Goal: Task Accomplishment & Management: Manage account settings

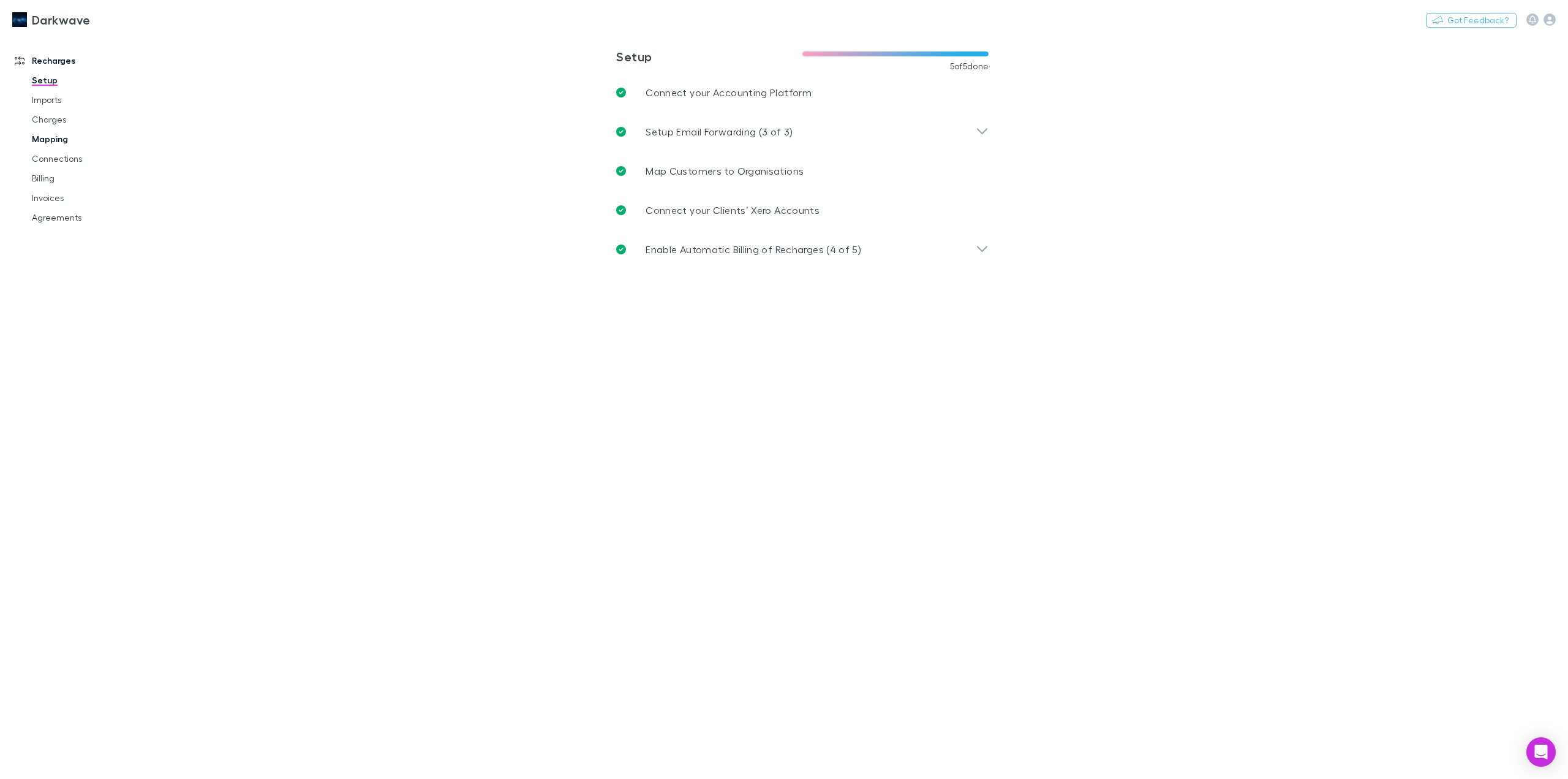
click at [51, 137] on link "Mapping" at bounding box center [95, 138] width 152 height 20
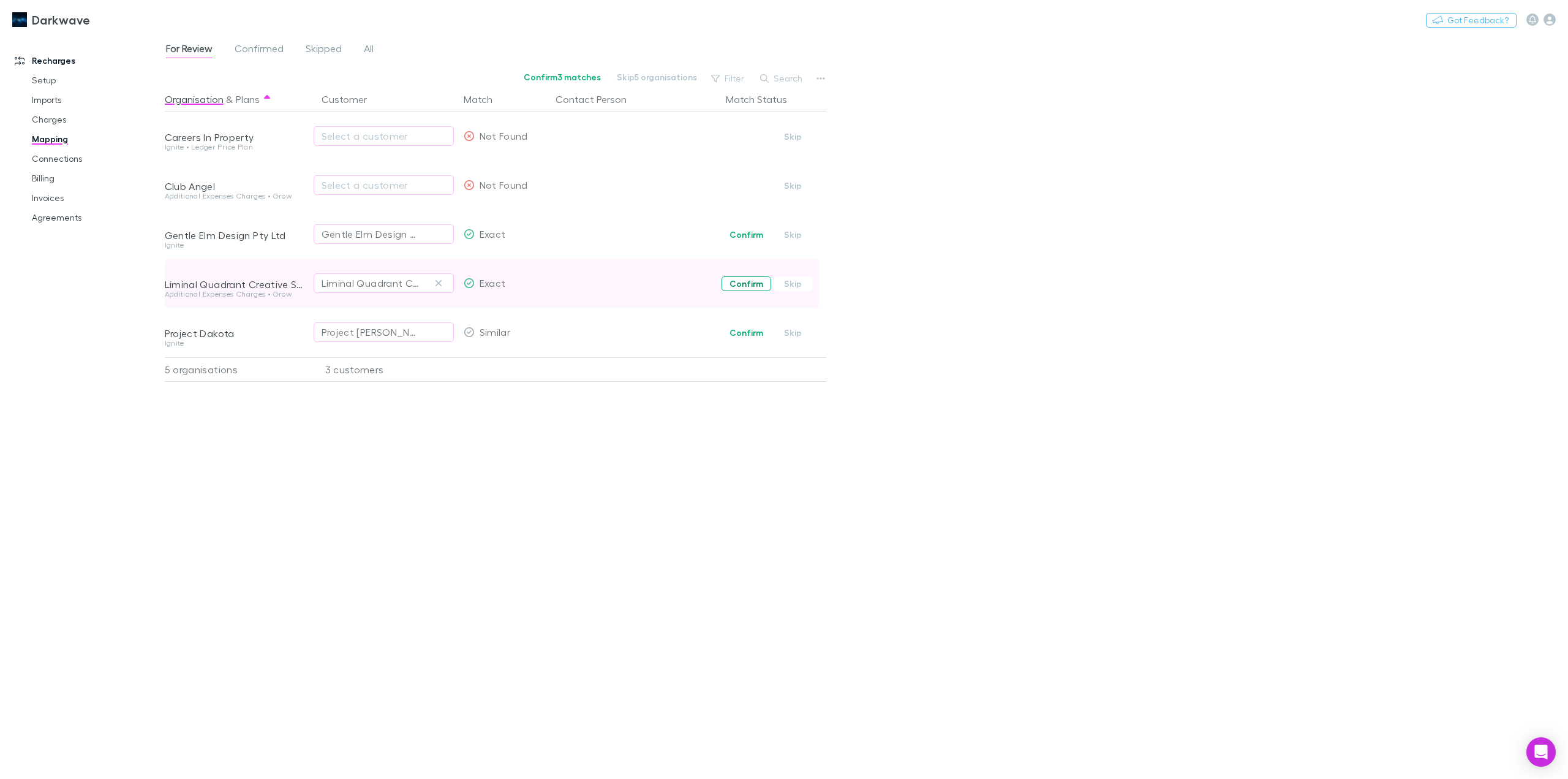
click at [744, 283] on button "Confirm" at bounding box center [746, 283] width 49 height 14
click at [799, 286] on button "Undo" at bounding box center [783, 281] width 39 height 14
click at [61, 120] on link "Charges" at bounding box center [95, 119] width 152 height 20
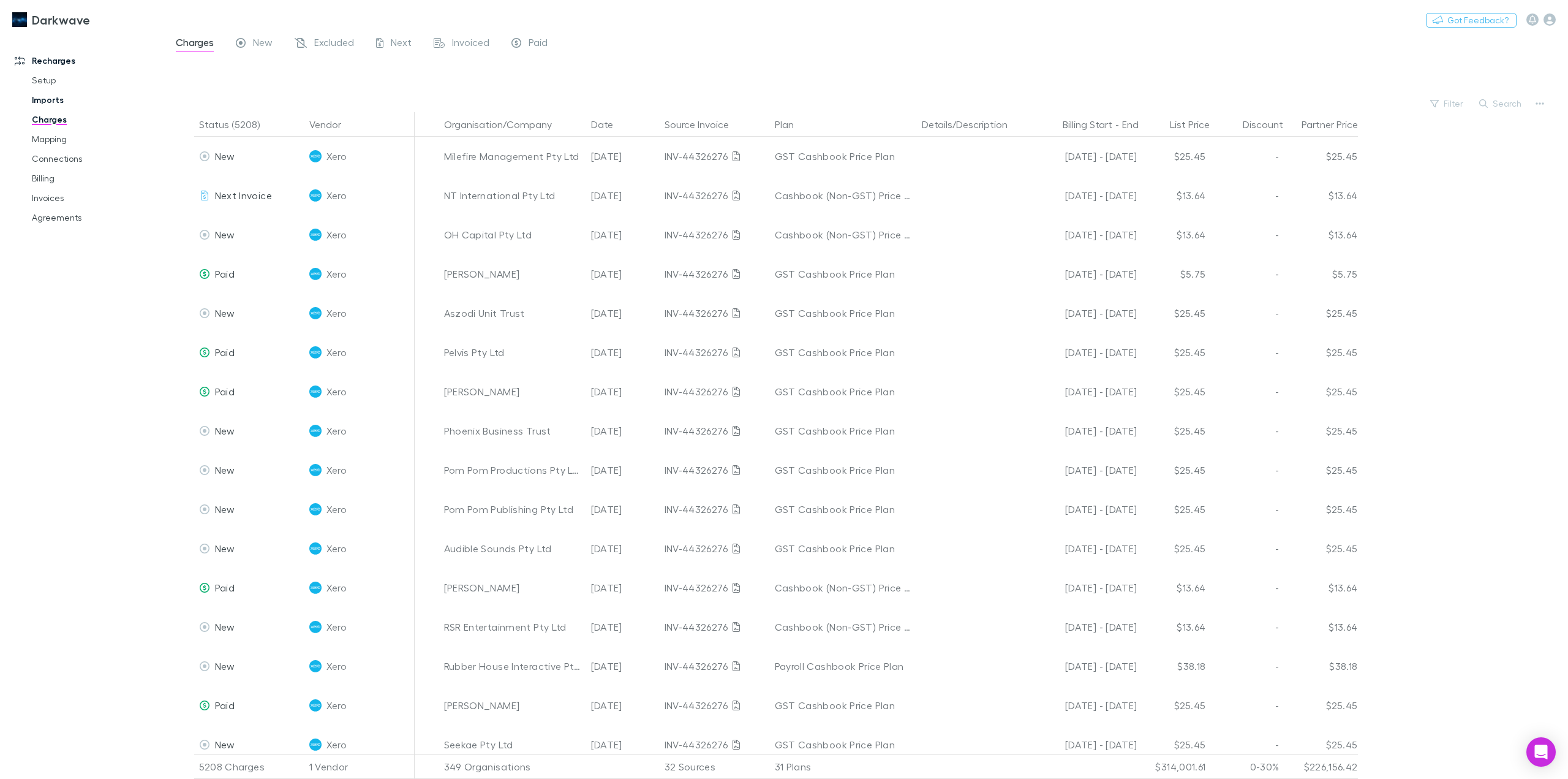
click at [58, 103] on link "Imports" at bounding box center [95, 99] width 152 height 20
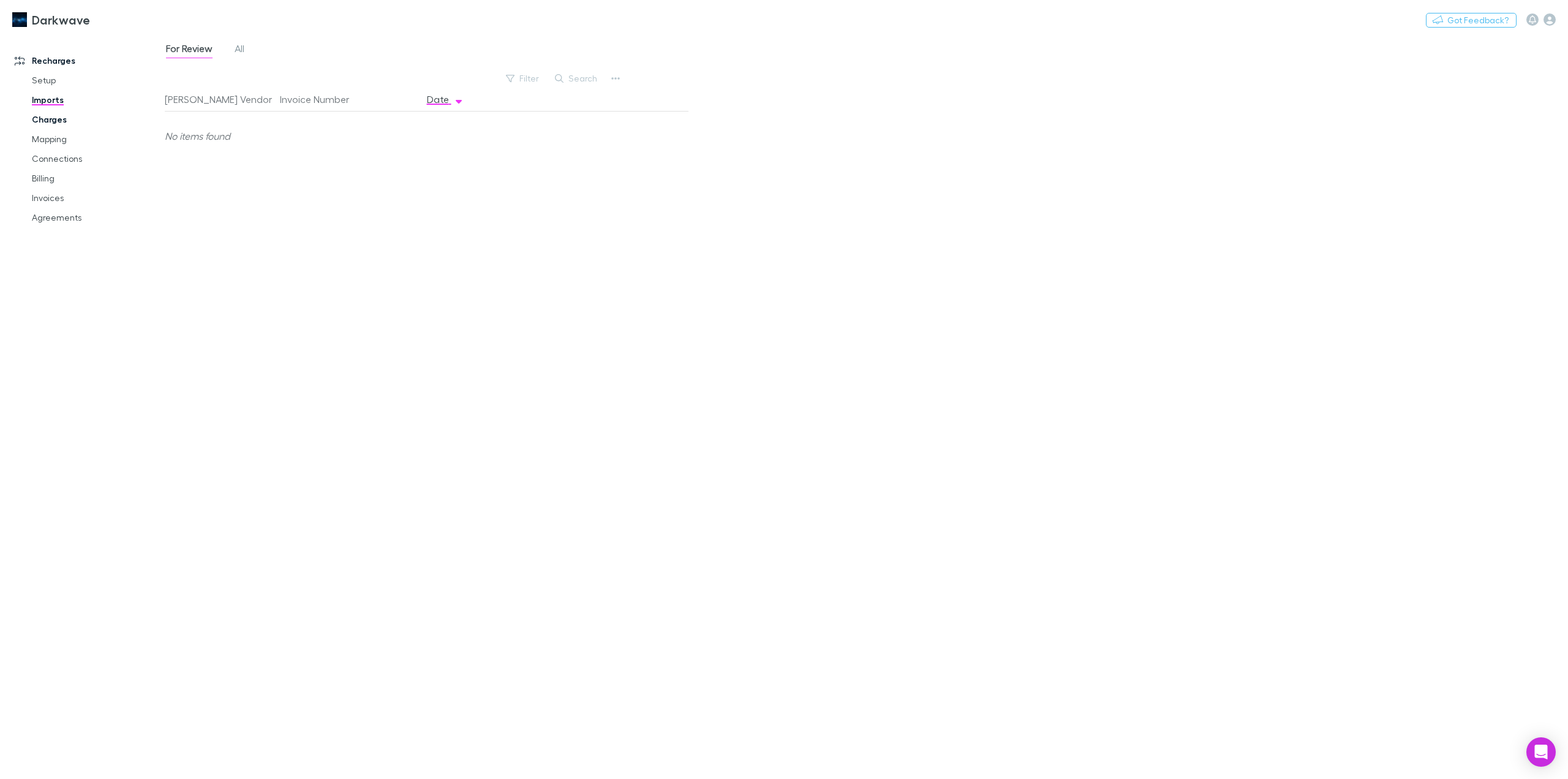
click at [56, 122] on link "Charges" at bounding box center [95, 119] width 152 height 20
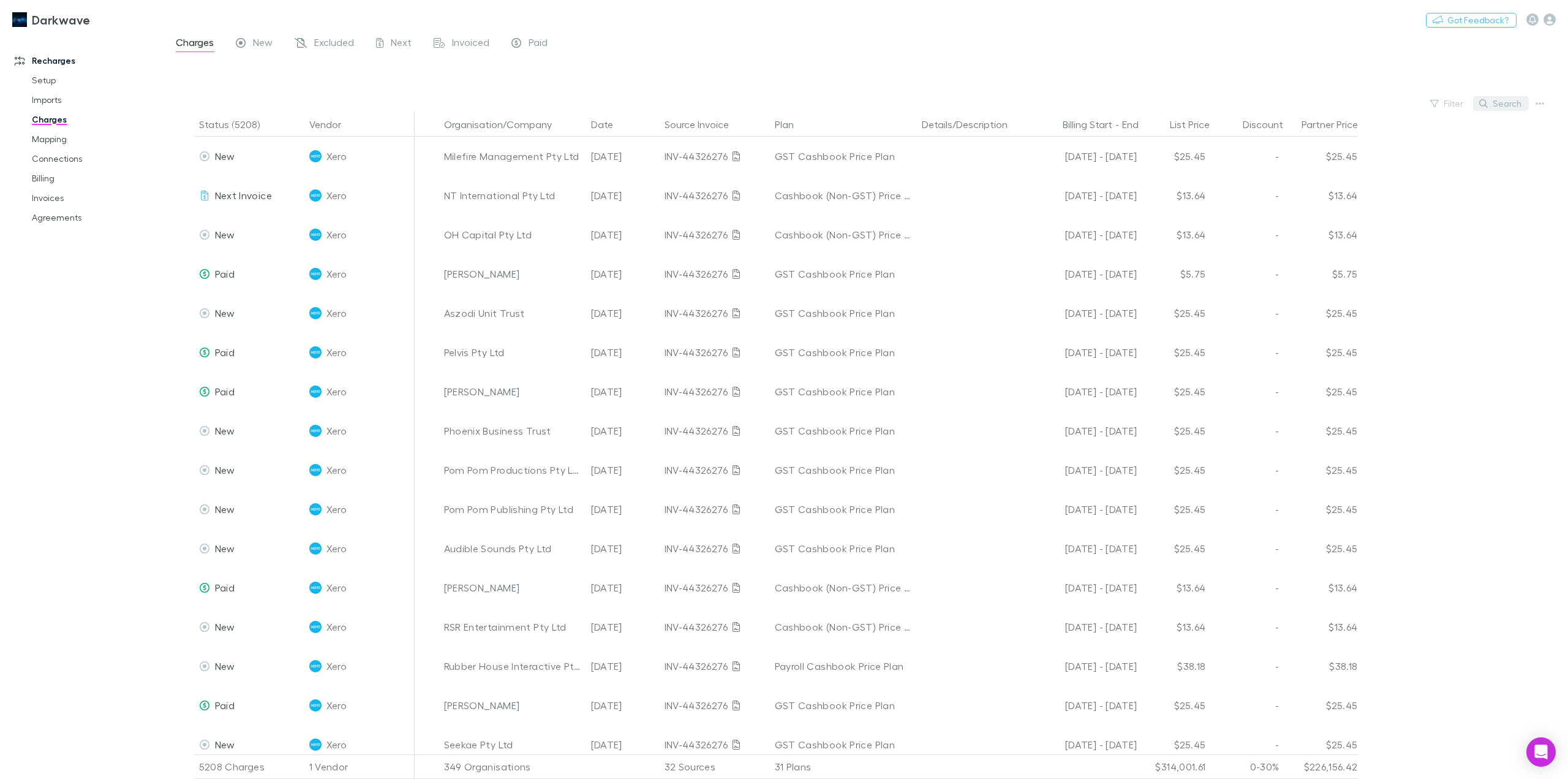
click at [1506, 104] on button "Search" at bounding box center [1501, 103] width 56 height 14
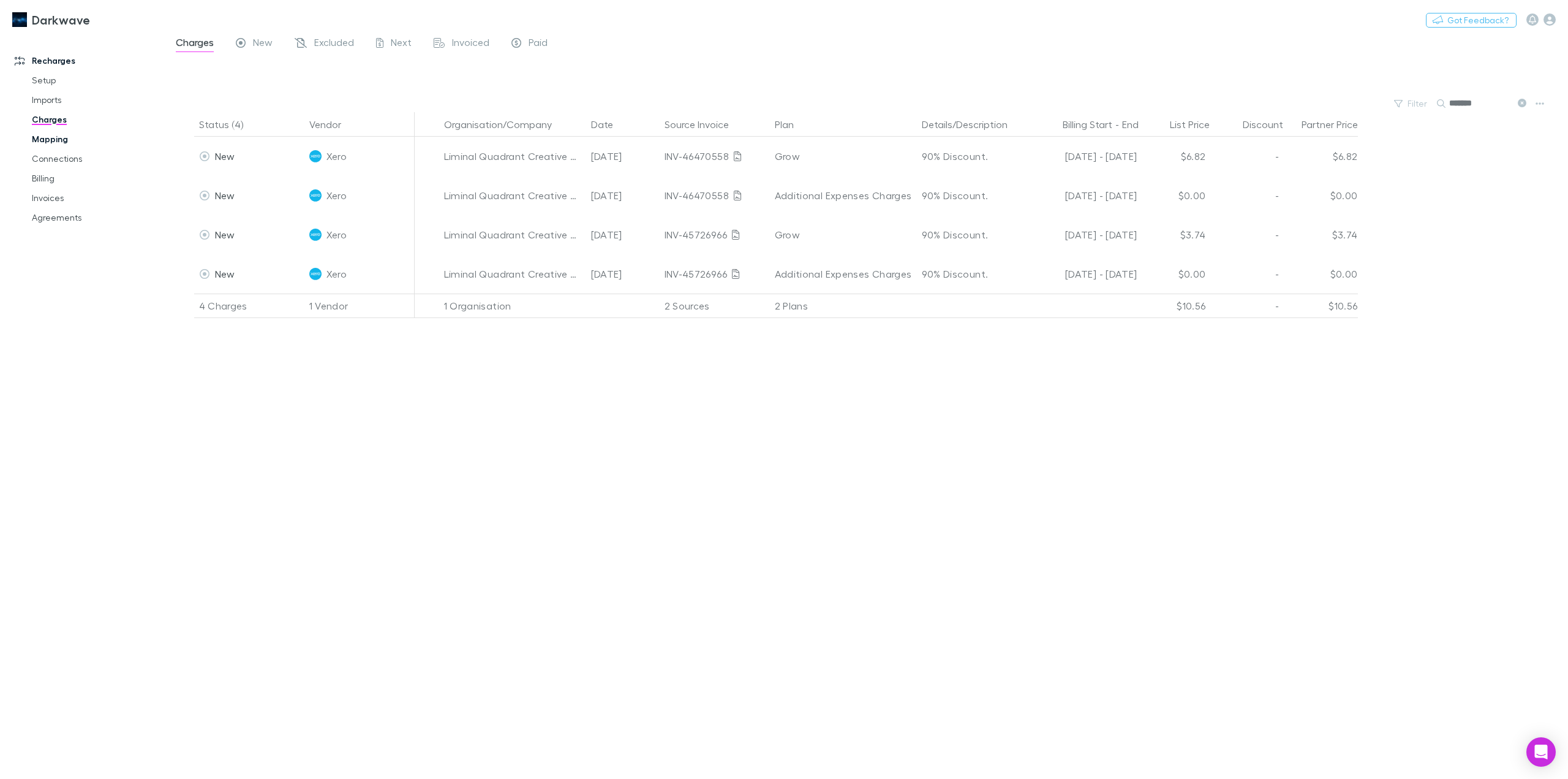
type input "*******"
click at [60, 144] on link "Mapping" at bounding box center [95, 138] width 152 height 20
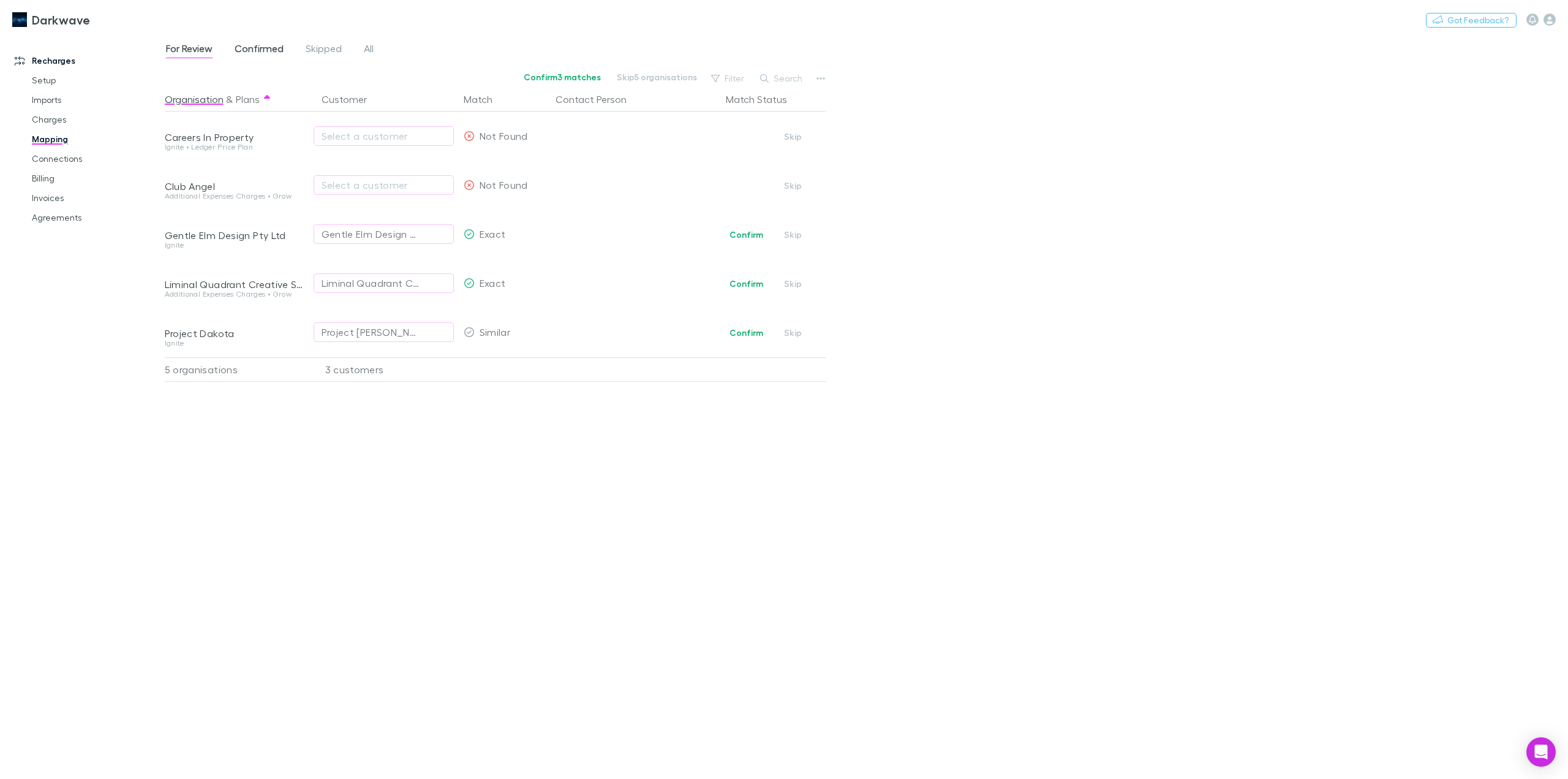
click at [273, 56] on span "Confirmed" at bounding box center [260, 50] width 49 height 16
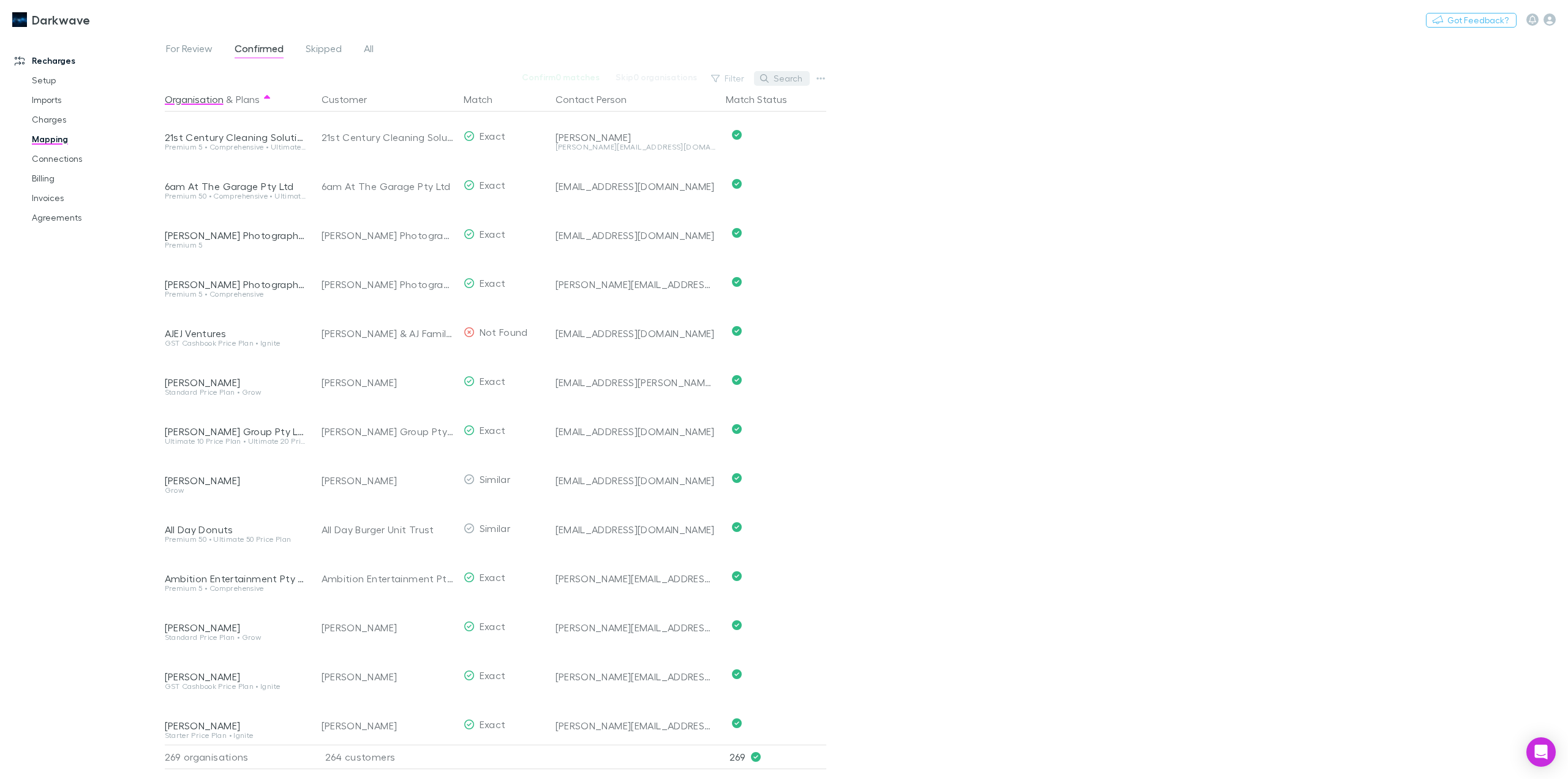
click at [775, 74] on button "Search" at bounding box center [782, 78] width 56 height 14
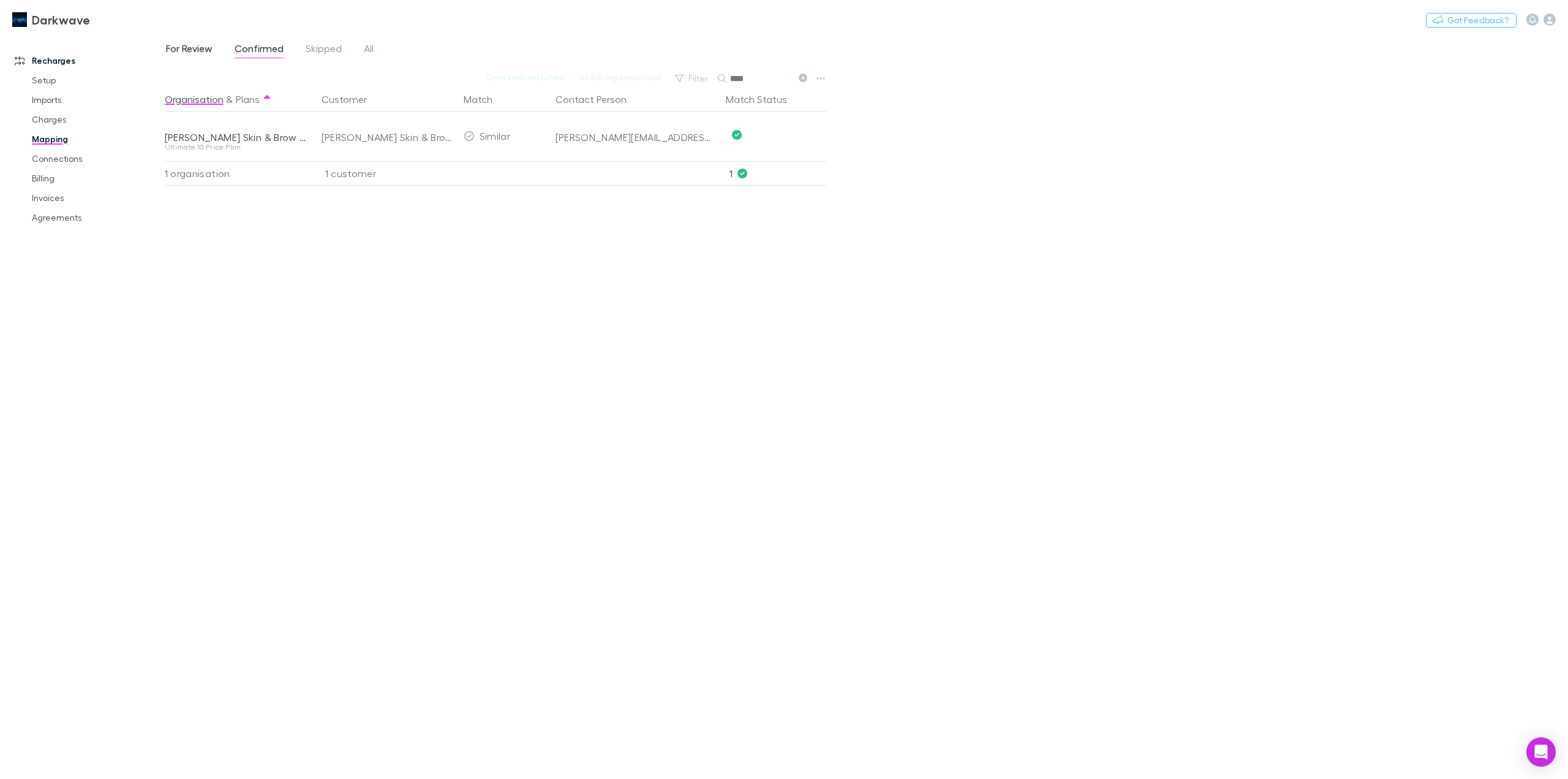
type input "****"
click at [198, 51] on span "For Review" at bounding box center [189, 50] width 47 height 16
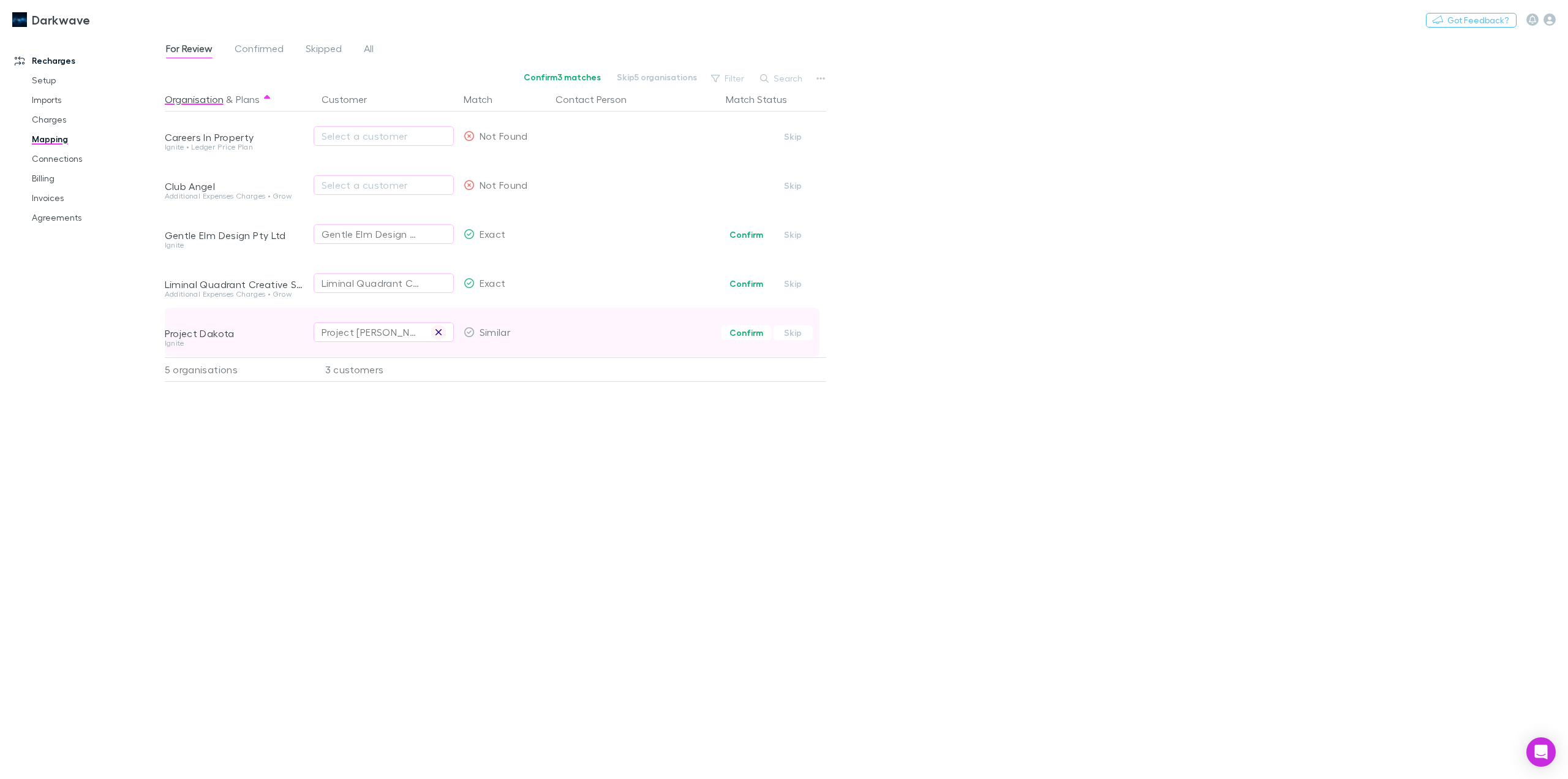
click at [436, 335] on icon "button" at bounding box center [439, 333] width 8 height 10
click at [1549, 21] on icon "button" at bounding box center [1549, 20] width 12 height 12
click at [1462, 228] on span "Company profile" at bounding box center [1471, 222] width 148 height 14
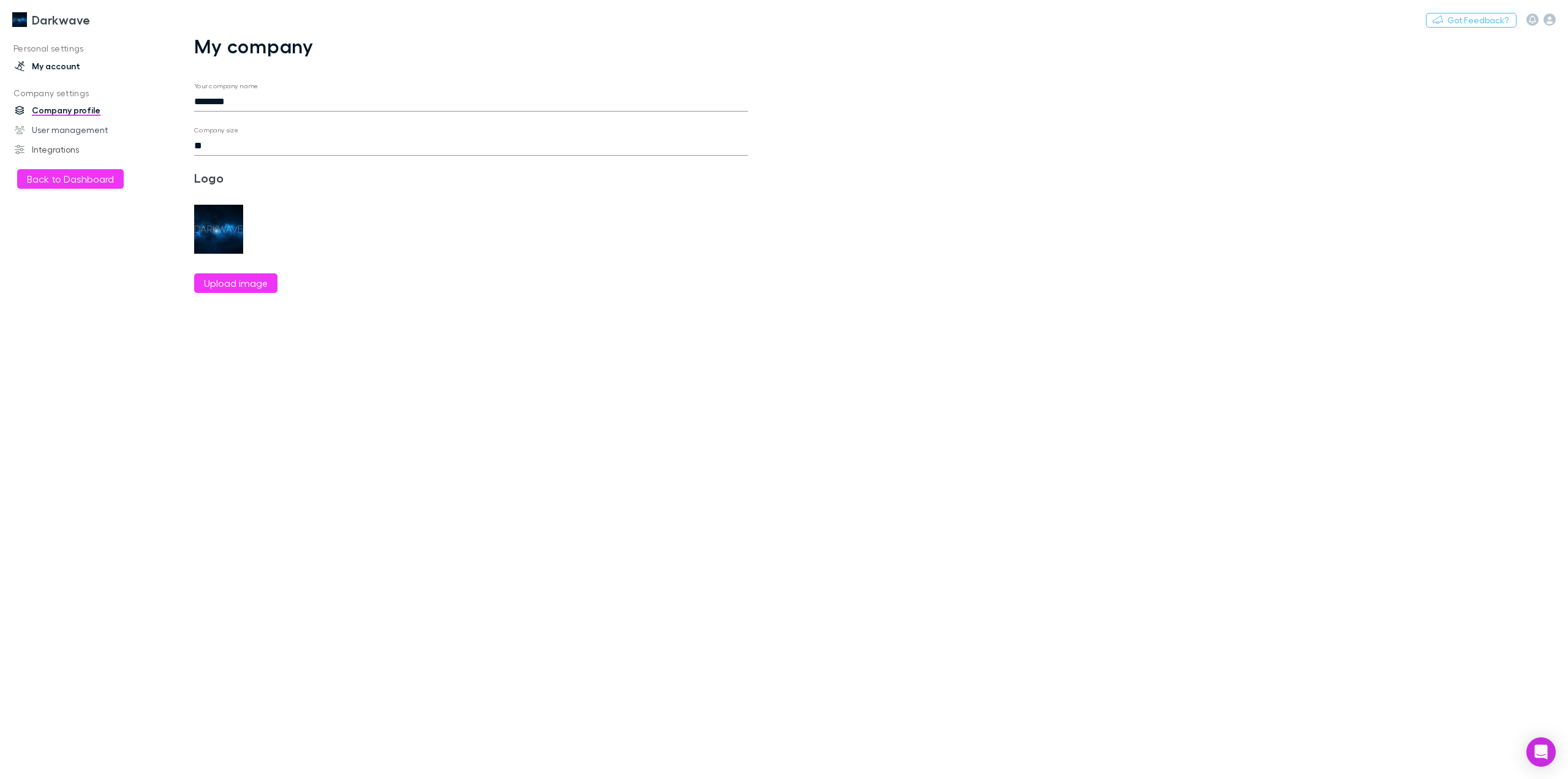
click at [60, 70] on link "My account" at bounding box center [87, 65] width 169 height 20
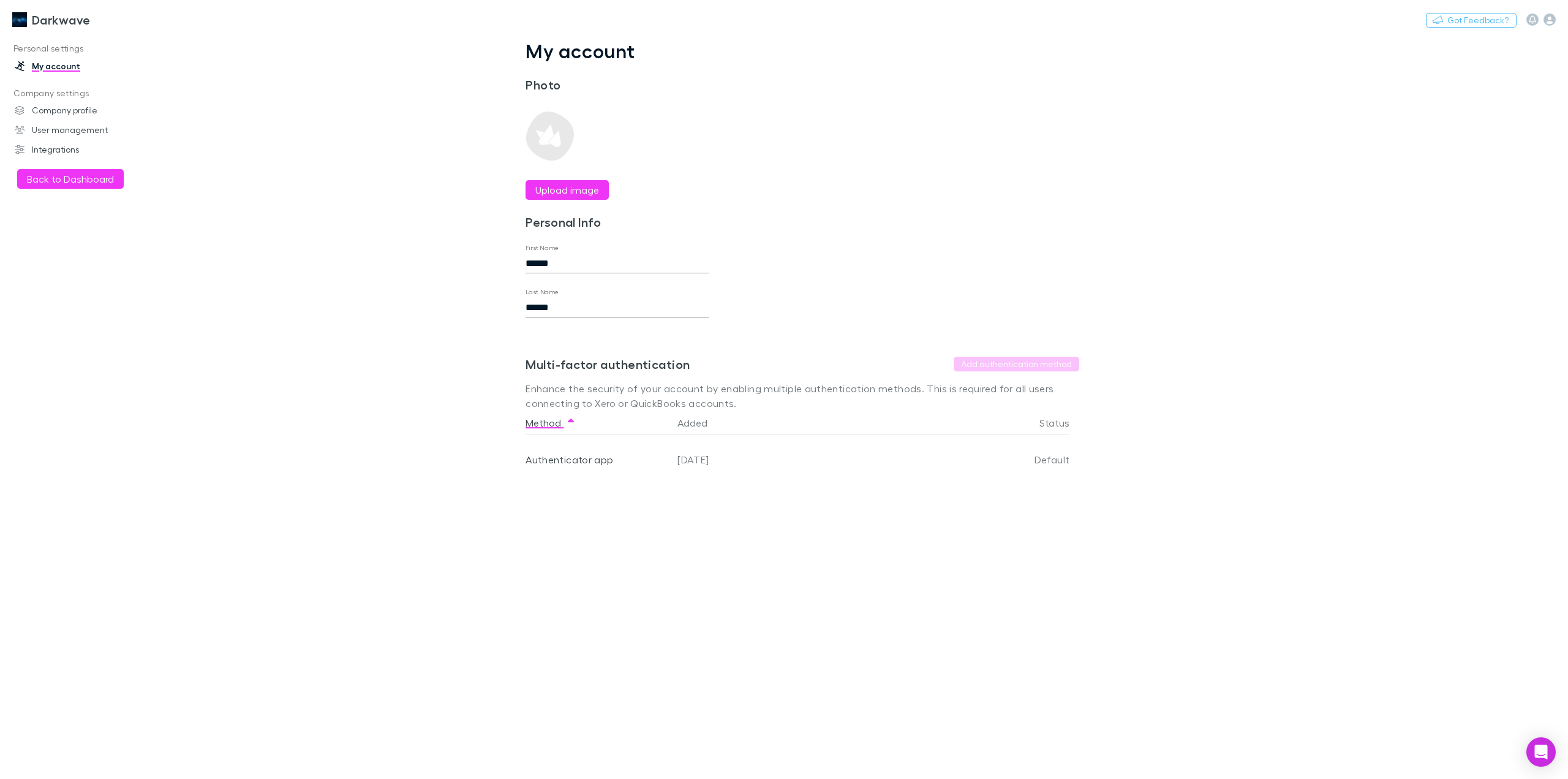
click at [41, 20] on h3 "Darkwave" at bounding box center [61, 19] width 59 height 14
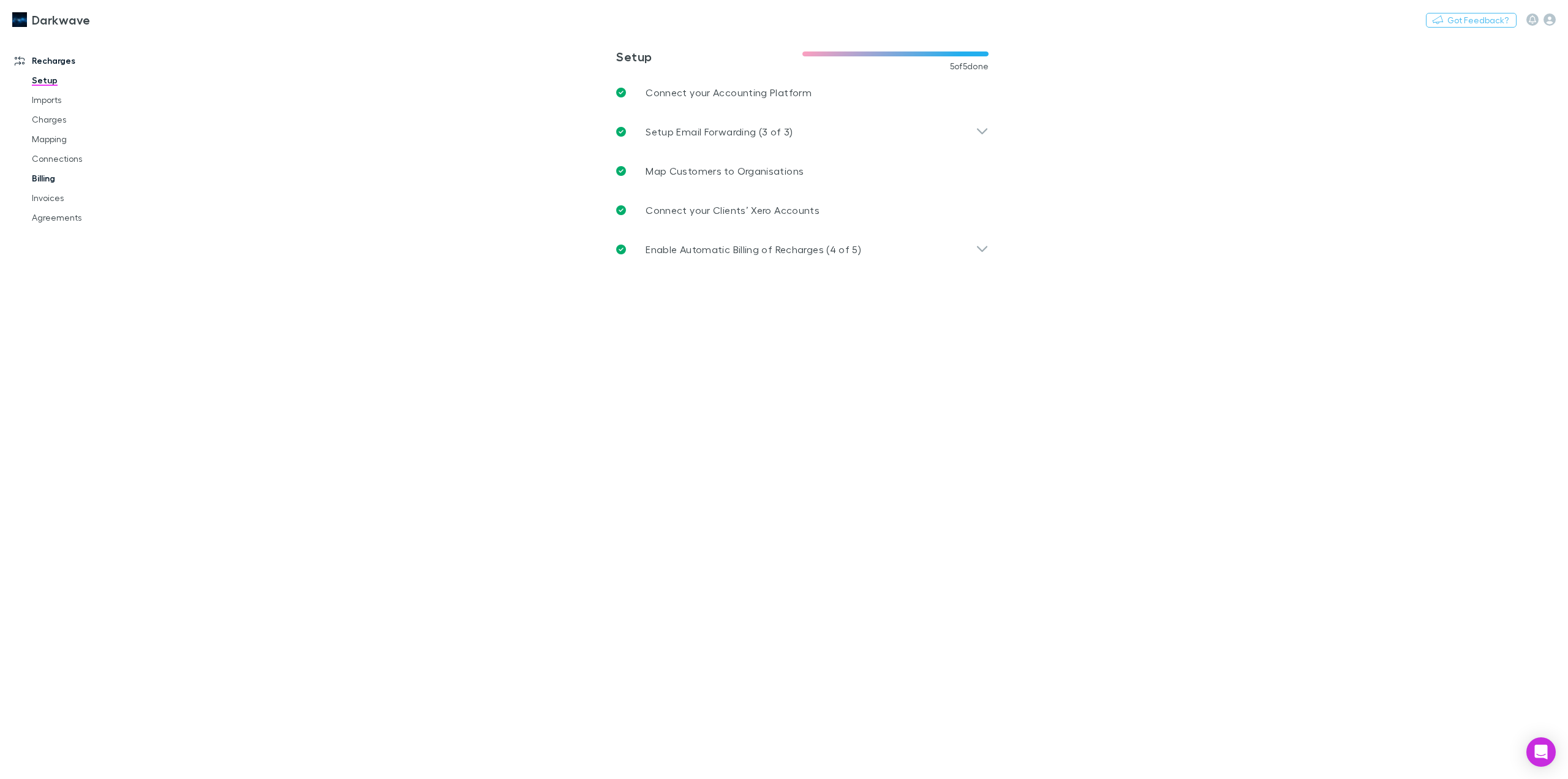
click at [48, 183] on link "Billing" at bounding box center [95, 178] width 152 height 20
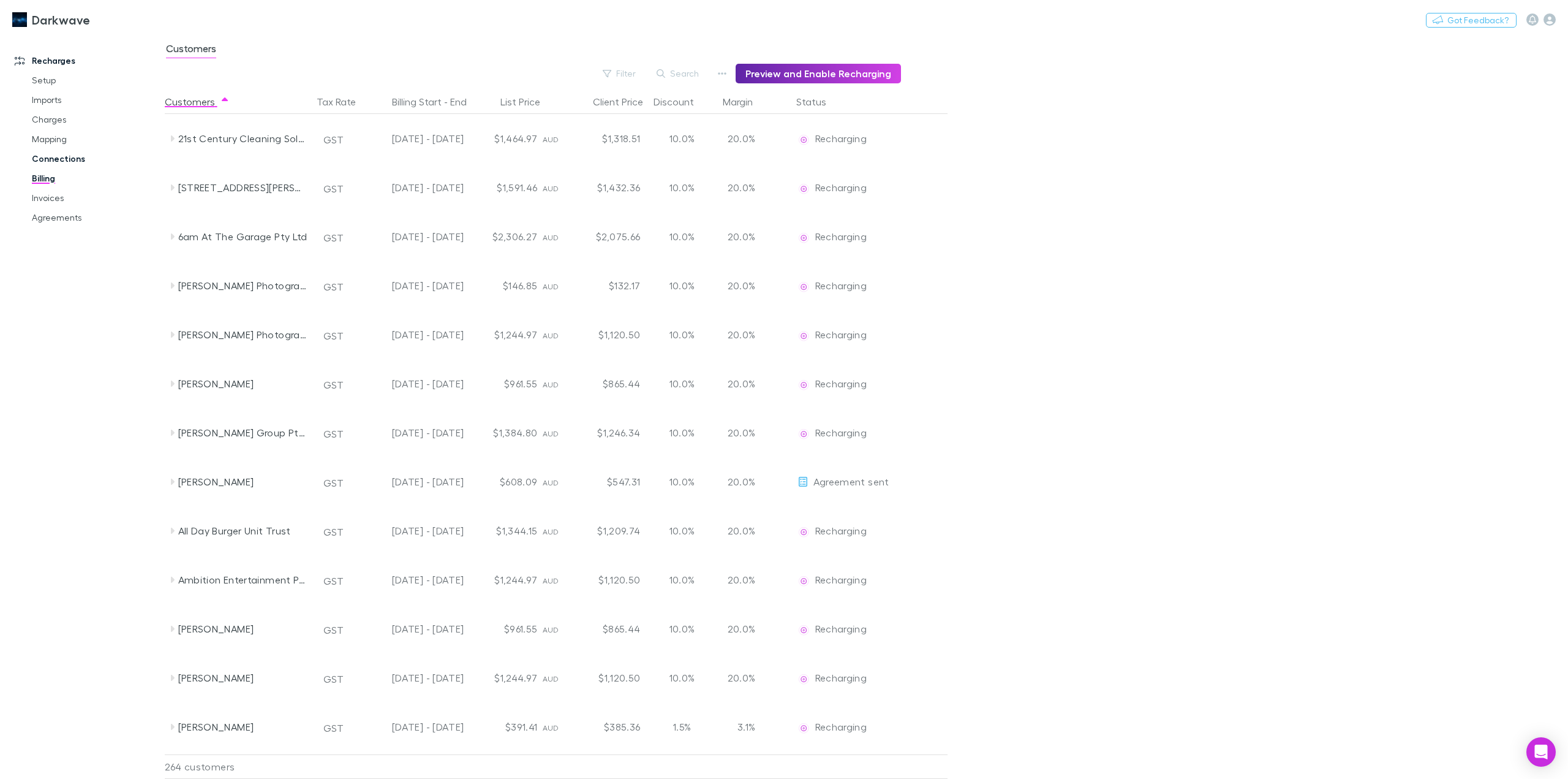
click at [66, 157] on link "Connections" at bounding box center [95, 158] width 152 height 20
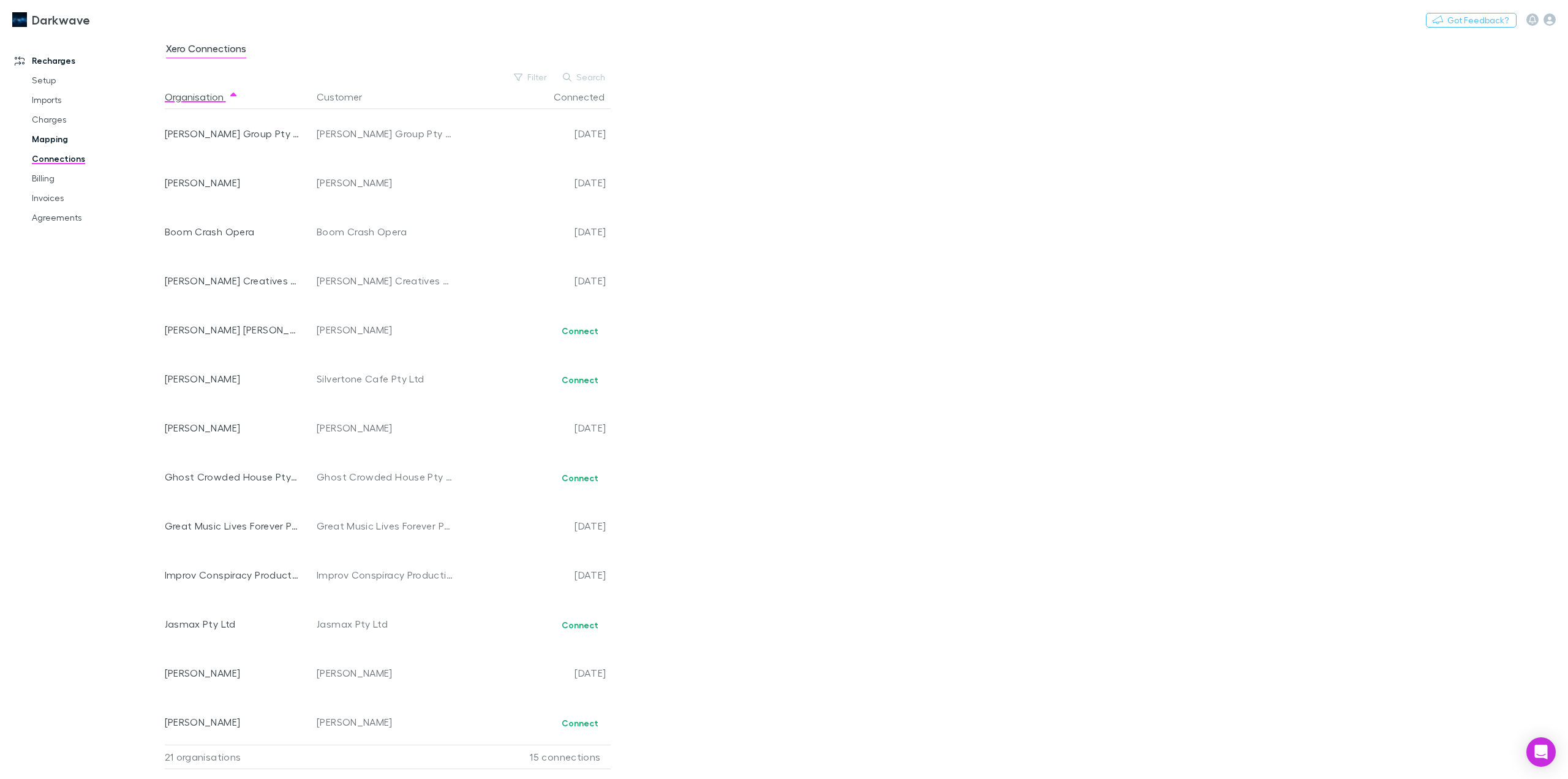
click at [64, 135] on link "Mapping" at bounding box center [95, 138] width 152 height 20
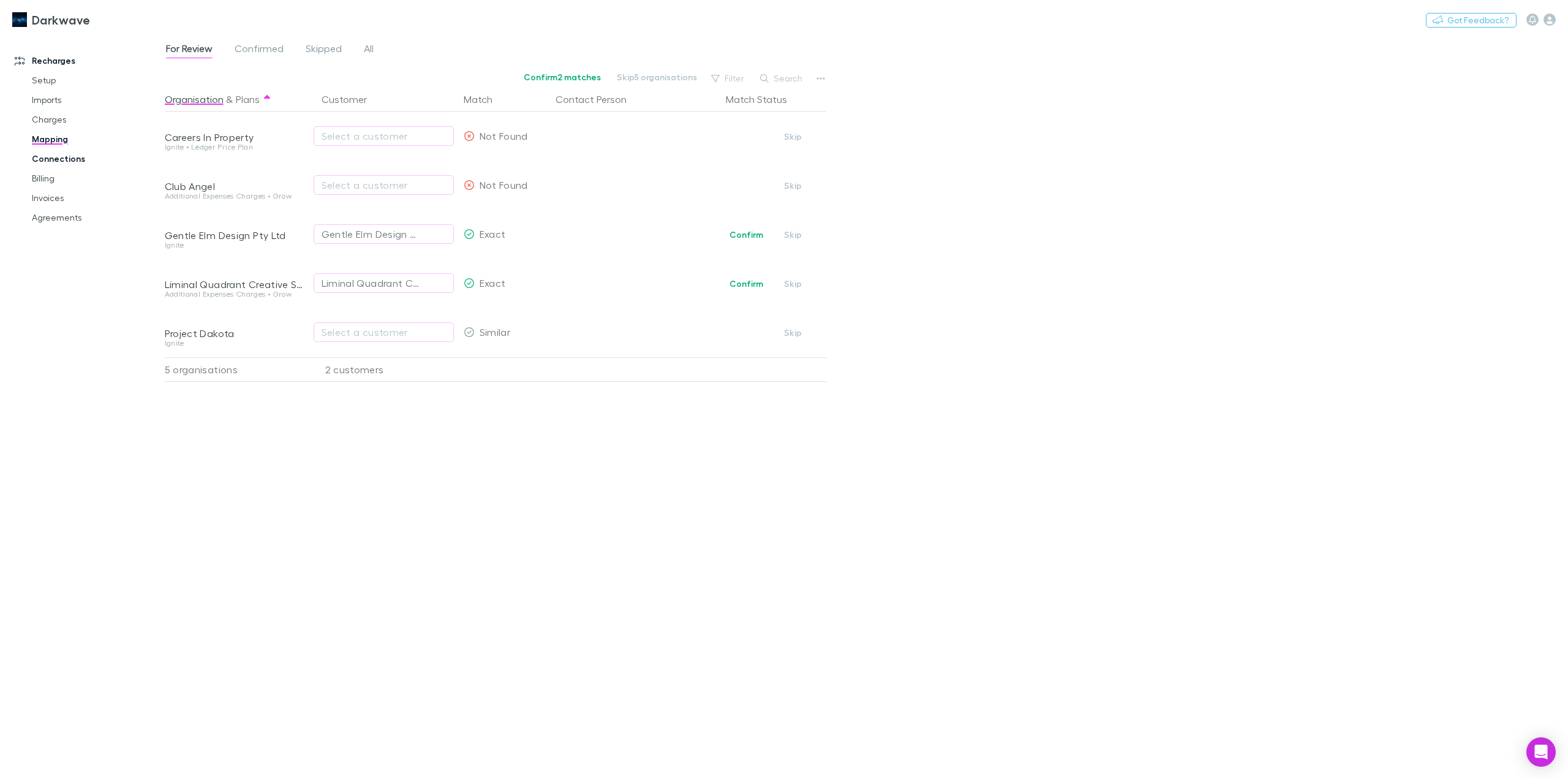
click at [51, 161] on link "Connections" at bounding box center [95, 158] width 152 height 20
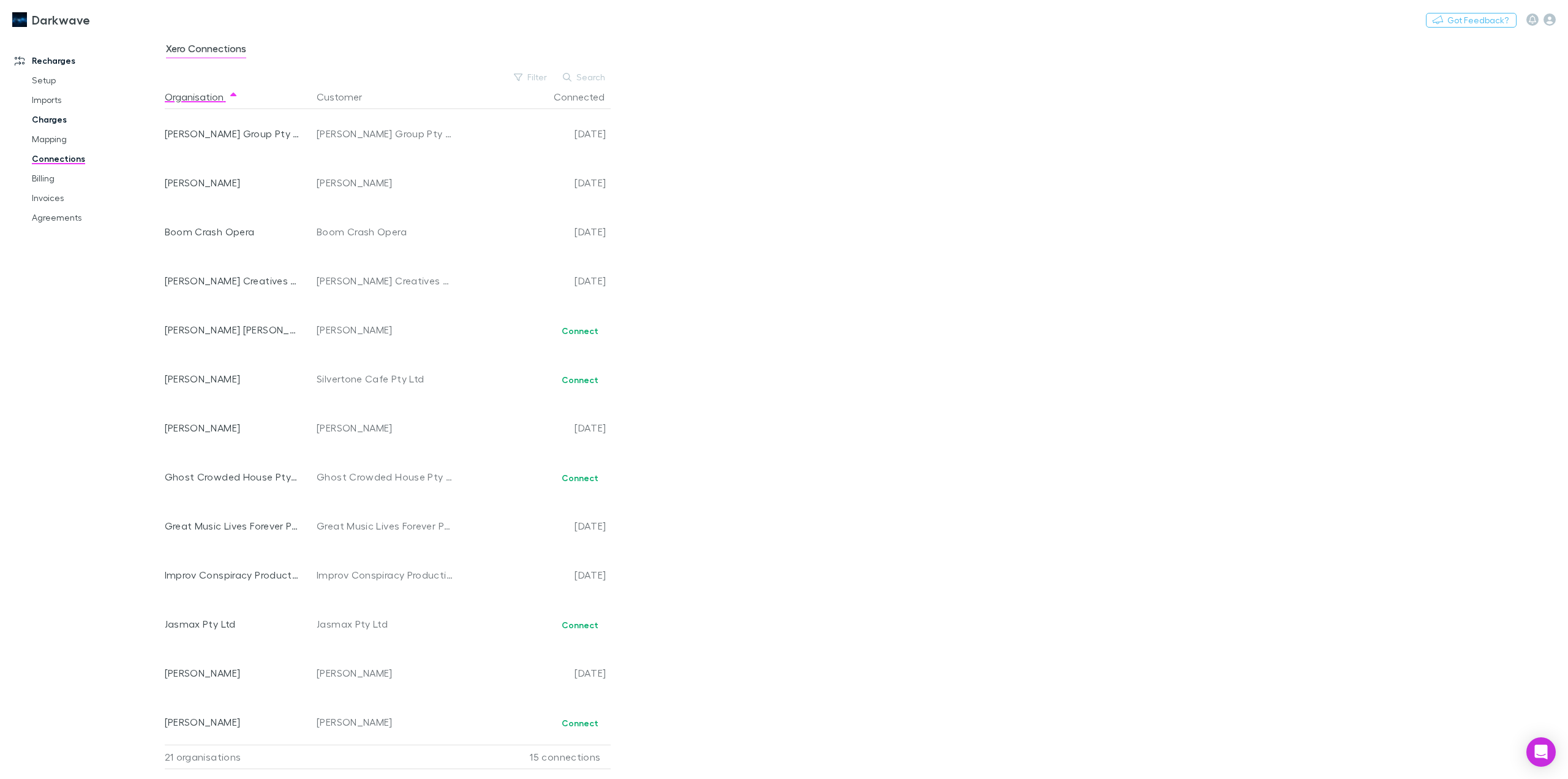
click at [51, 122] on link "Charges" at bounding box center [95, 119] width 152 height 20
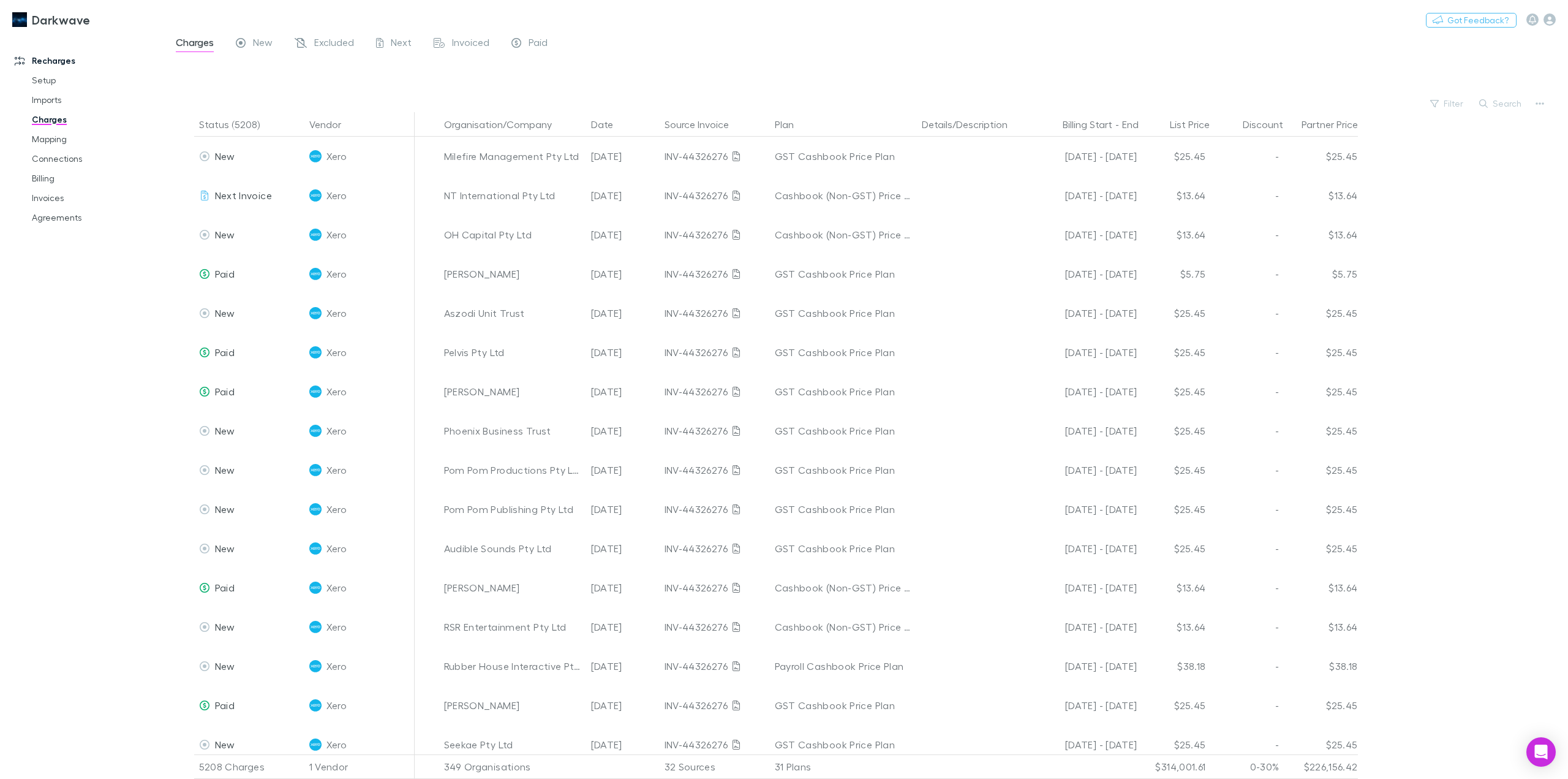
click at [50, 21] on h3 "Darkwave" at bounding box center [61, 19] width 59 height 14
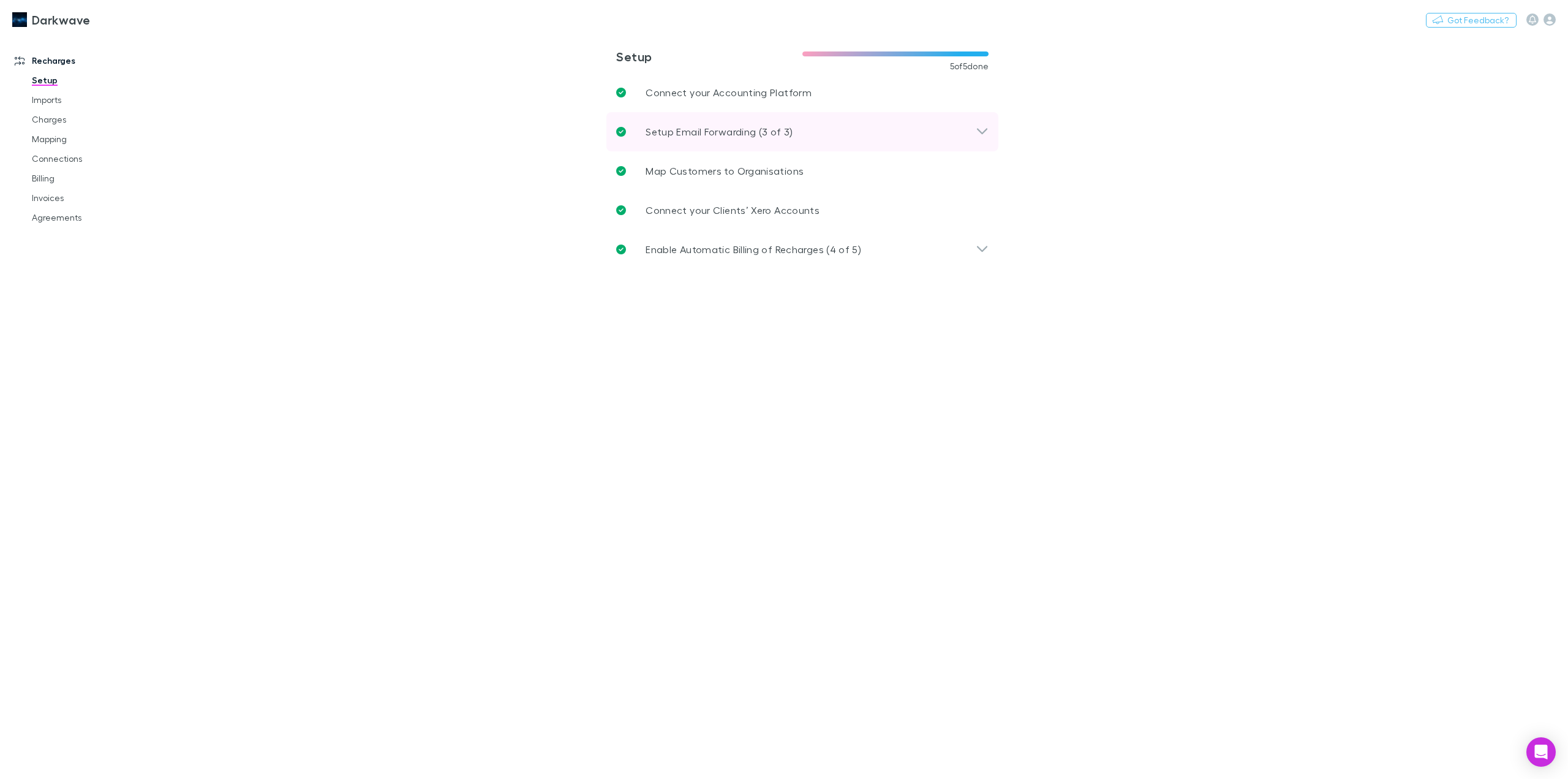
click at [977, 127] on icon at bounding box center [982, 132] width 13 height 14
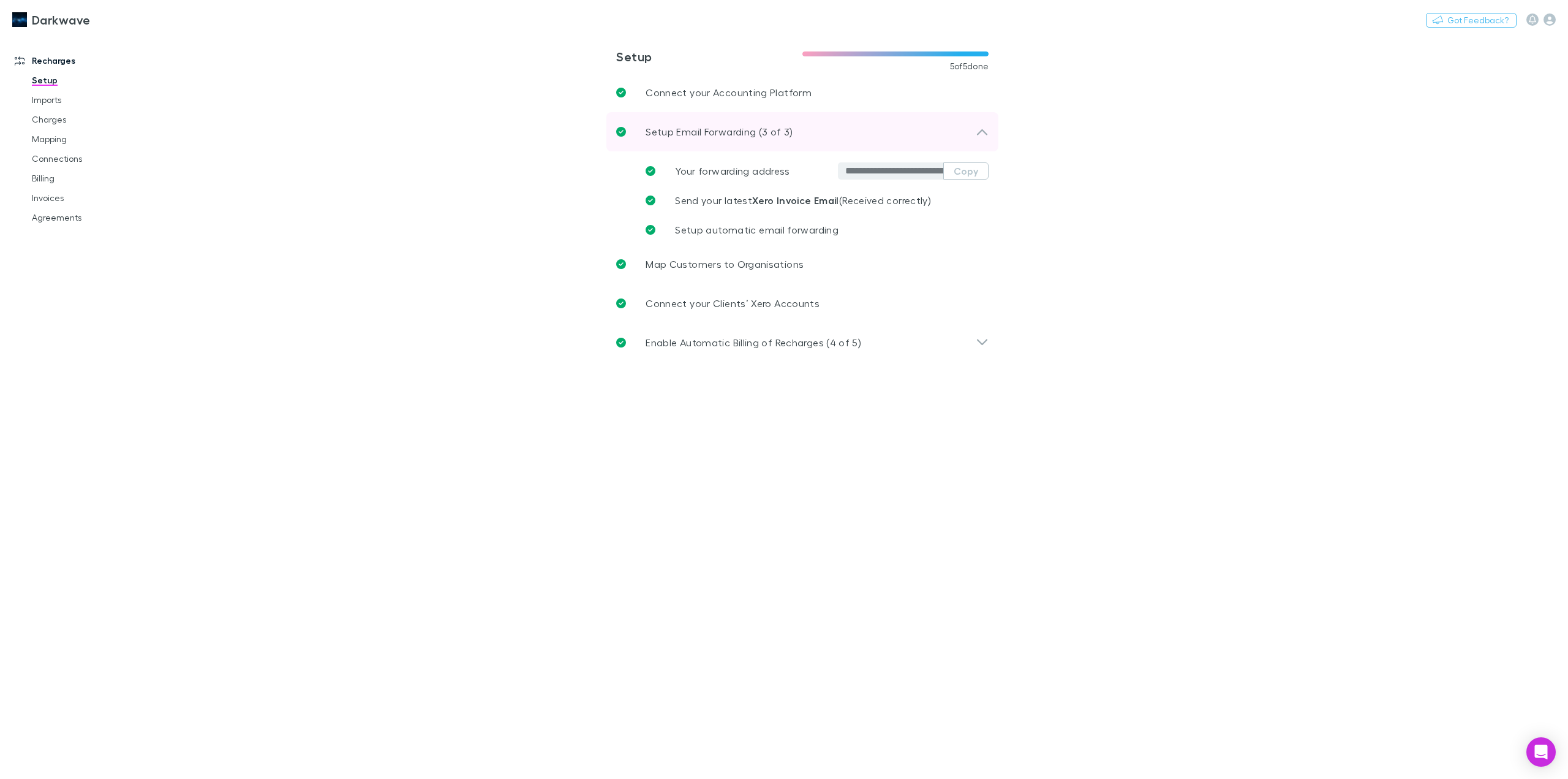
click at [977, 127] on icon at bounding box center [982, 132] width 13 height 14
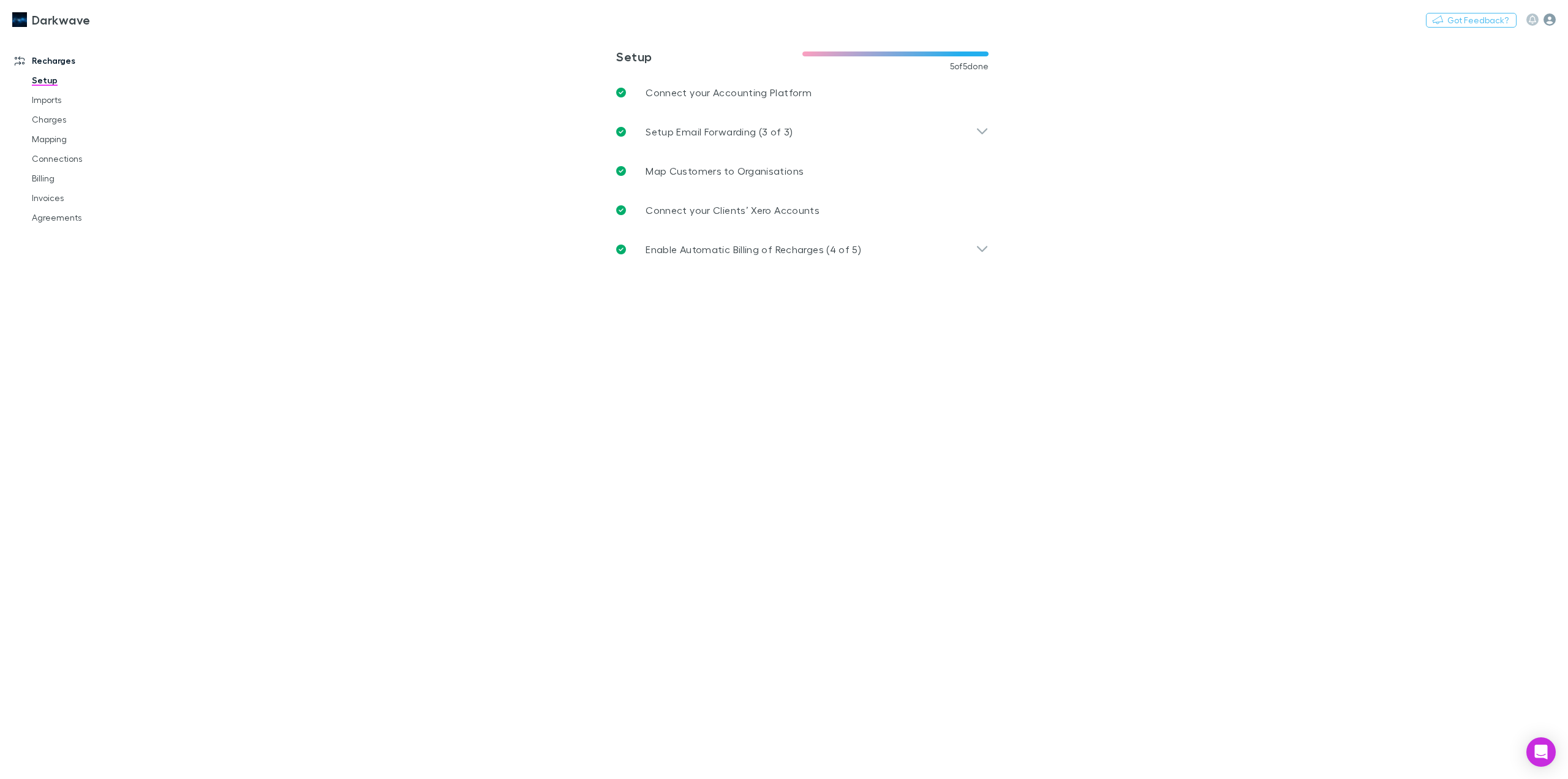
click at [1548, 21] on icon "button" at bounding box center [1549, 20] width 12 height 12
click at [1437, 263] on span "Integrations" at bounding box center [1471, 266] width 148 height 14
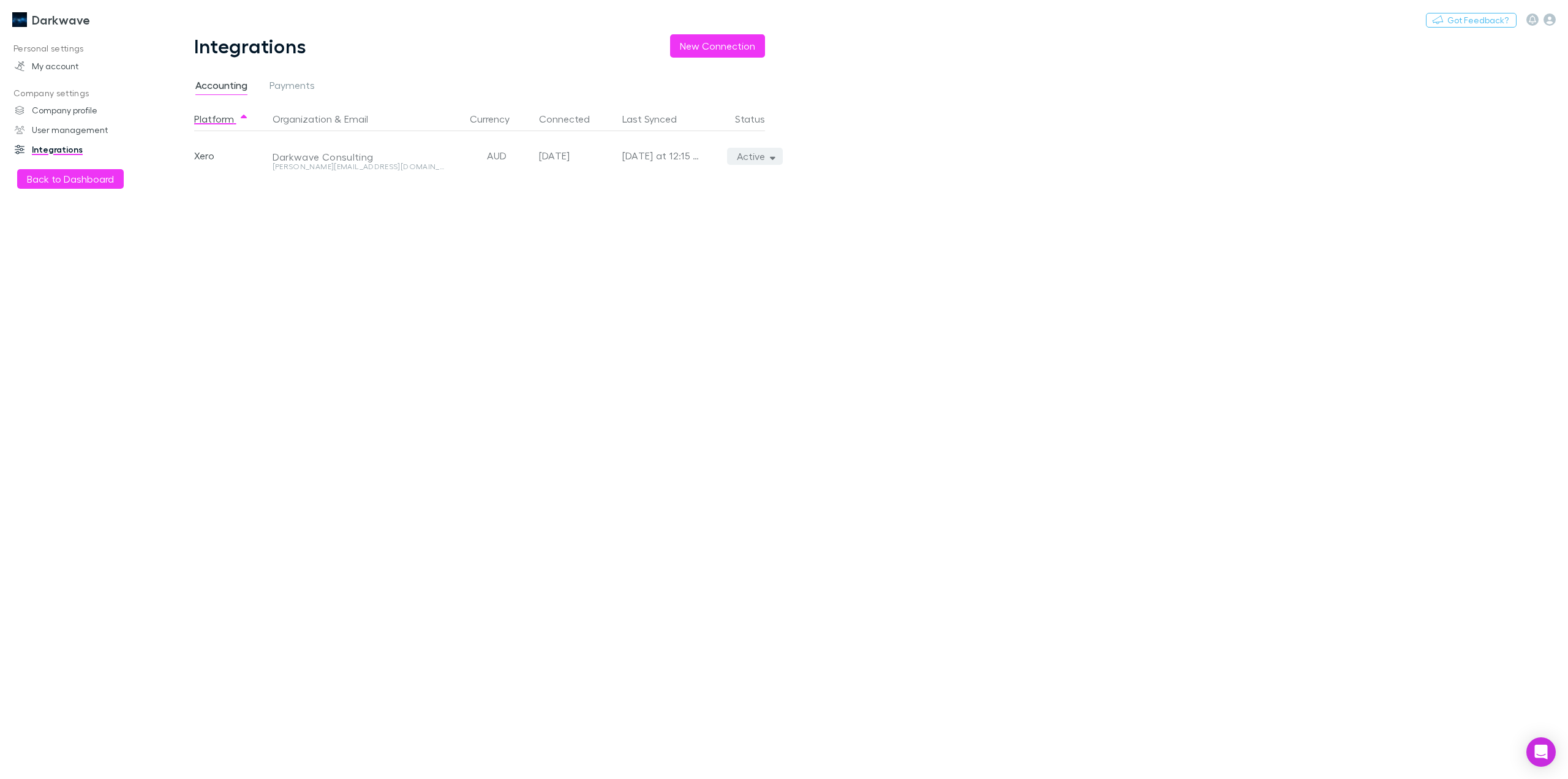
click at [778, 155] on button "Active" at bounding box center [755, 156] width 56 height 17
click at [679, 189] on p "We'll fetch all new contacts since last sync" at bounding box center [698, 199] width 148 height 22
click at [906, 192] on div at bounding box center [784, 390] width 1568 height 779
click at [43, 19] on h3 "Darkwave" at bounding box center [61, 19] width 59 height 14
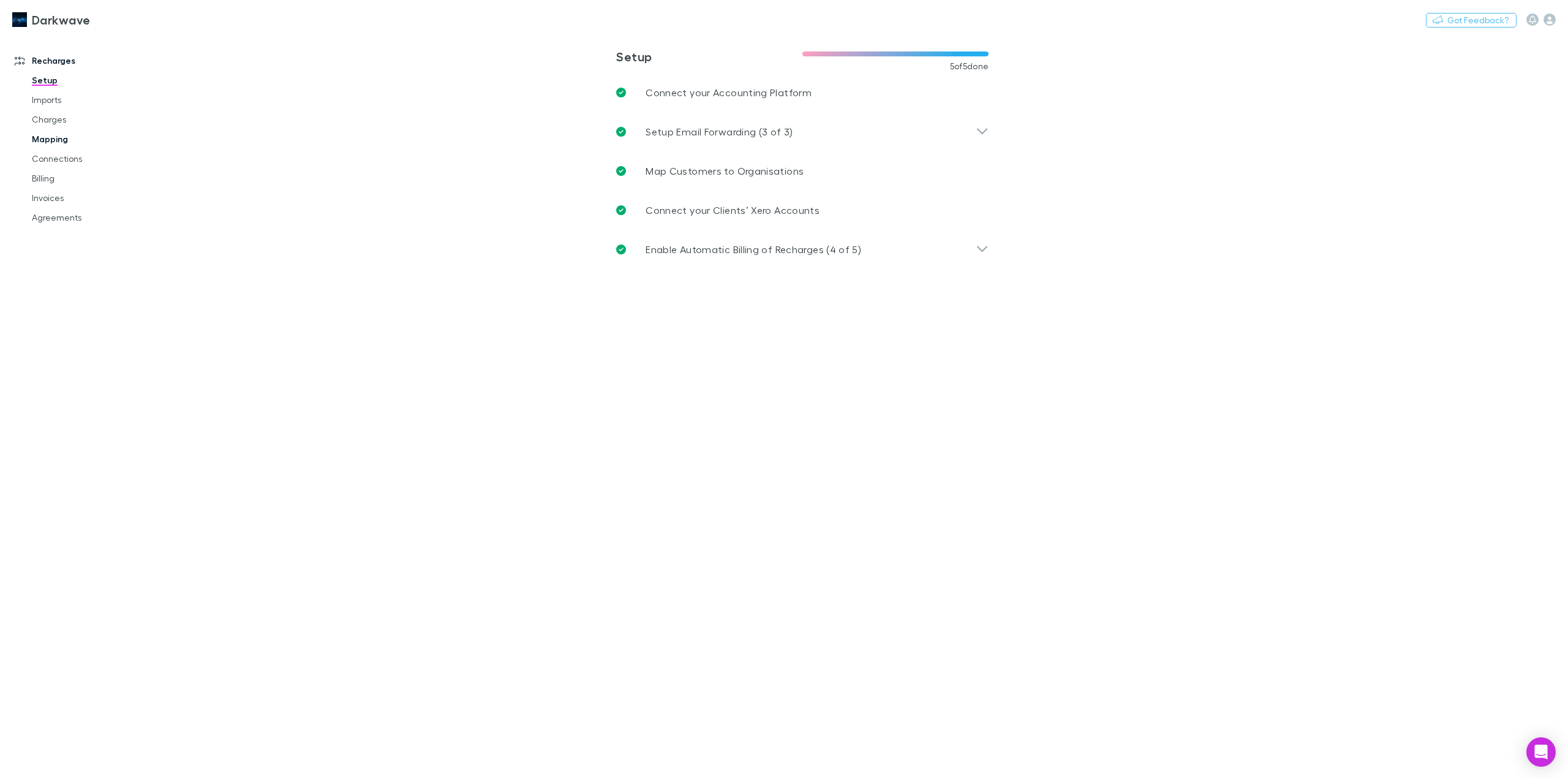
click at [55, 139] on link "Mapping" at bounding box center [95, 138] width 152 height 20
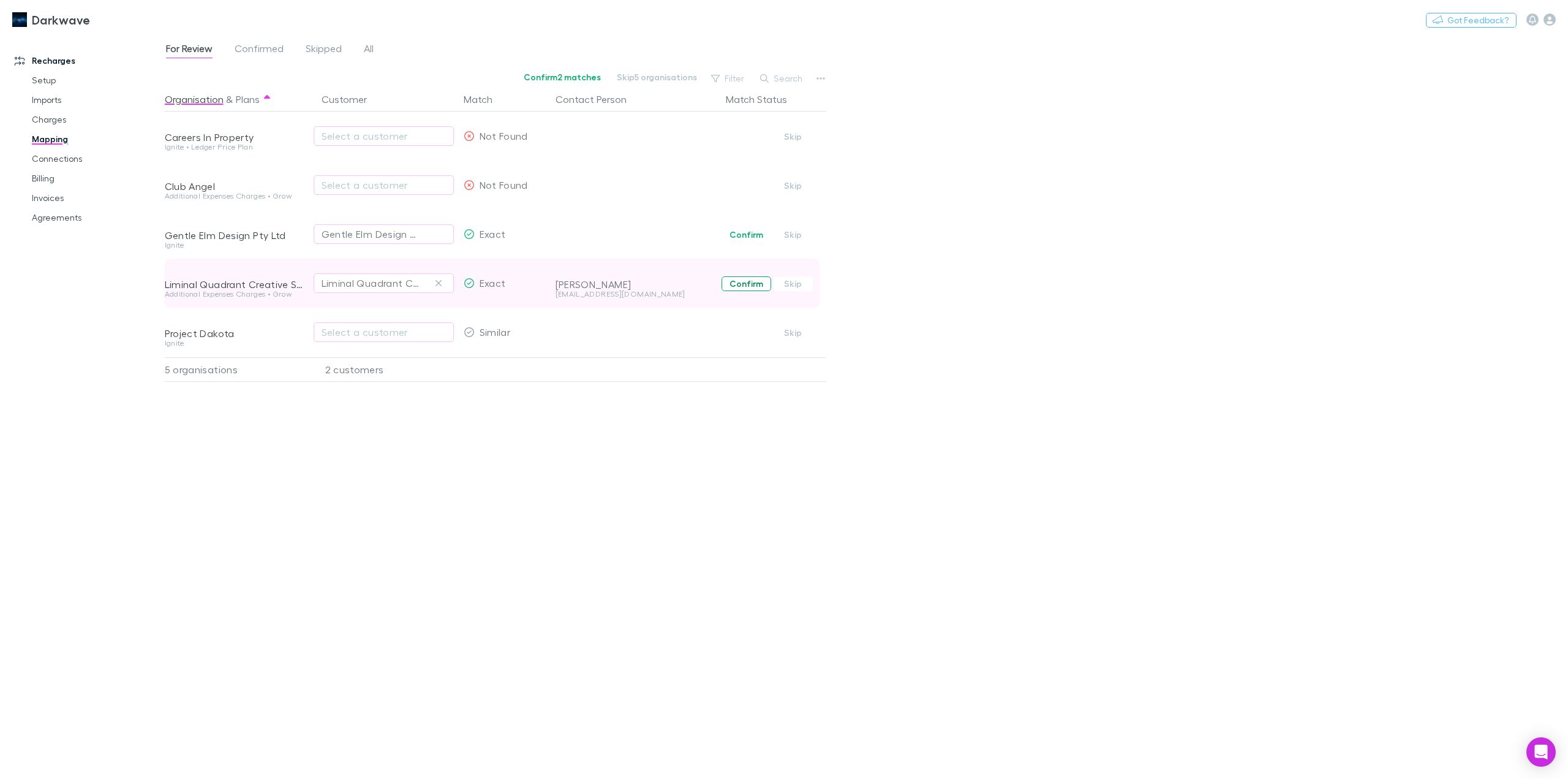
click at [759, 283] on button "Confirm" at bounding box center [746, 283] width 49 height 14
click at [399, 192] on div "Select a customer" at bounding box center [384, 184] width 125 height 14
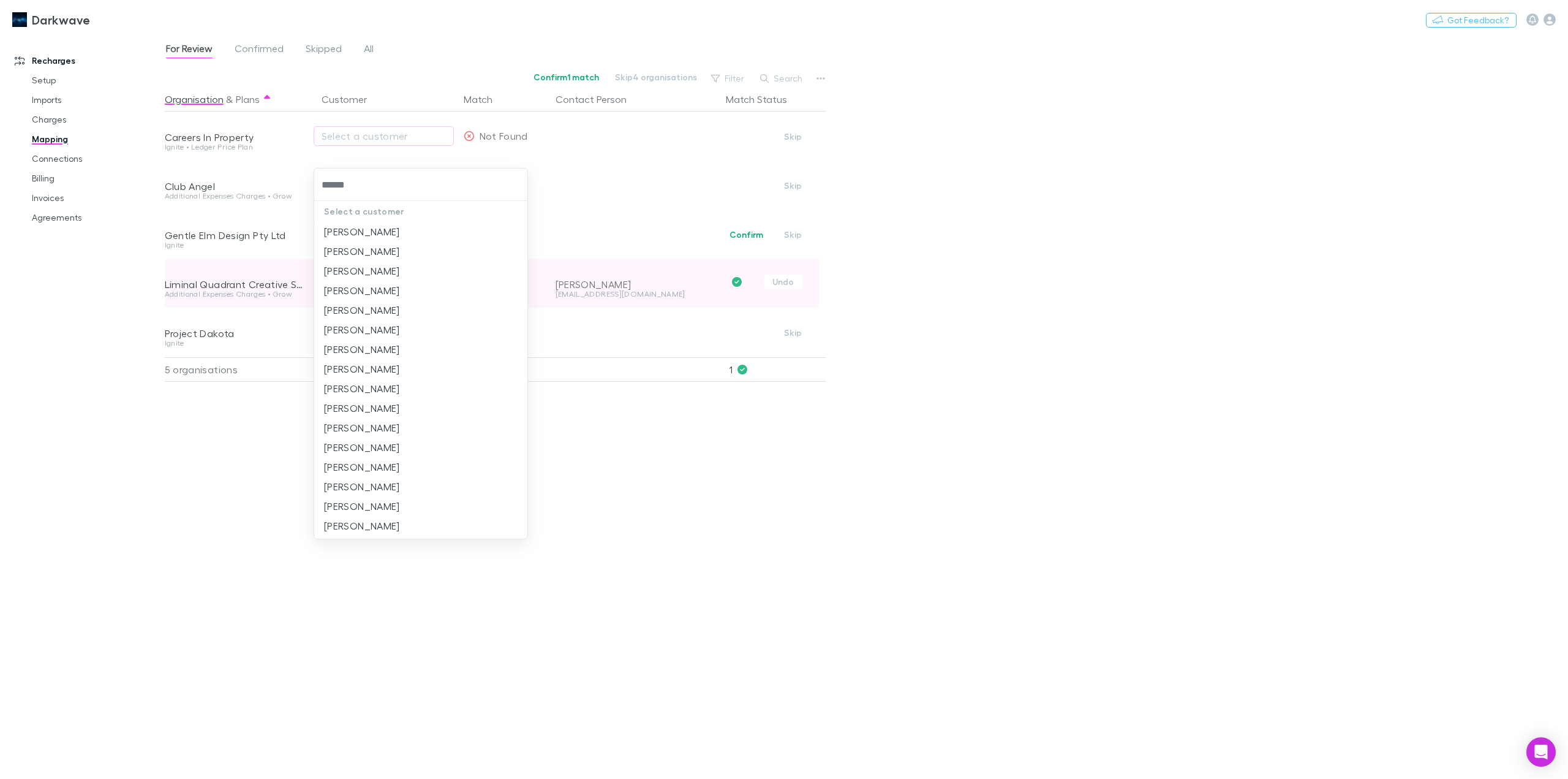
type input "*******"
click at [406, 255] on li "[PERSON_NAME]" at bounding box center [420, 250] width 213 height 20
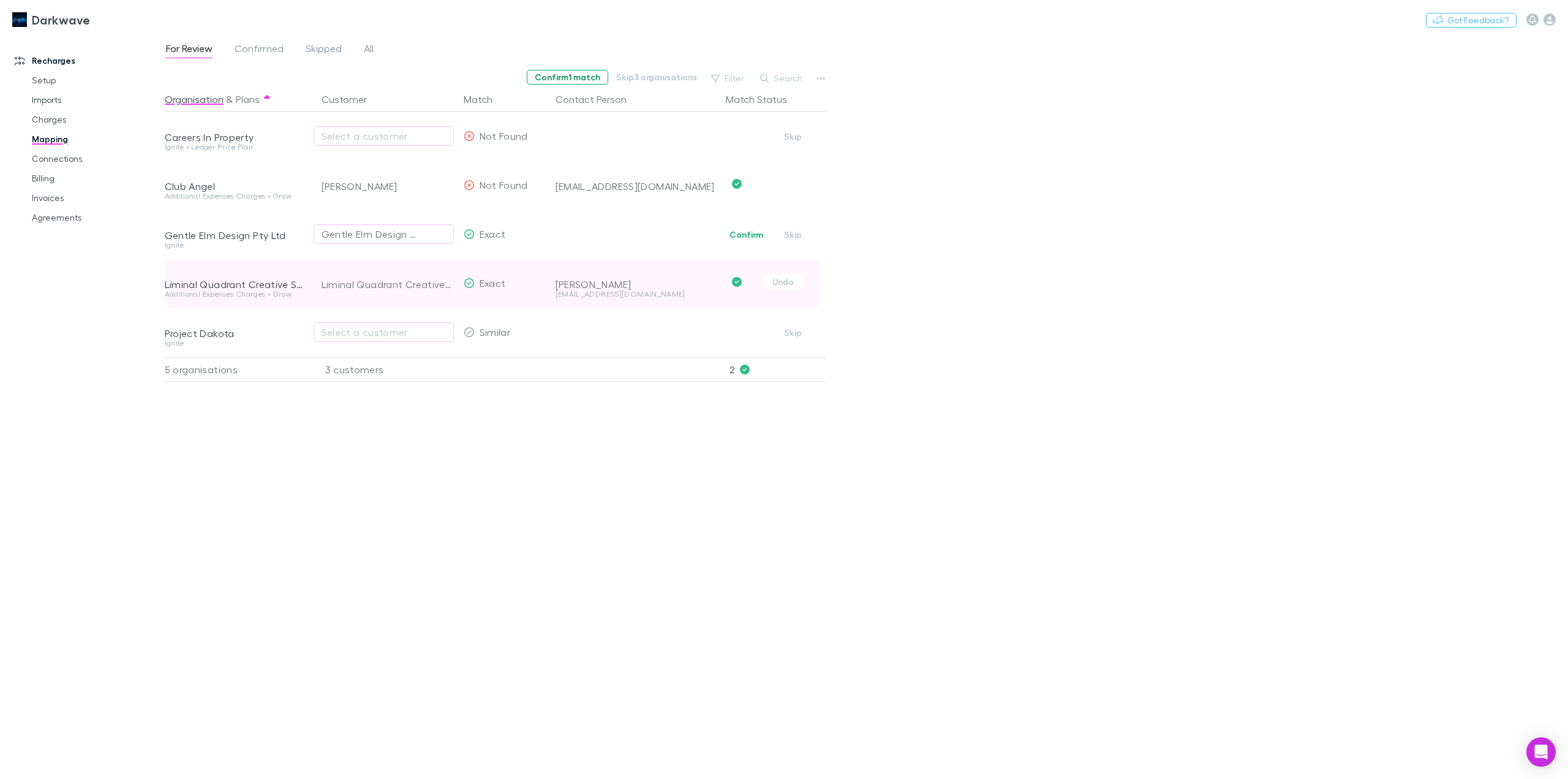
click at [556, 75] on button "Confirm 1 match" at bounding box center [568, 76] width 81 height 14
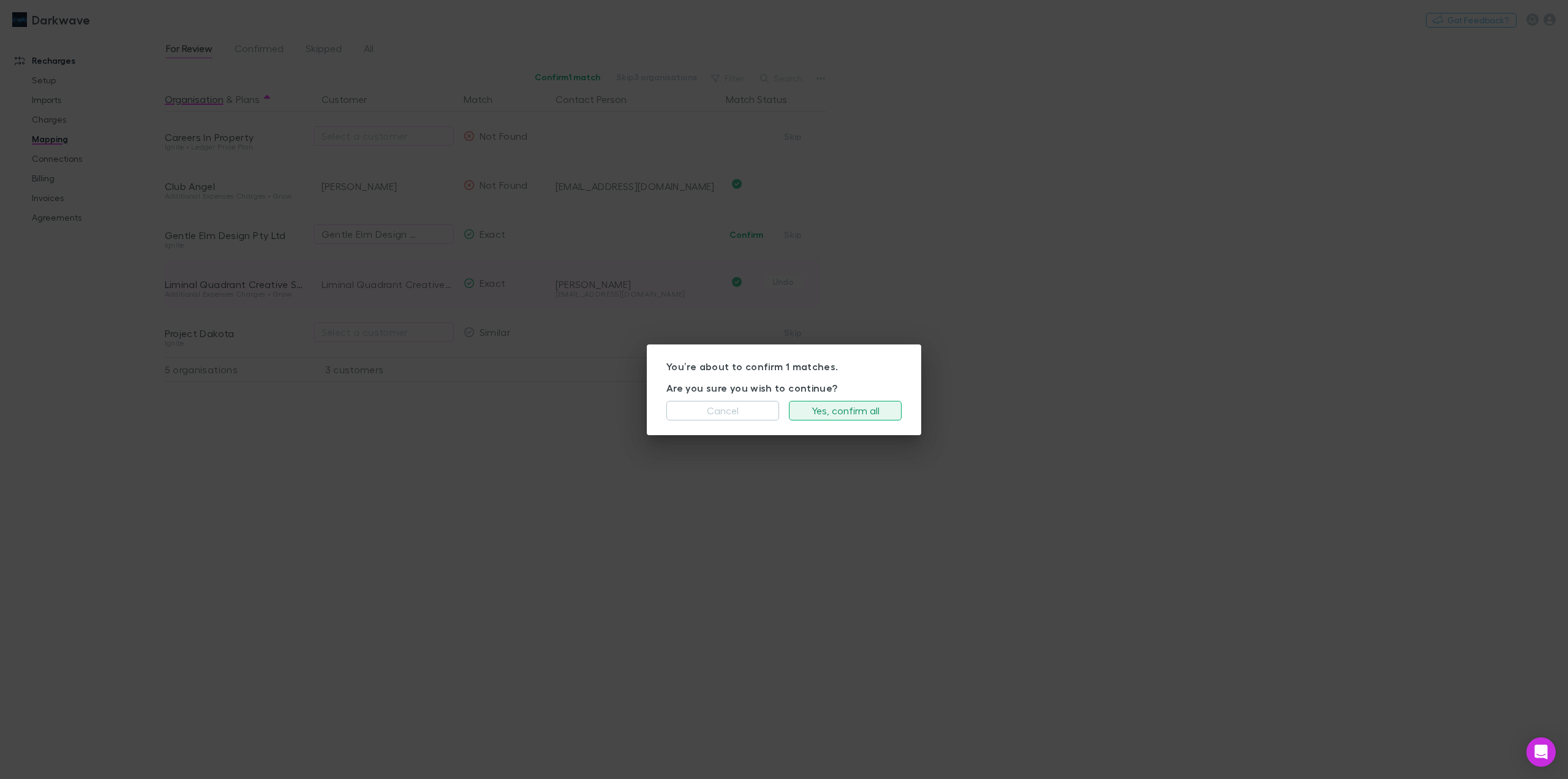
click at [844, 410] on button "Yes, confirm all" at bounding box center [845, 410] width 113 height 20
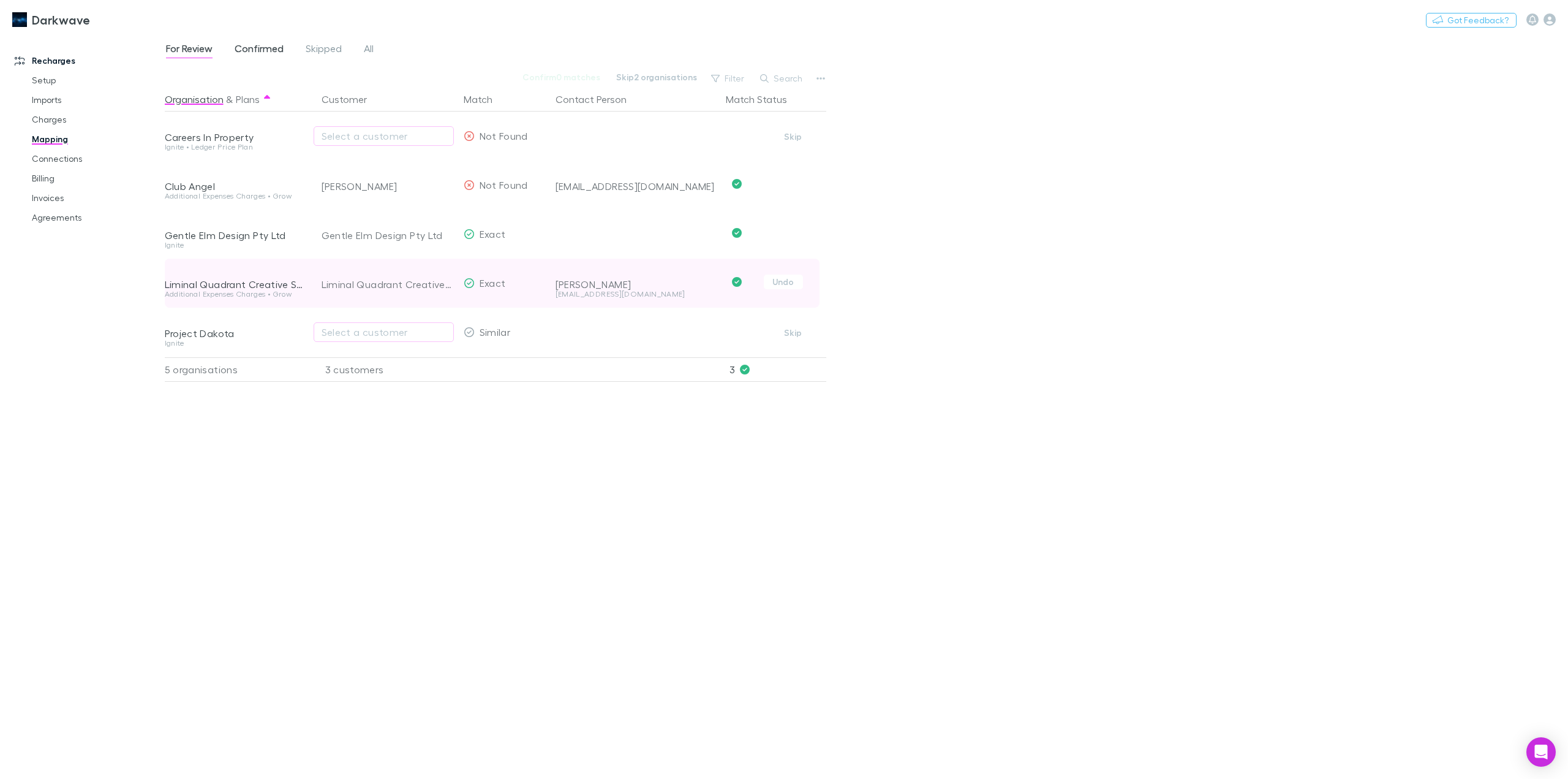
click at [246, 49] on span "Confirmed" at bounding box center [260, 50] width 49 height 16
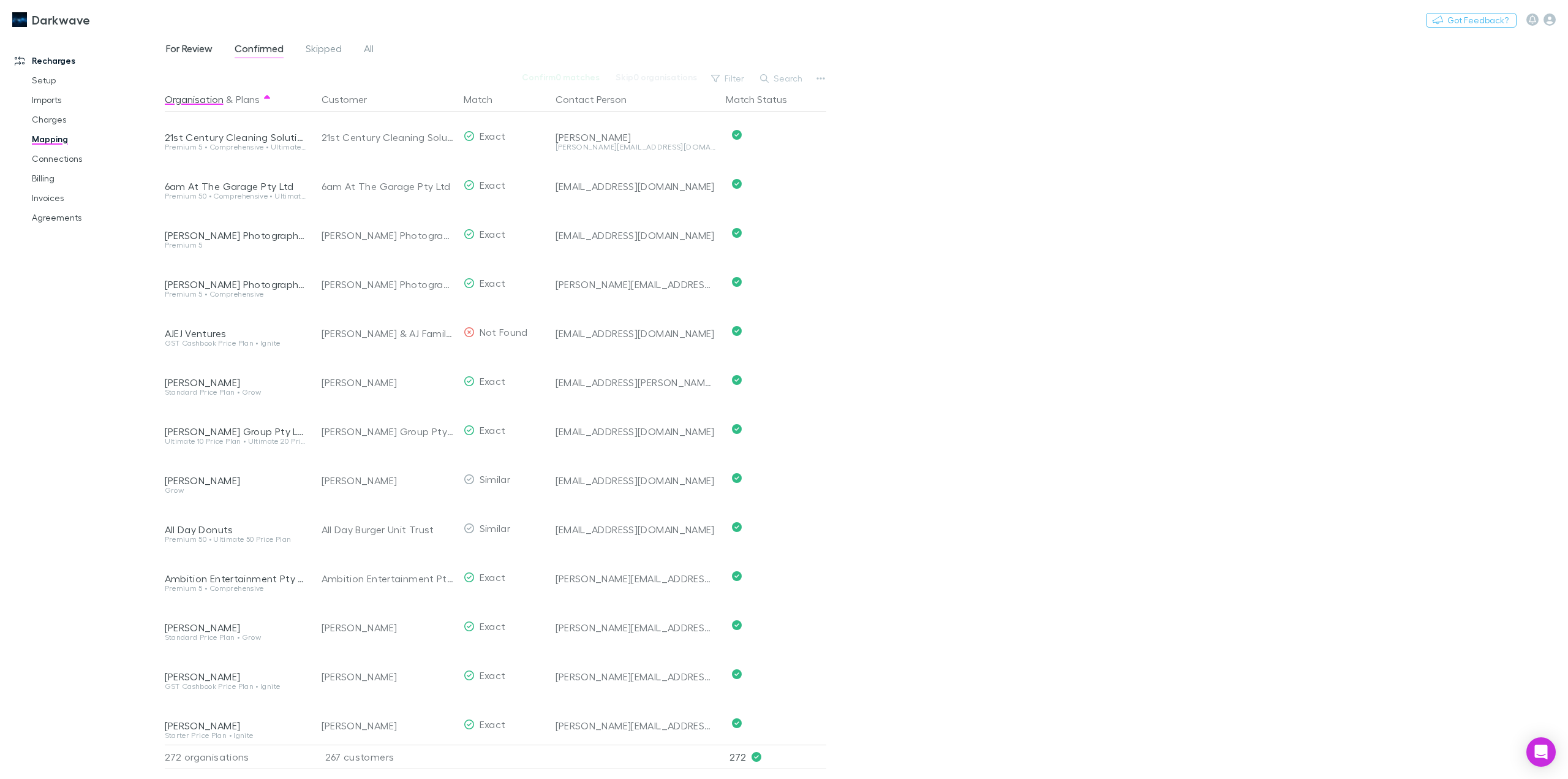
click at [192, 51] on span "For Review" at bounding box center [189, 50] width 47 height 16
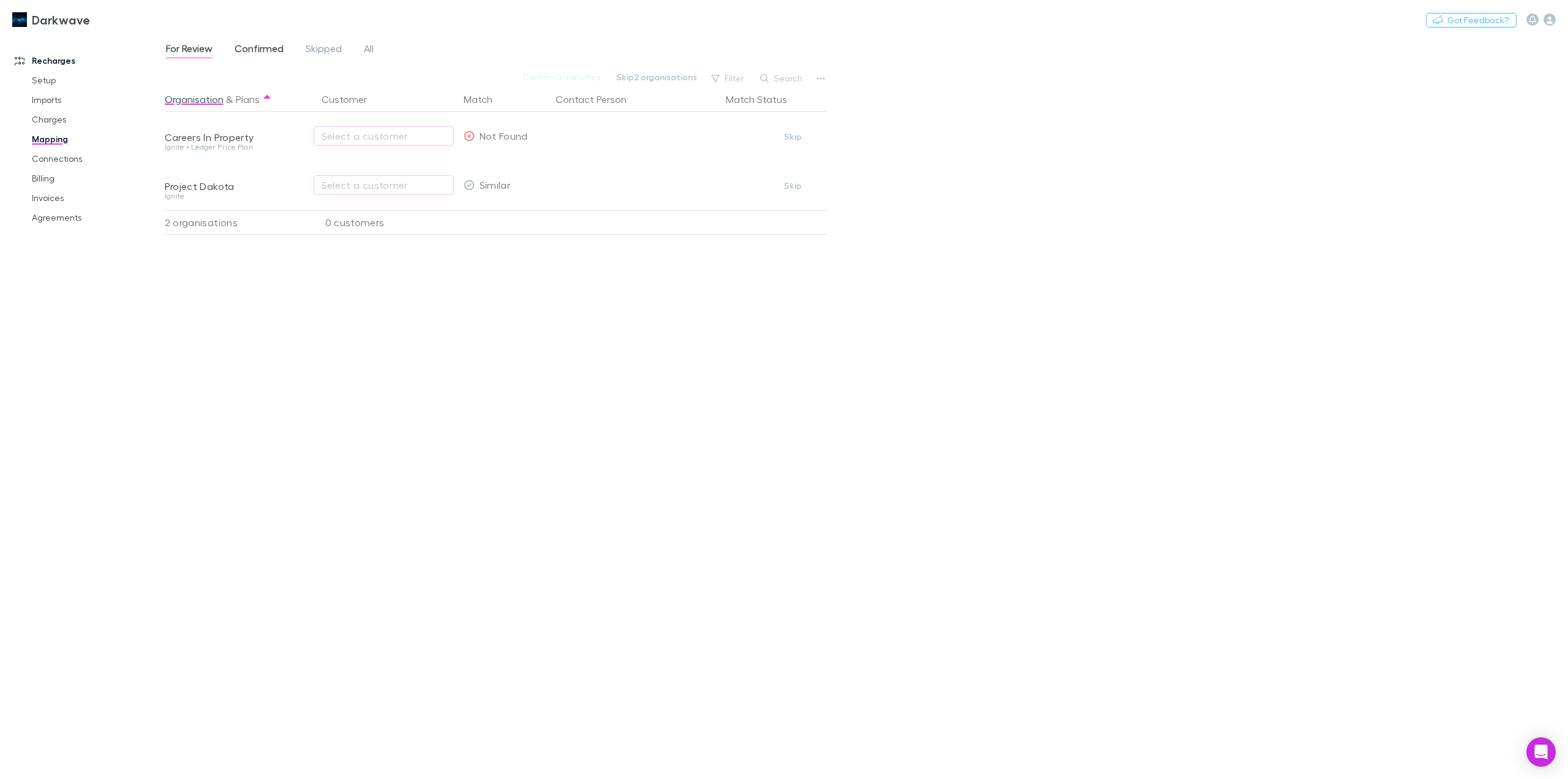
click at [277, 47] on span "Confirmed" at bounding box center [260, 50] width 49 height 16
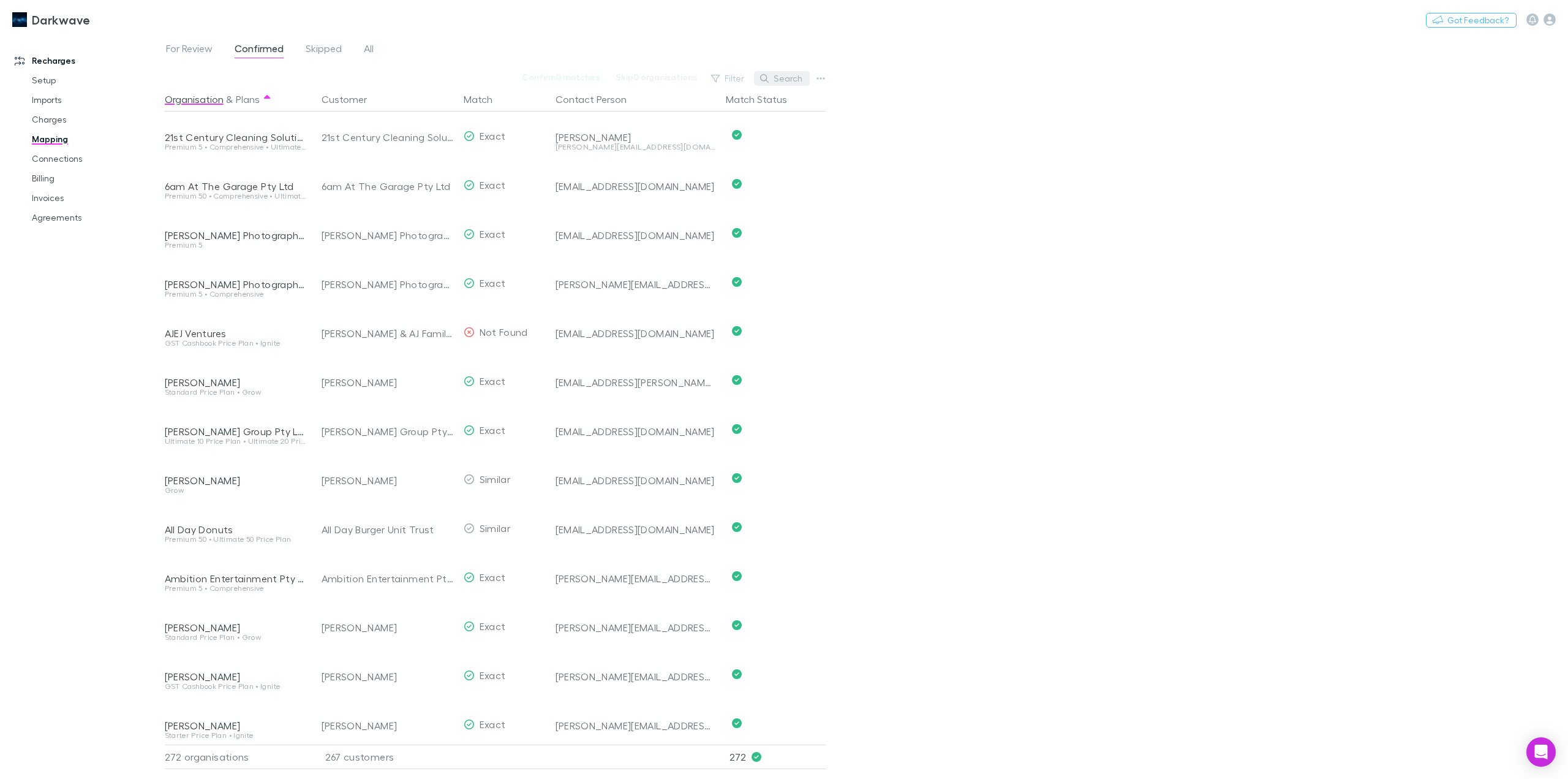
click at [770, 82] on button "Search" at bounding box center [782, 78] width 56 height 14
click at [745, 77] on input "text" at bounding box center [761, 78] width 61 height 17
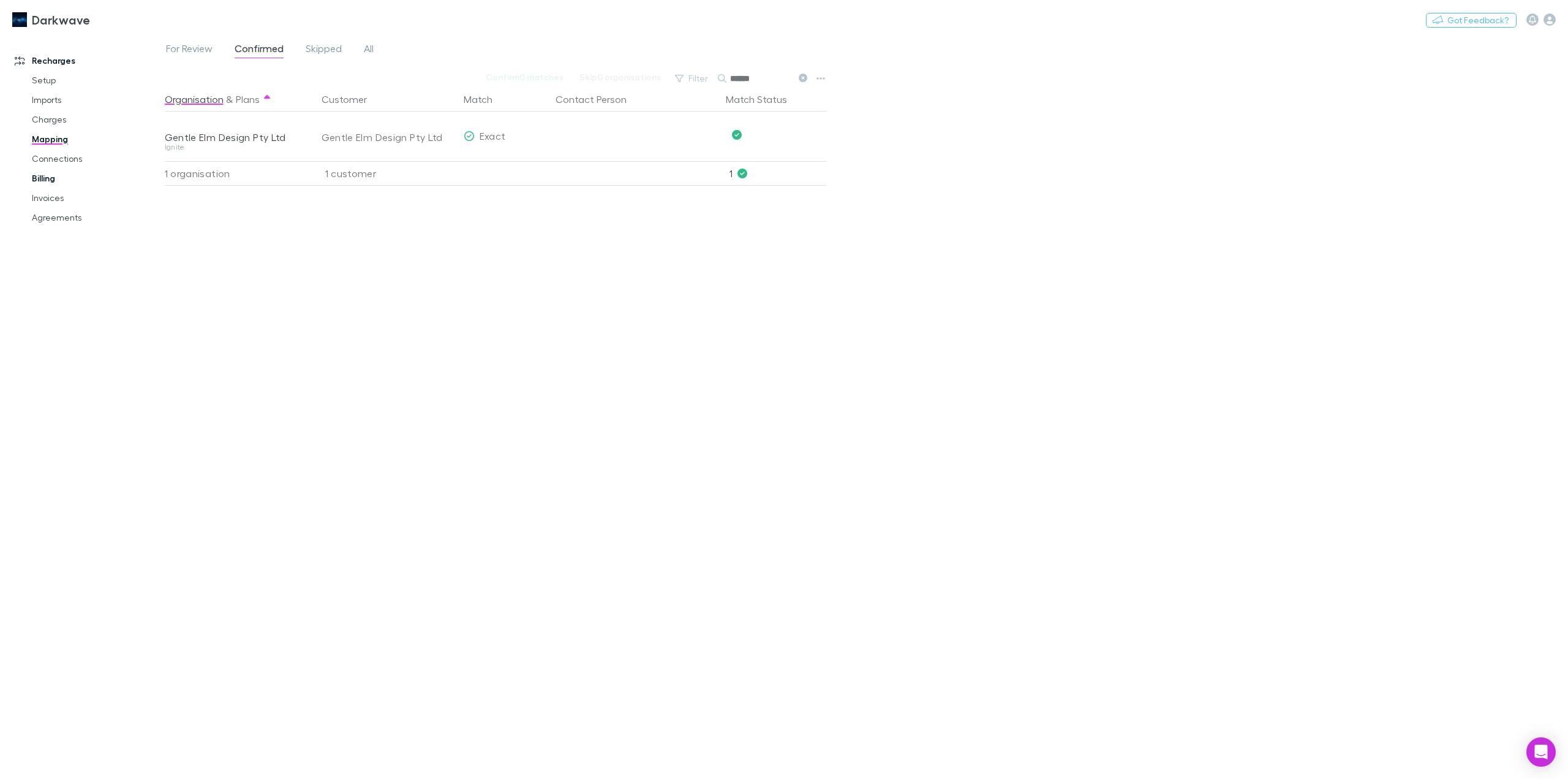
type input "******"
click at [45, 180] on link "Billing" at bounding box center [95, 178] width 152 height 20
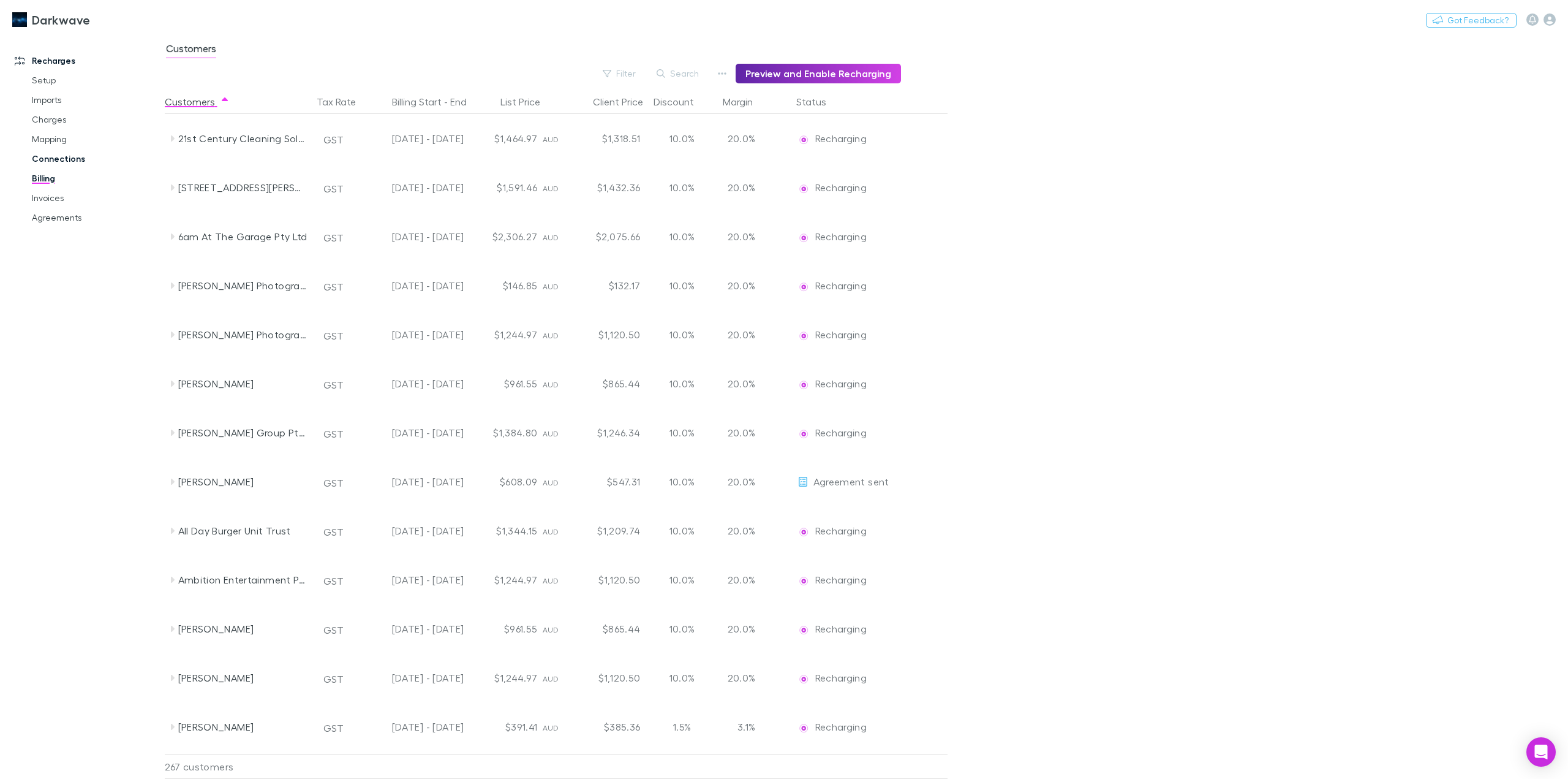
click at [45, 159] on link "Connections" at bounding box center [95, 158] width 152 height 20
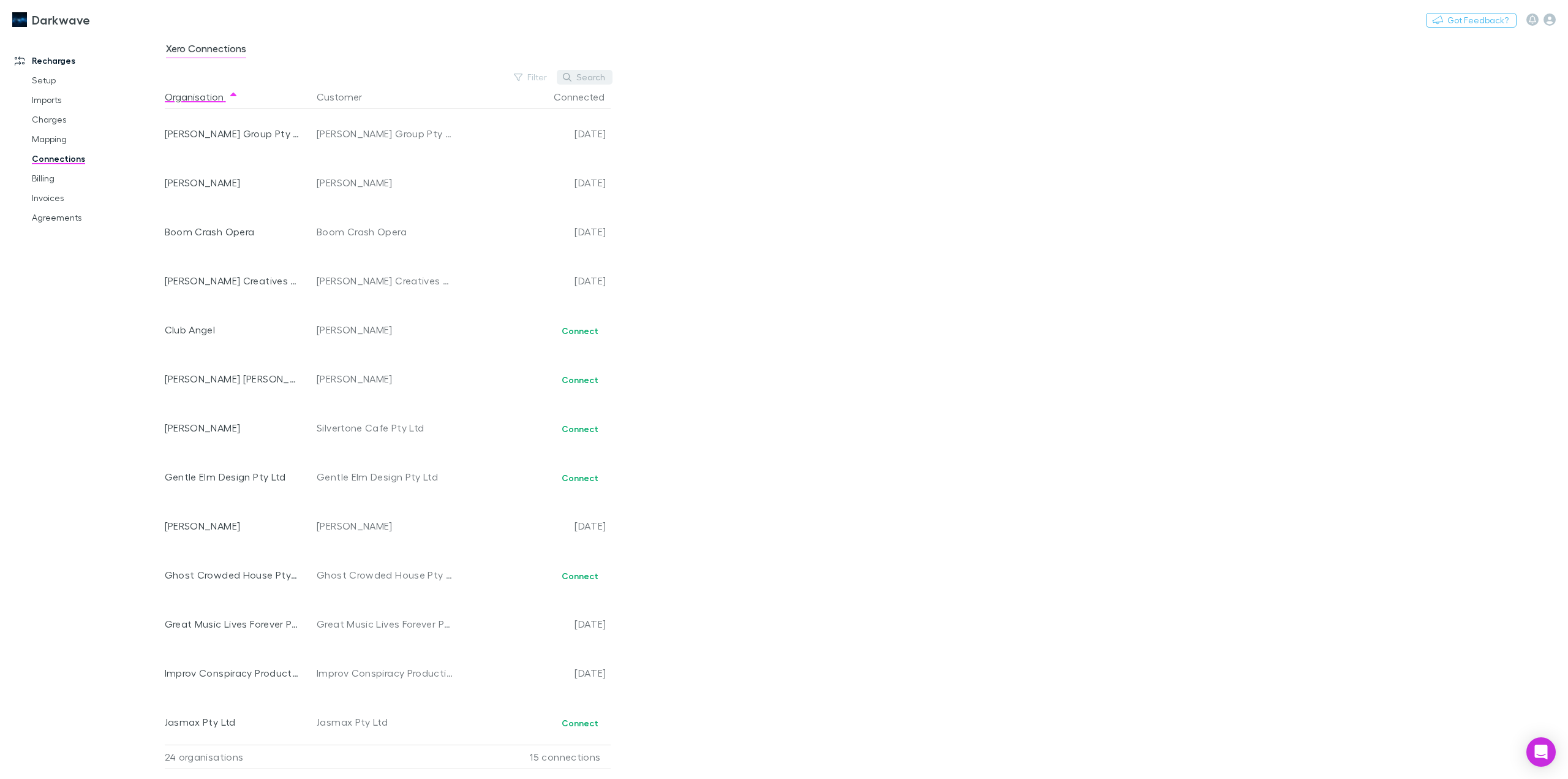
click at [591, 80] on button "Search" at bounding box center [585, 76] width 56 height 14
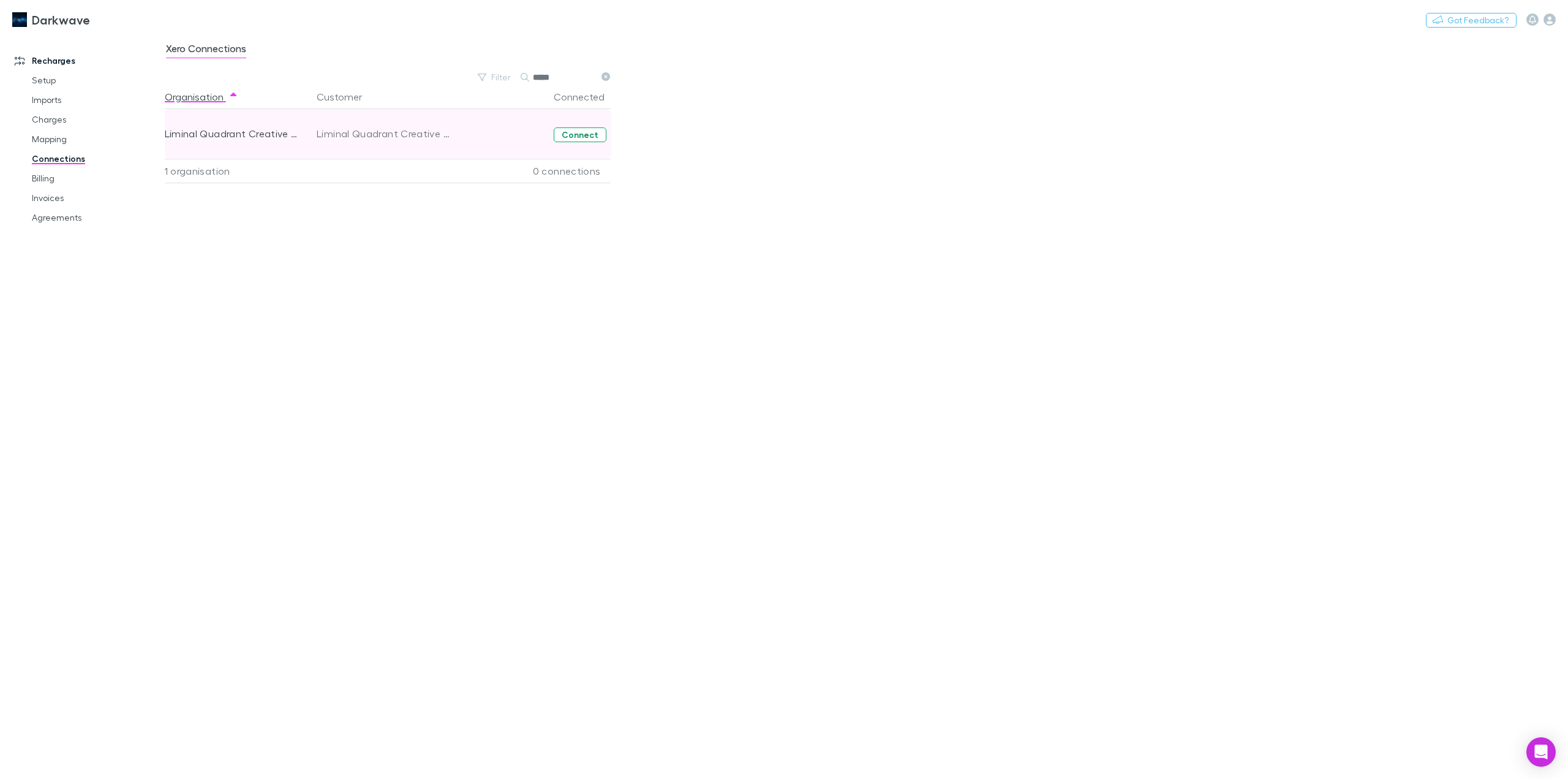
type input "*****"
click at [585, 133] on button "Connect" at bounding box center [580, 134] width 53 height 14
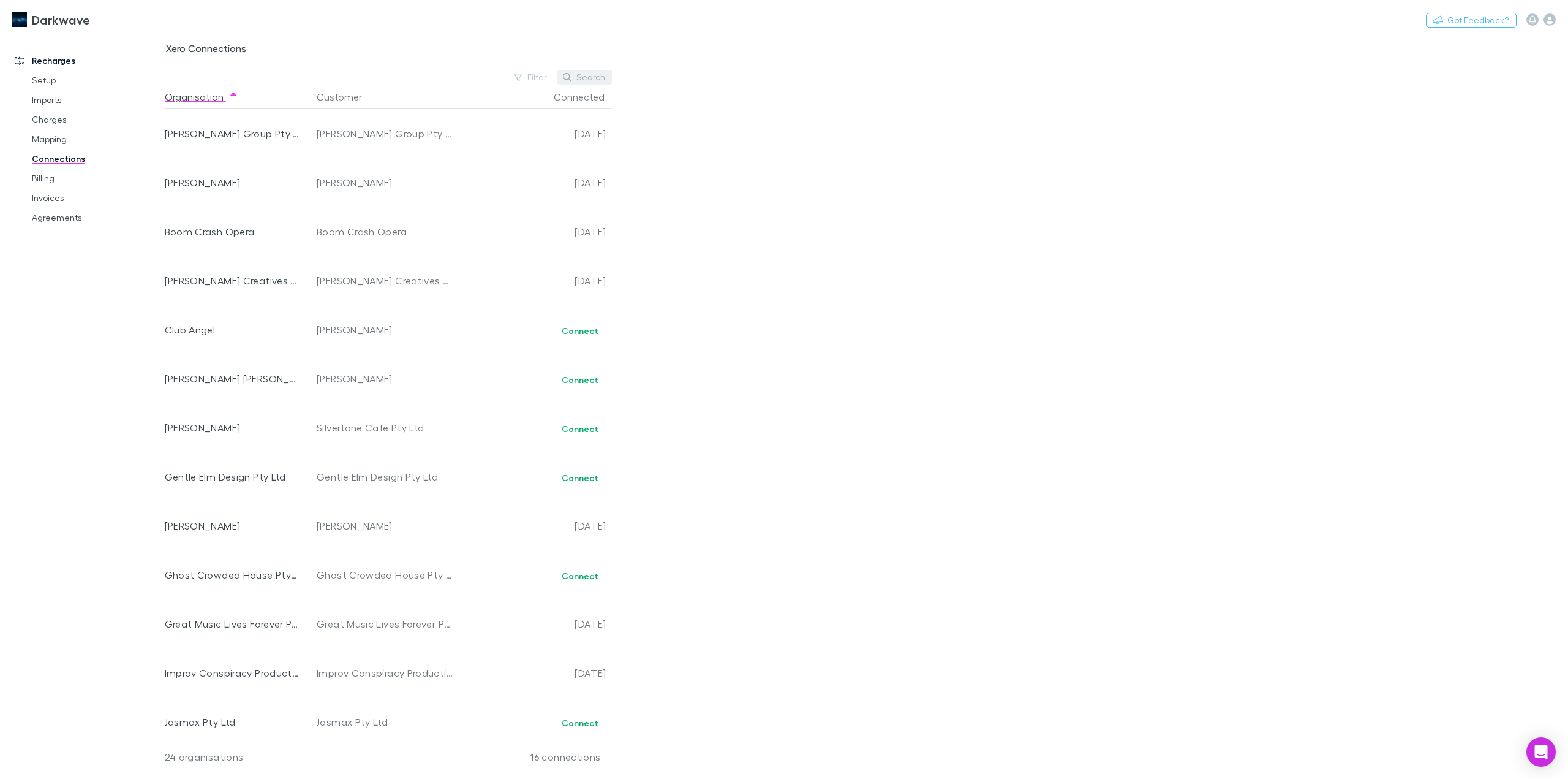
click at [583, 76] on button "Search" at bounding box center [585, 76] width 56 height 14
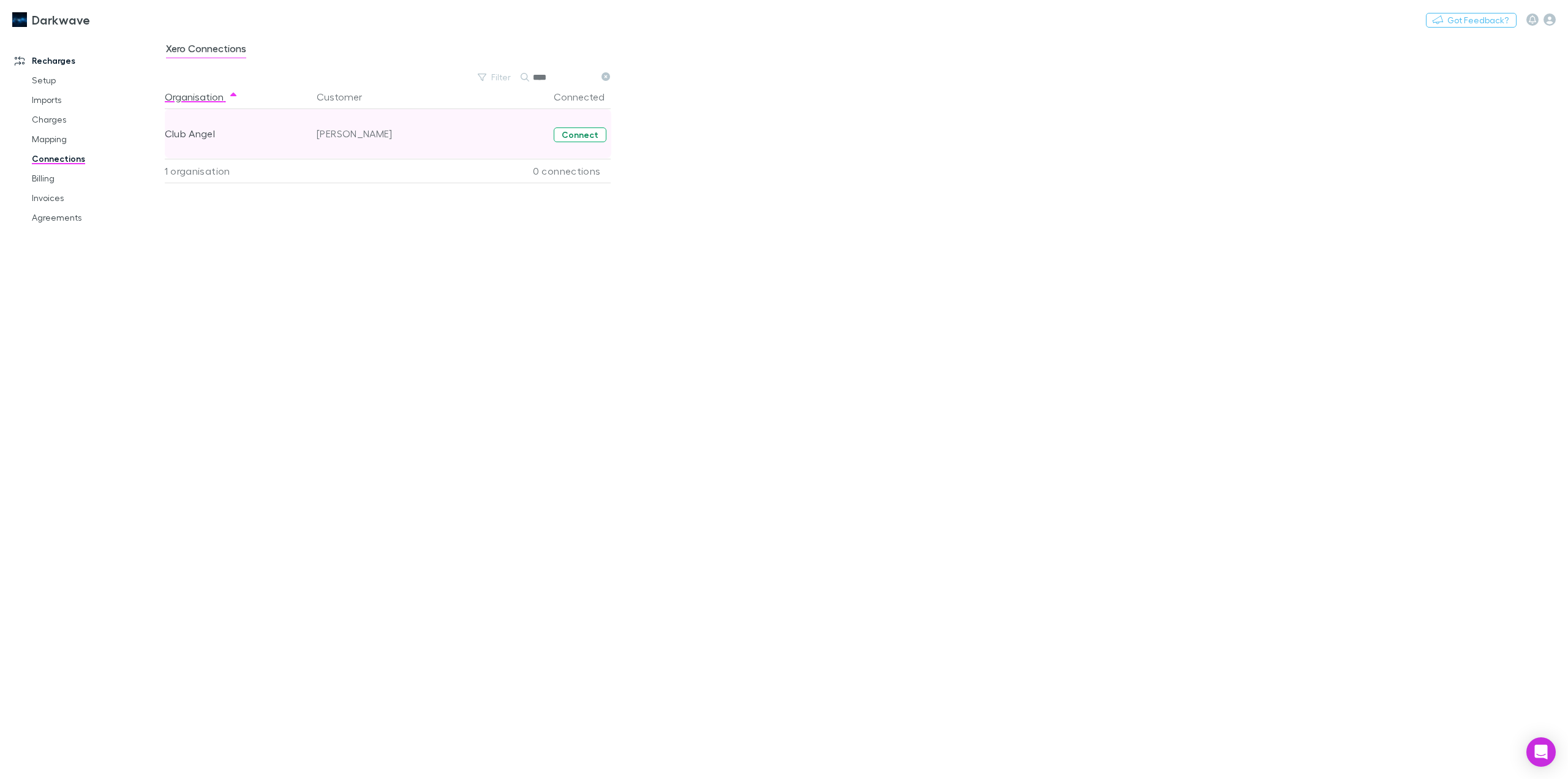
type input "****"
click at [573, 138] on button "Connect" at bounding box center [580, 134] width 53 height 14
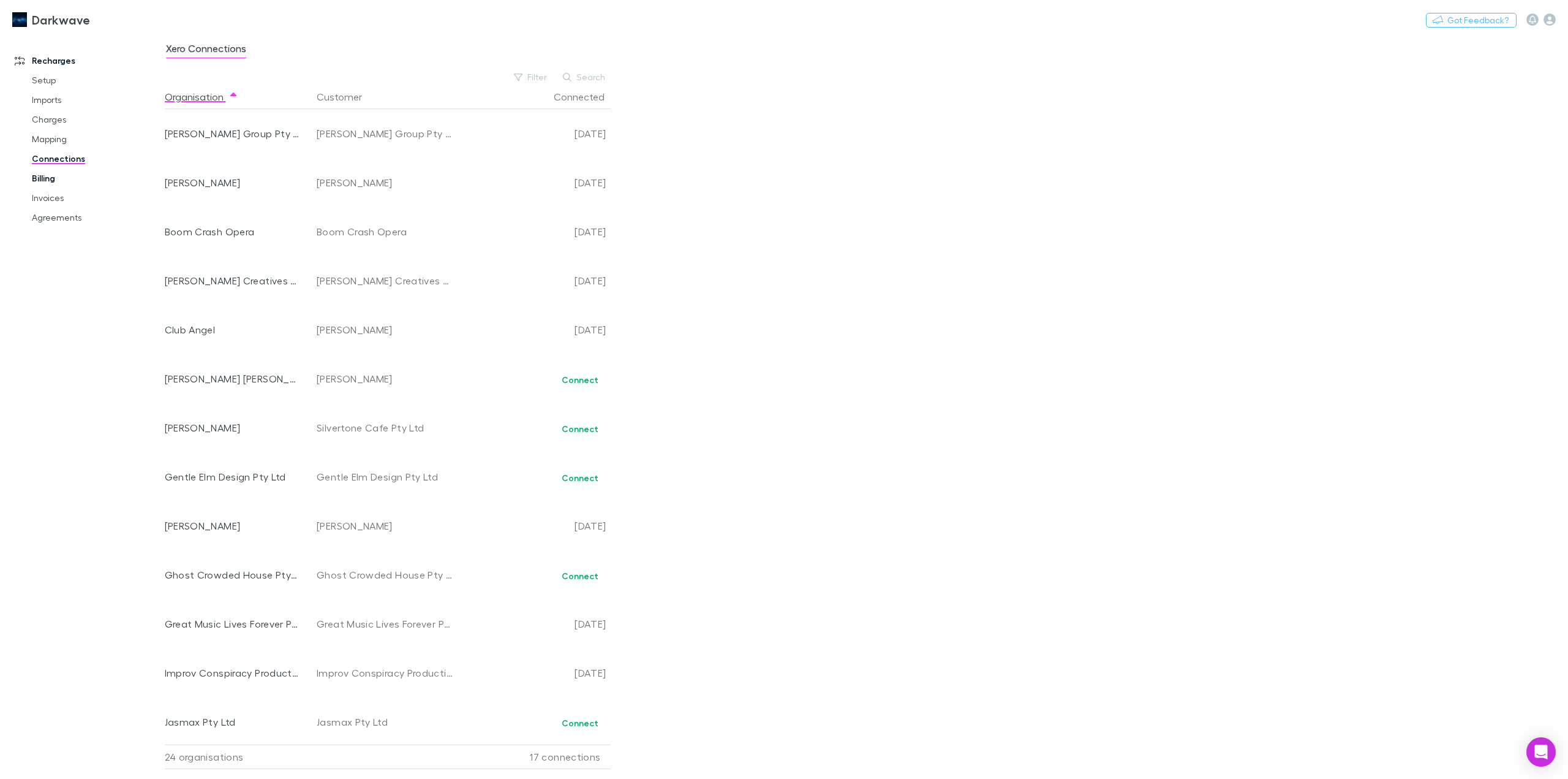
click at [59, 175] on link "Billing" at bounding box center [95, 178] width 152 height 20
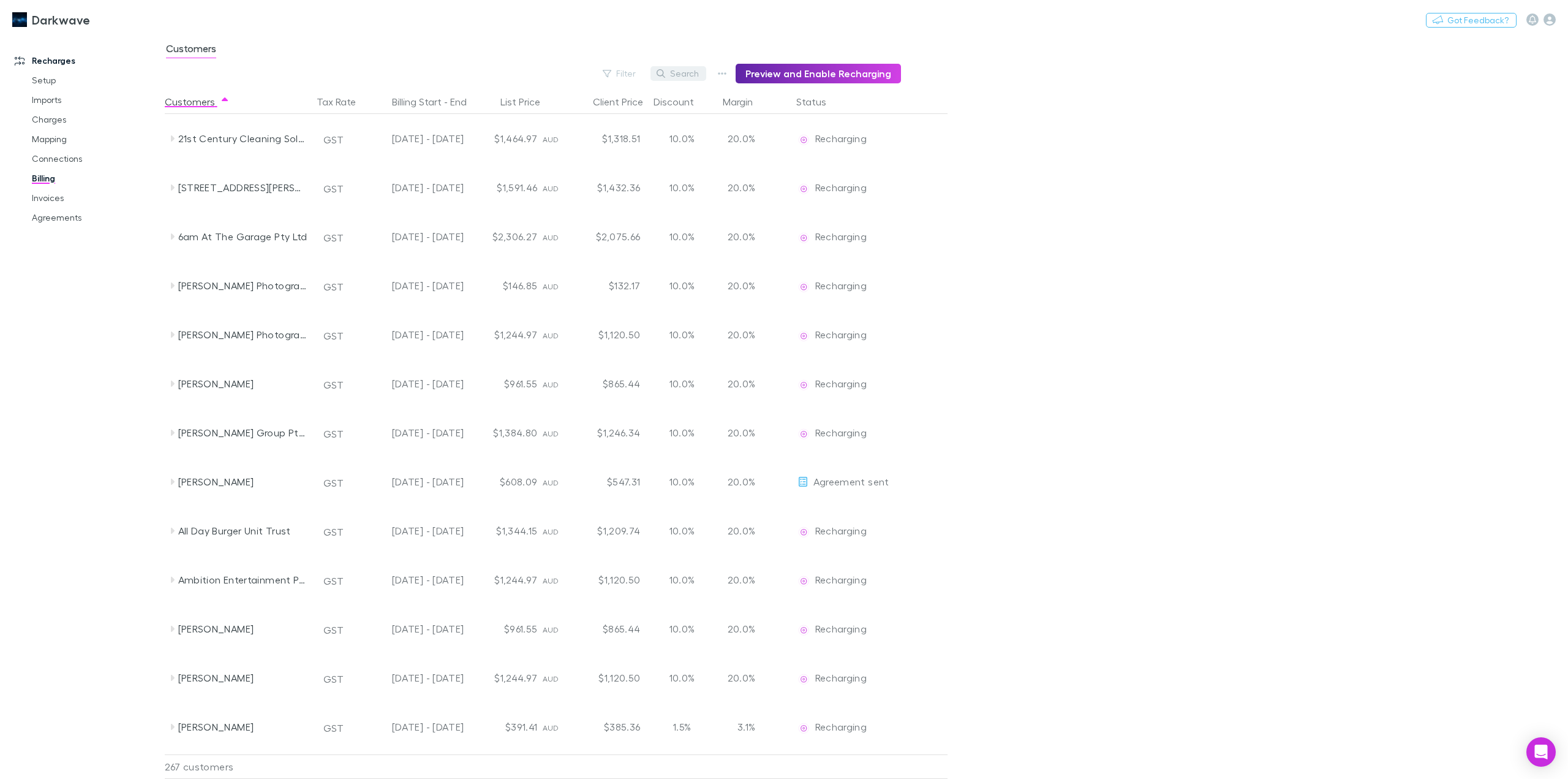
click at [684, 77] on button "Search" at bounding box center [679, 73] width 56 height 14
click at [596, 74] on div "Filter Search Preview and Enable Recharging" at bounding box center [533, 73] width 736 height 20
click at [629, 75] on button "Filter" at bounding box center [619, 73] width 47 height 14
click at [675, 75] on button "Search" at bounding box center [679, 73] width 56 height 14
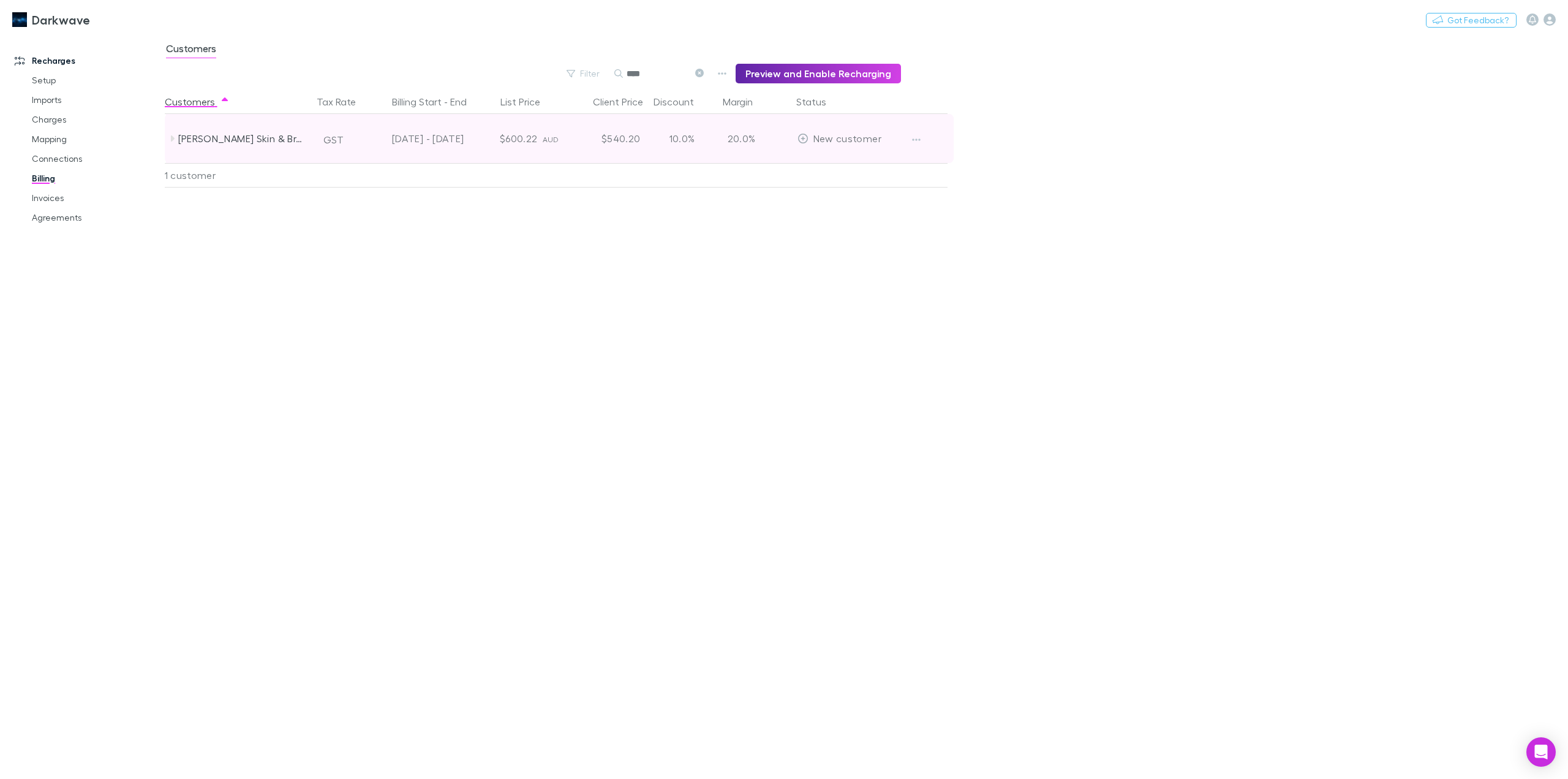
type input "****"
click at [173, 137] on icon at bounding box center [172, 138] width 3 height 6
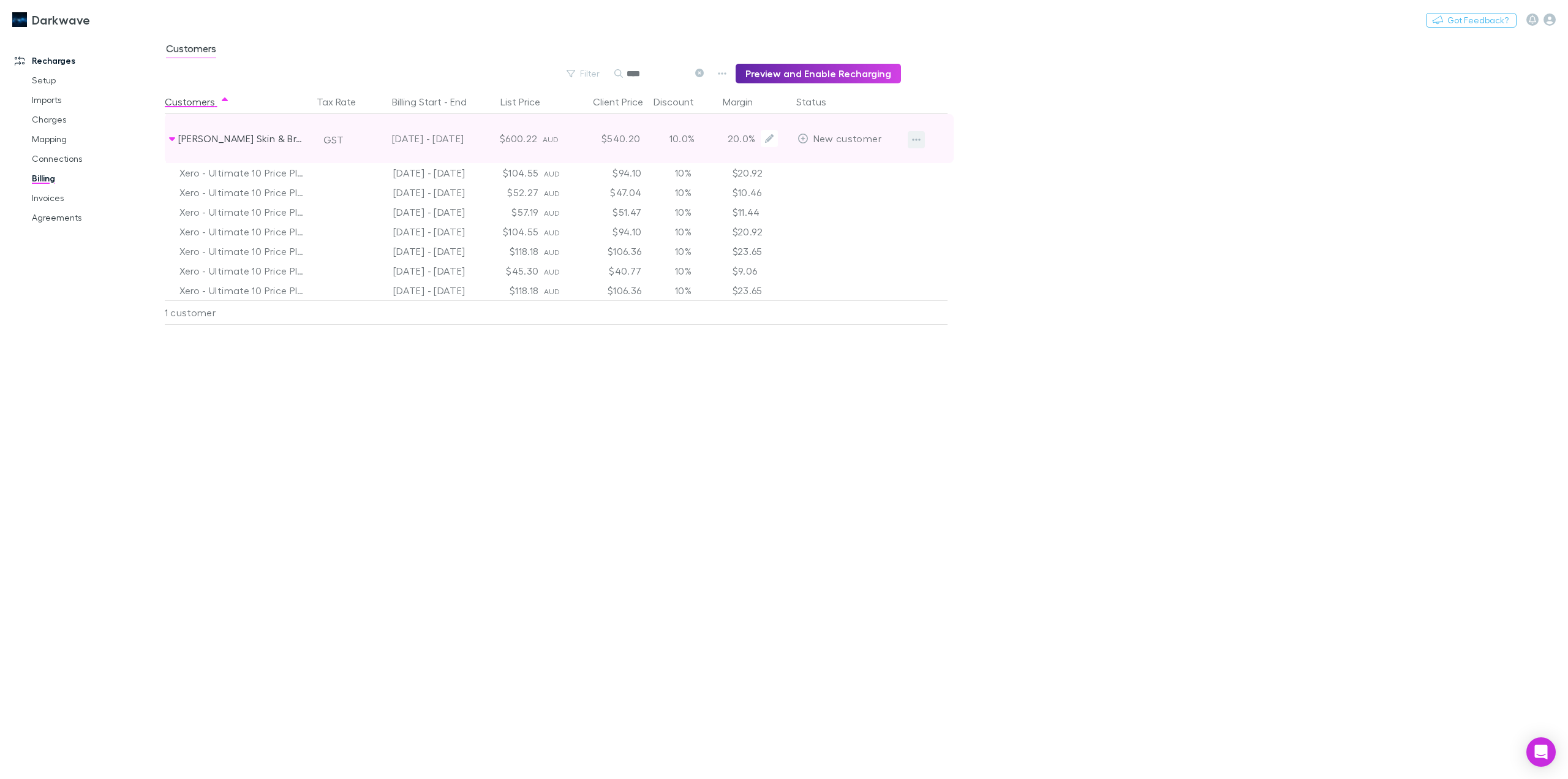
click at [916, 140] on icon "button" at bounding box center [916, 139] width 8 height 3
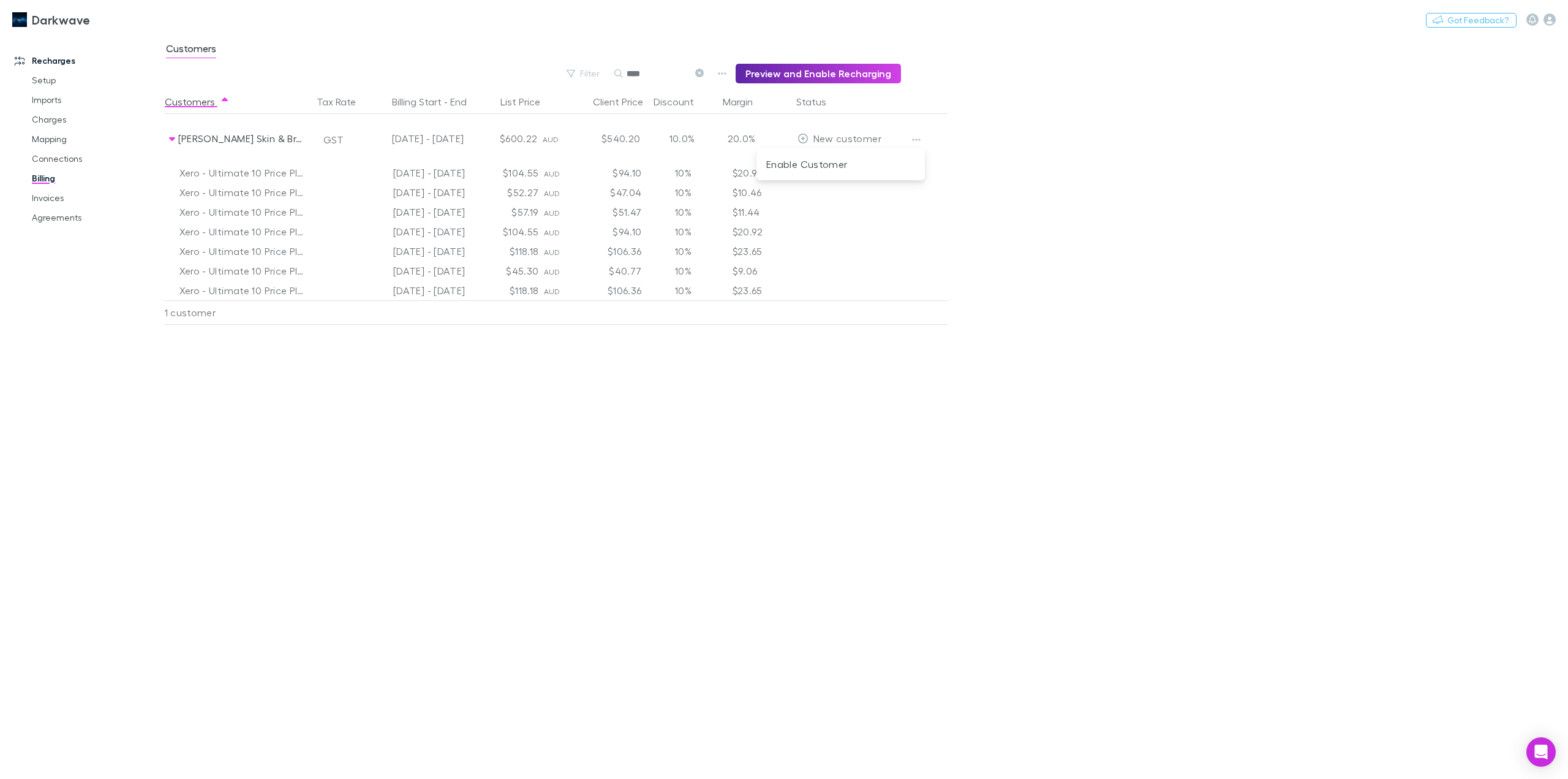
click at [59, 199] on div at bounding box center [784, 390] width 1568 height 779
click at [42, 200] on link "Invoices" at bounding box center [95, 198] width 152 height 20
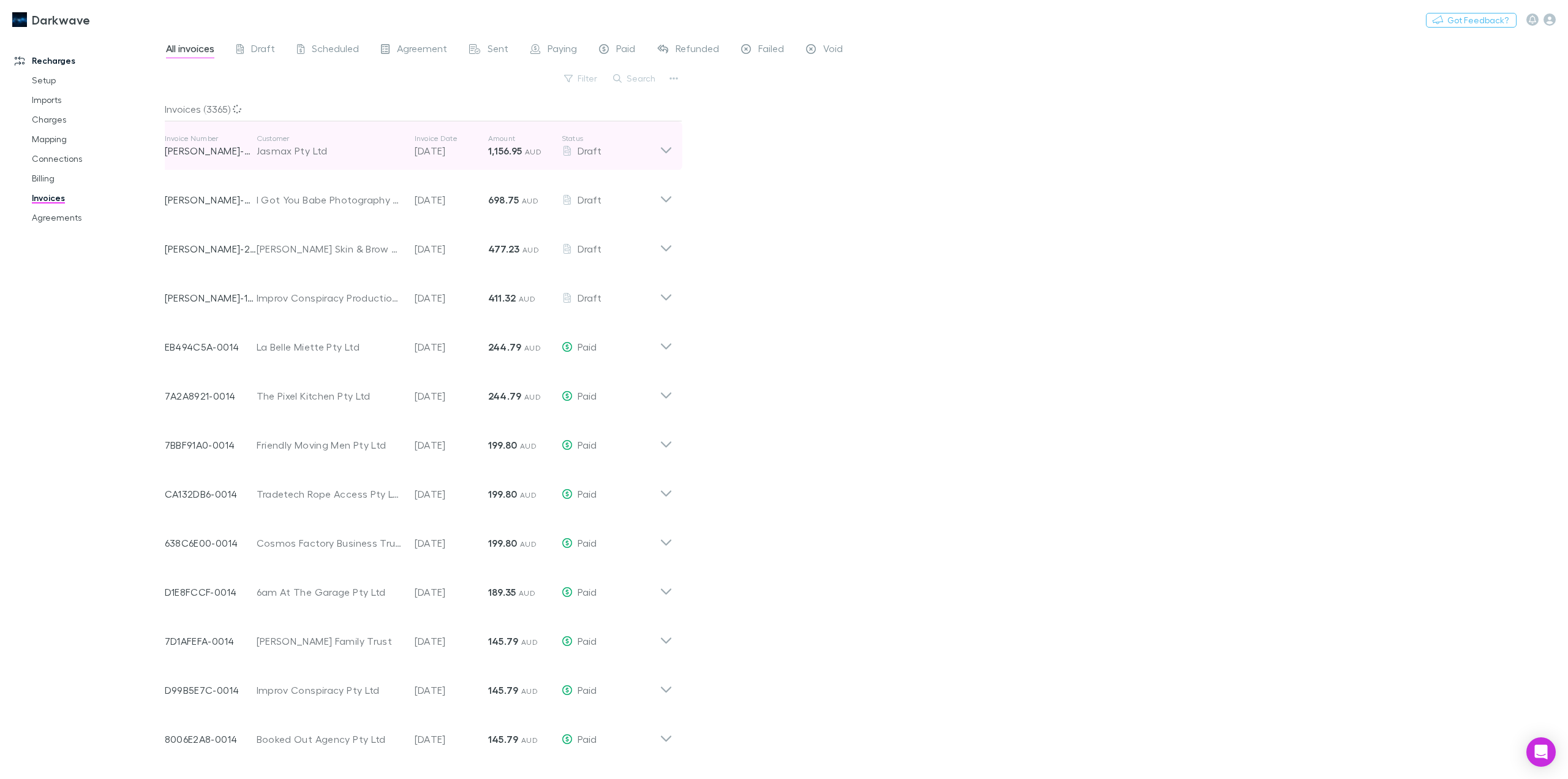
click at [664, 150] on icon at bounding box center [665, 149] width 10 height 6
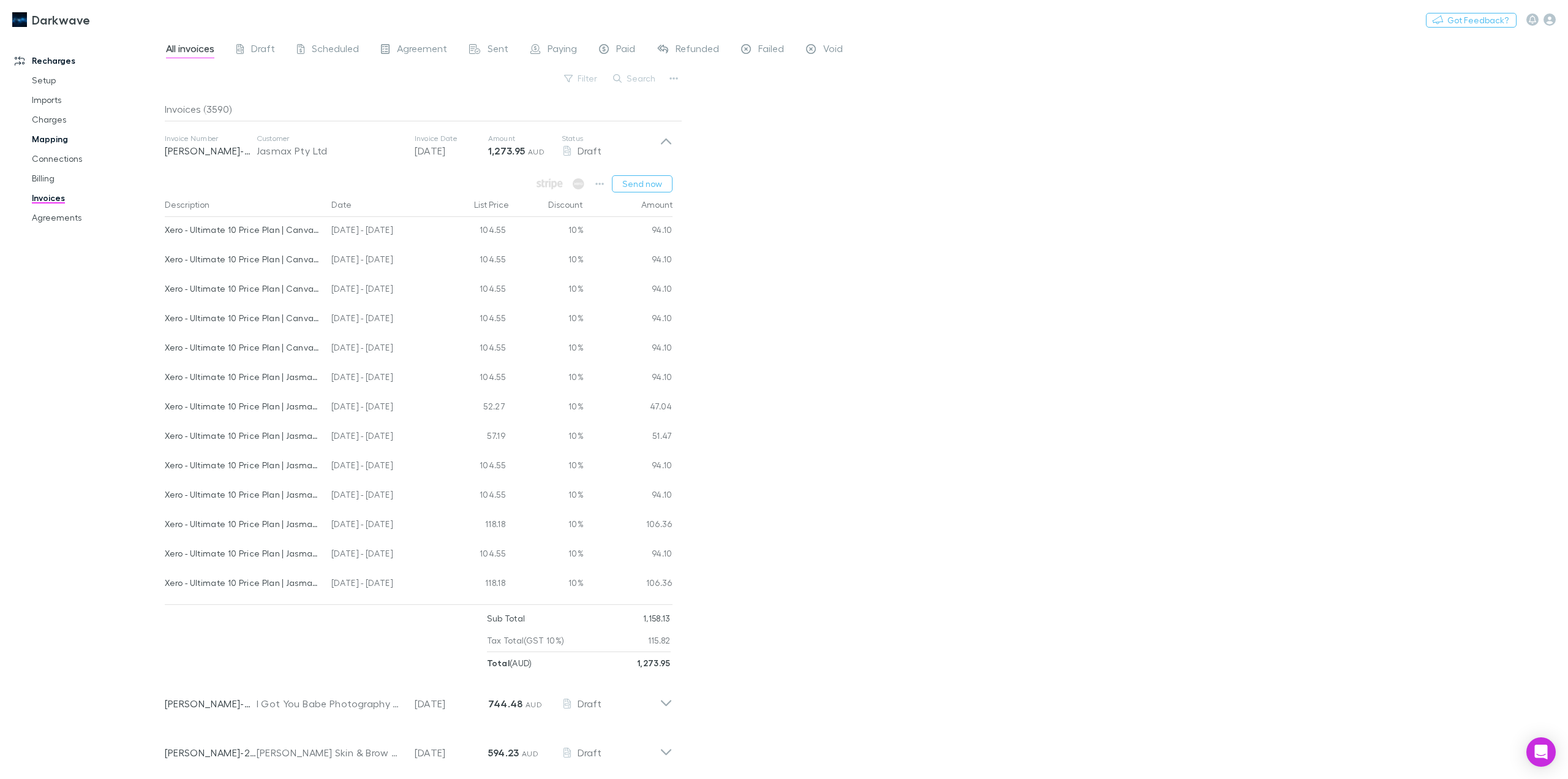
click at [59, 140] on link "Mapping" at bounding box center [95, 138] width 152 height 20
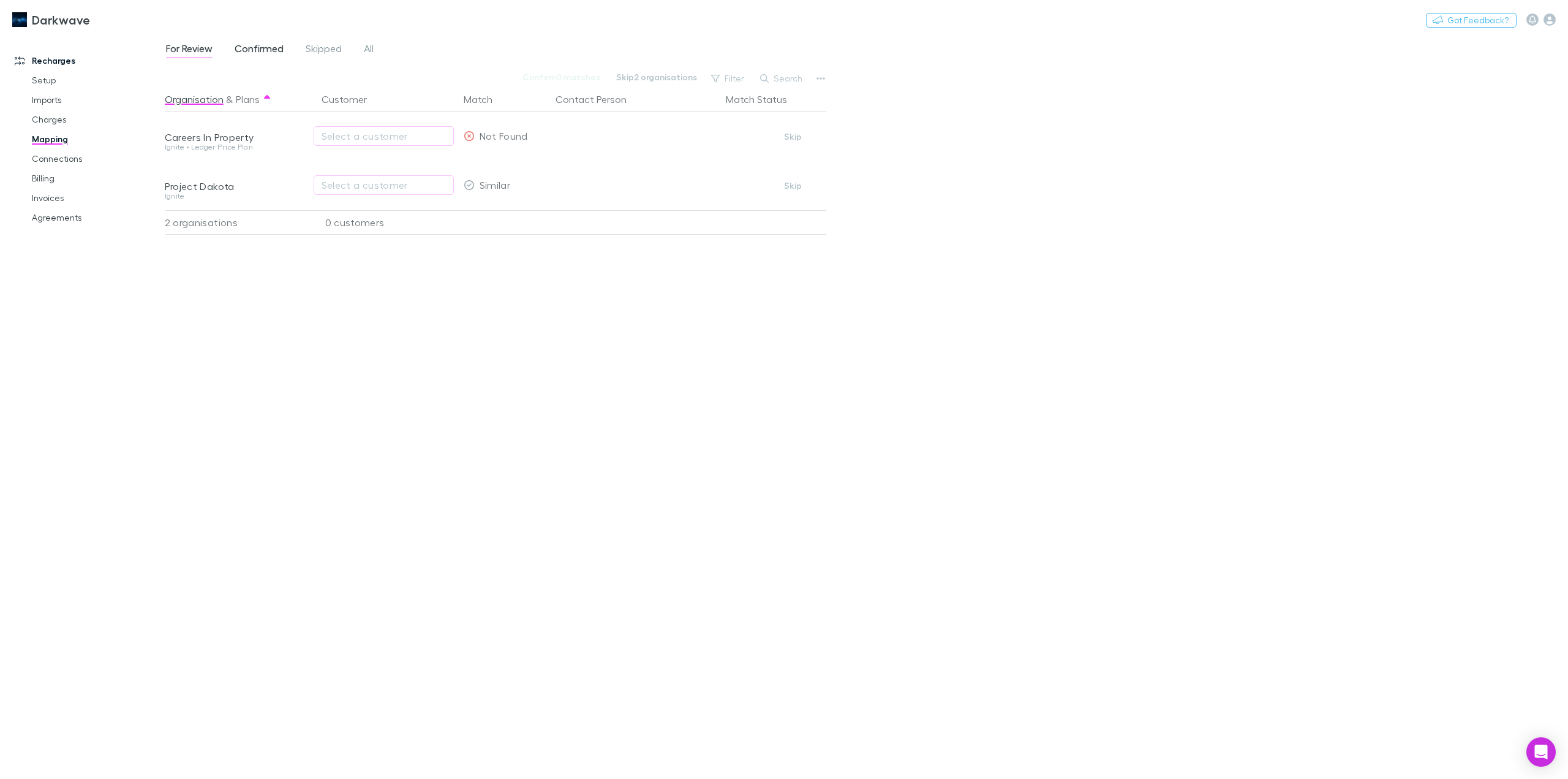
click at [272, 46] on span "Confirmed" at bounding box center [260, 50] width 49 height 16
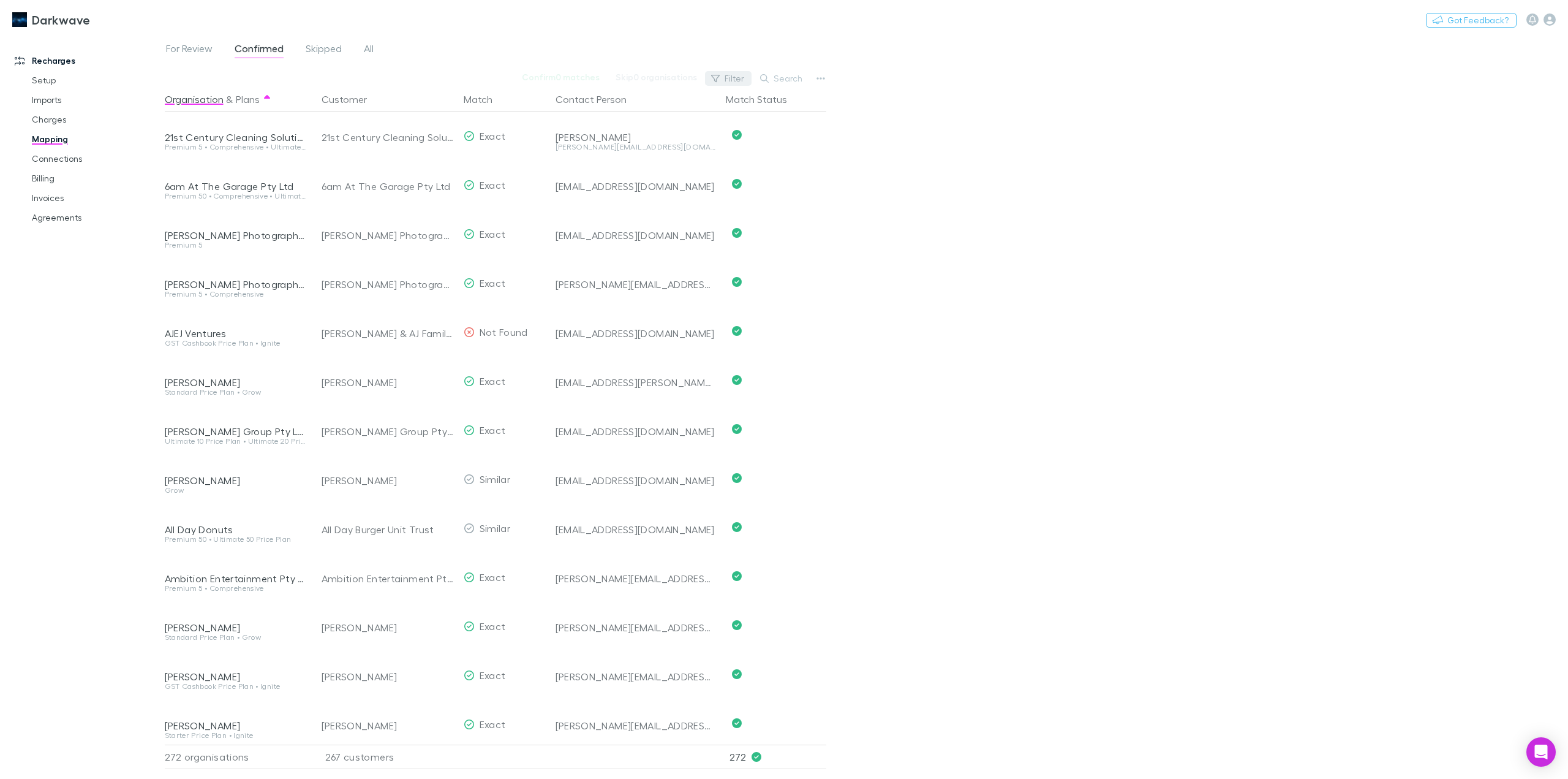
click at [737, 79] on button "Filter" at bounding box center [728, 78] width 47 height 14
type input "******"
click at [371, 51] on div at bounding box center [784, 390] width 1568 height 779
click at [371, 51] on span "All" at bounding box center [369, 50] width 10 height 16
click at [725, 76] on button "Filter" at bounding box center [728, 78] width 47 height 14
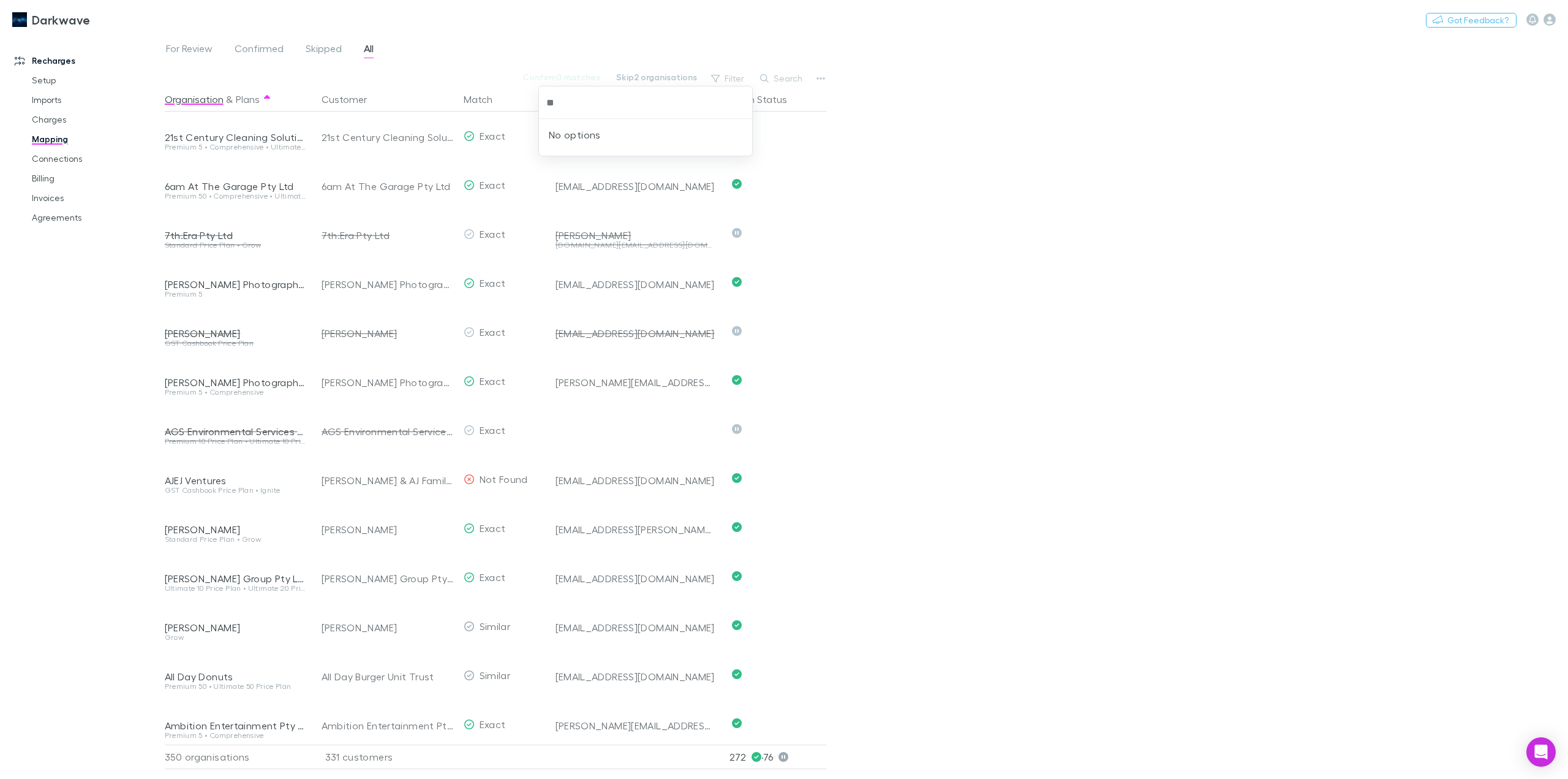
type input "*"
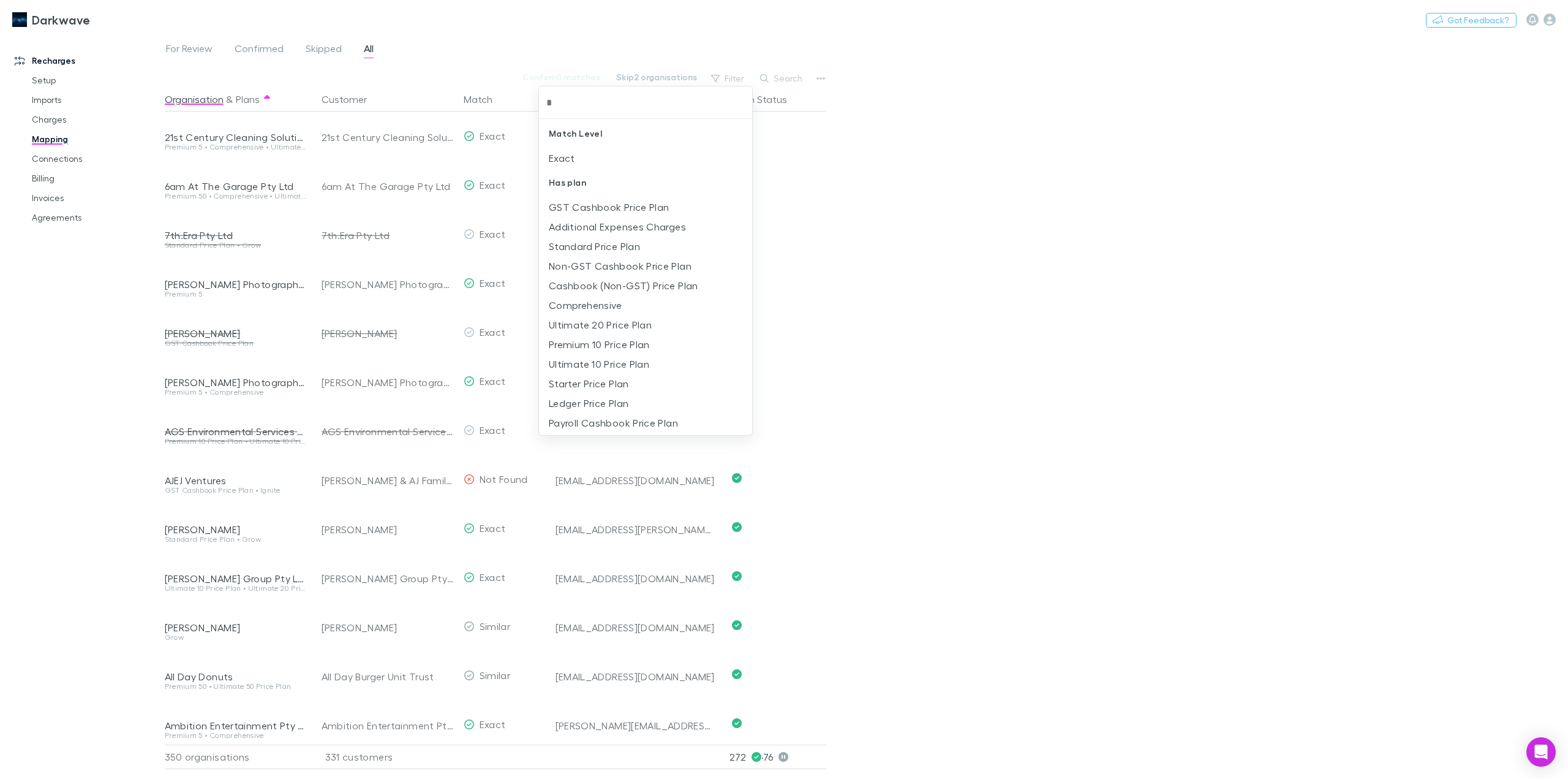
type input "*"
click at [775, 78] on div at bounding box center [784, 390] width 1568 height 779
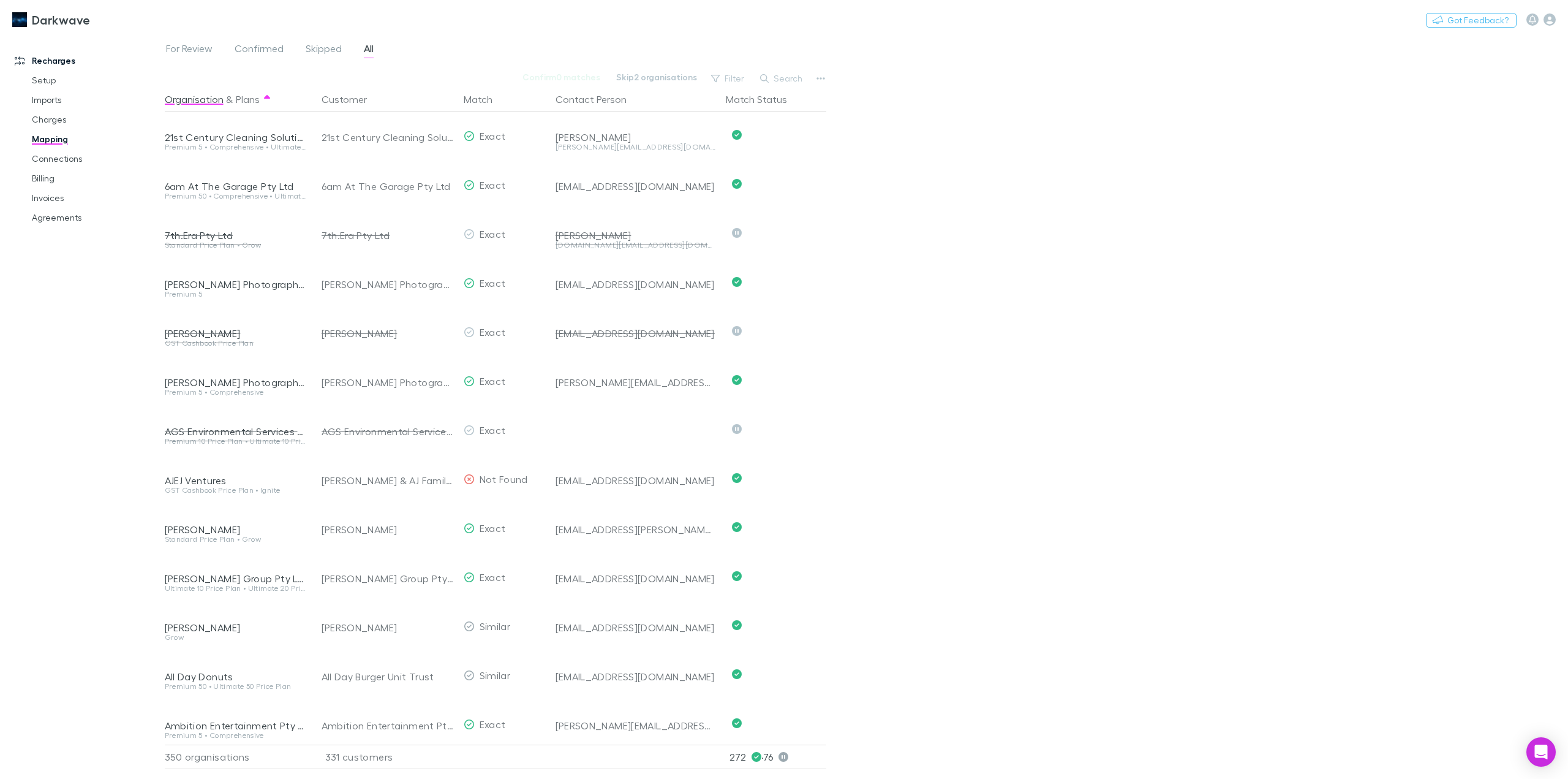
click at [790, 83] on button "Search" at bounding box center [782, 78] width 56 height 14
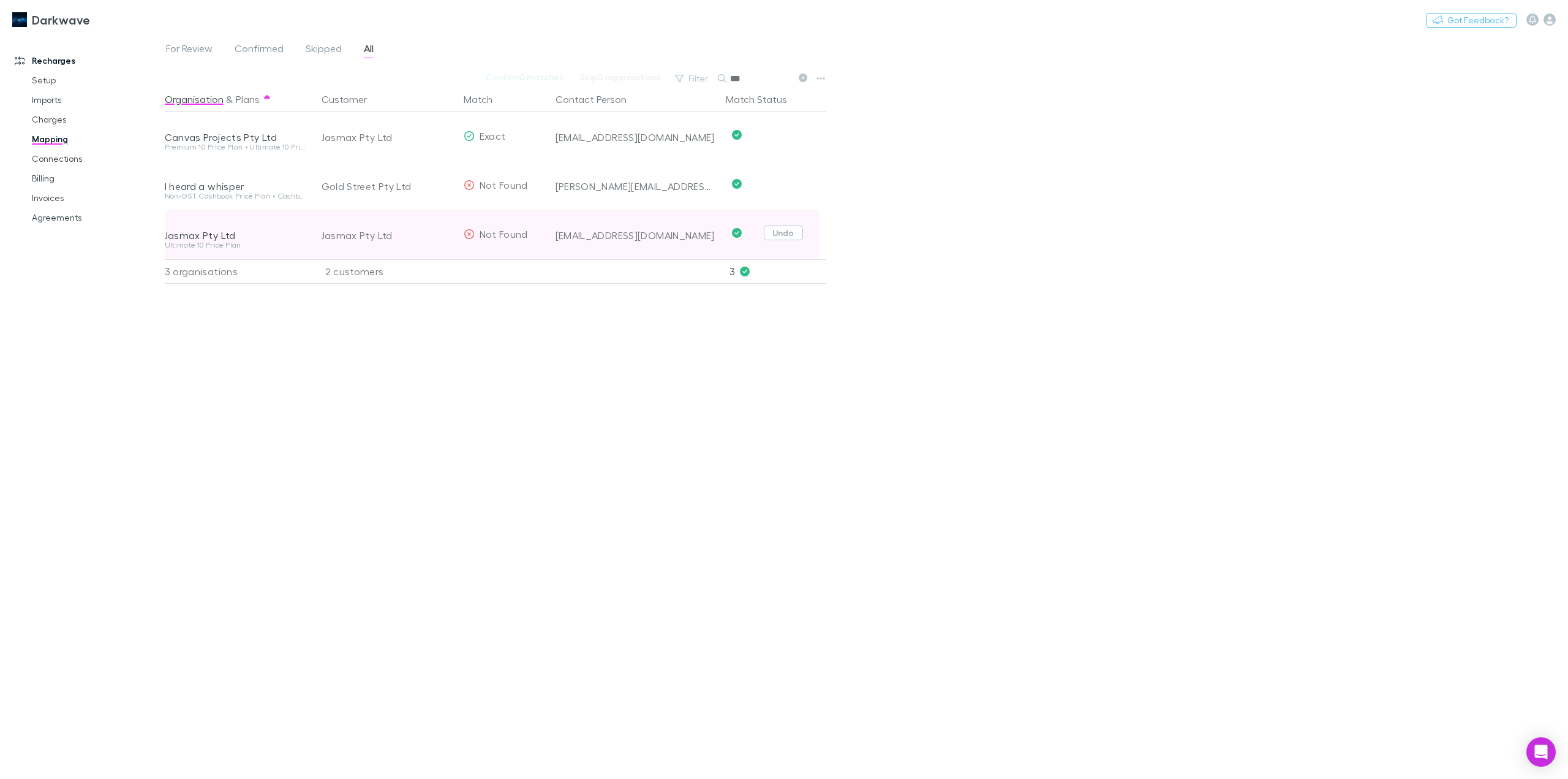
type input "***"
click at [792, 237] on button "Undo" at bounding box center [783, 233] width 39 height 14
click at [802, 238] on button "Skip" at bounding box center [793, 234] width 39 height 14
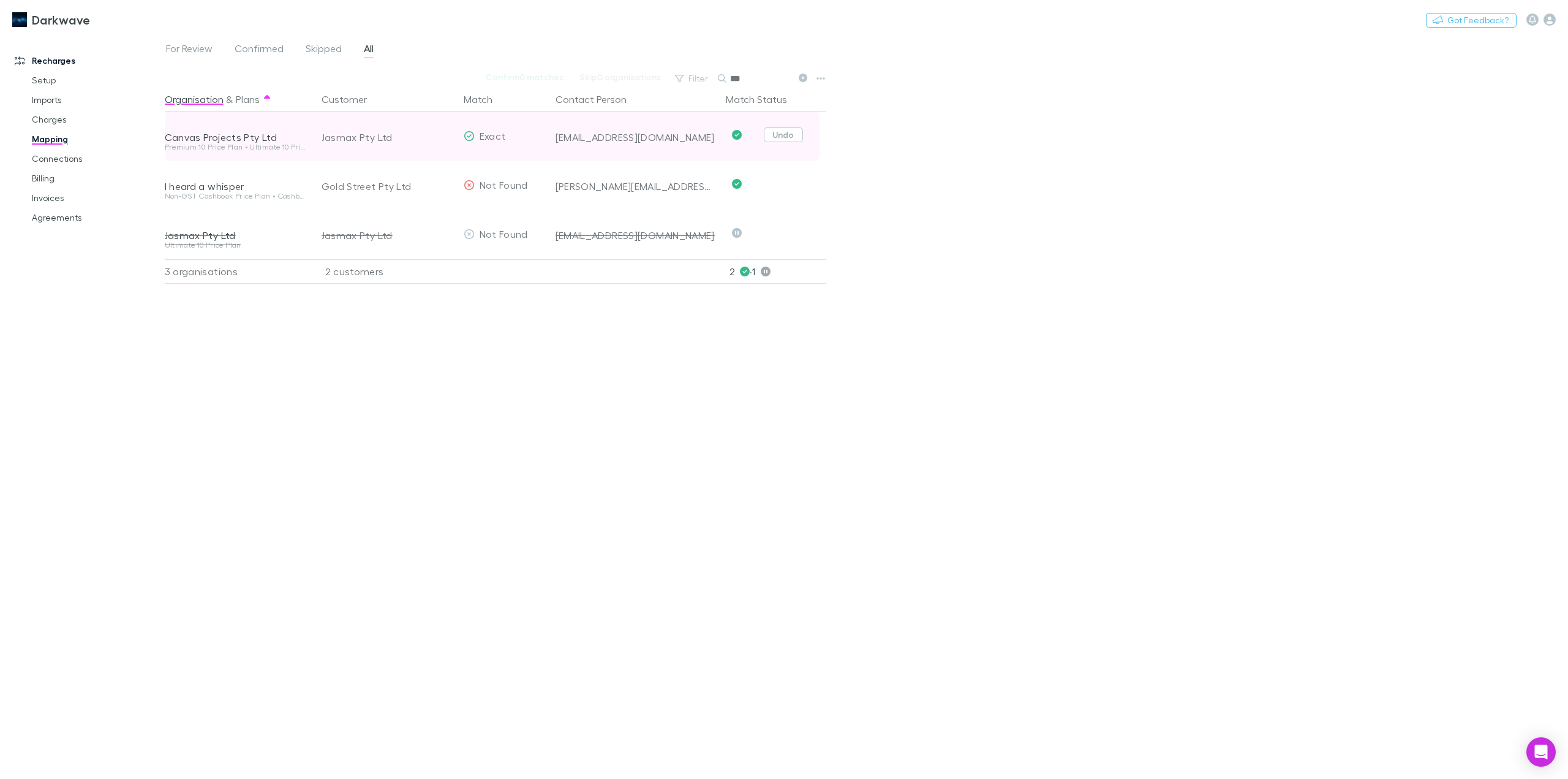
click at [776, 133] on button "Undo" at bounding box center [783, 134] width 39 height 14
click at [797, 140] on button "Skip" at bounding box center [793, 136] width 39 height 14
click at [49, 195] on link "Invoices" at bounding box center [95, 198] width 152 height 20
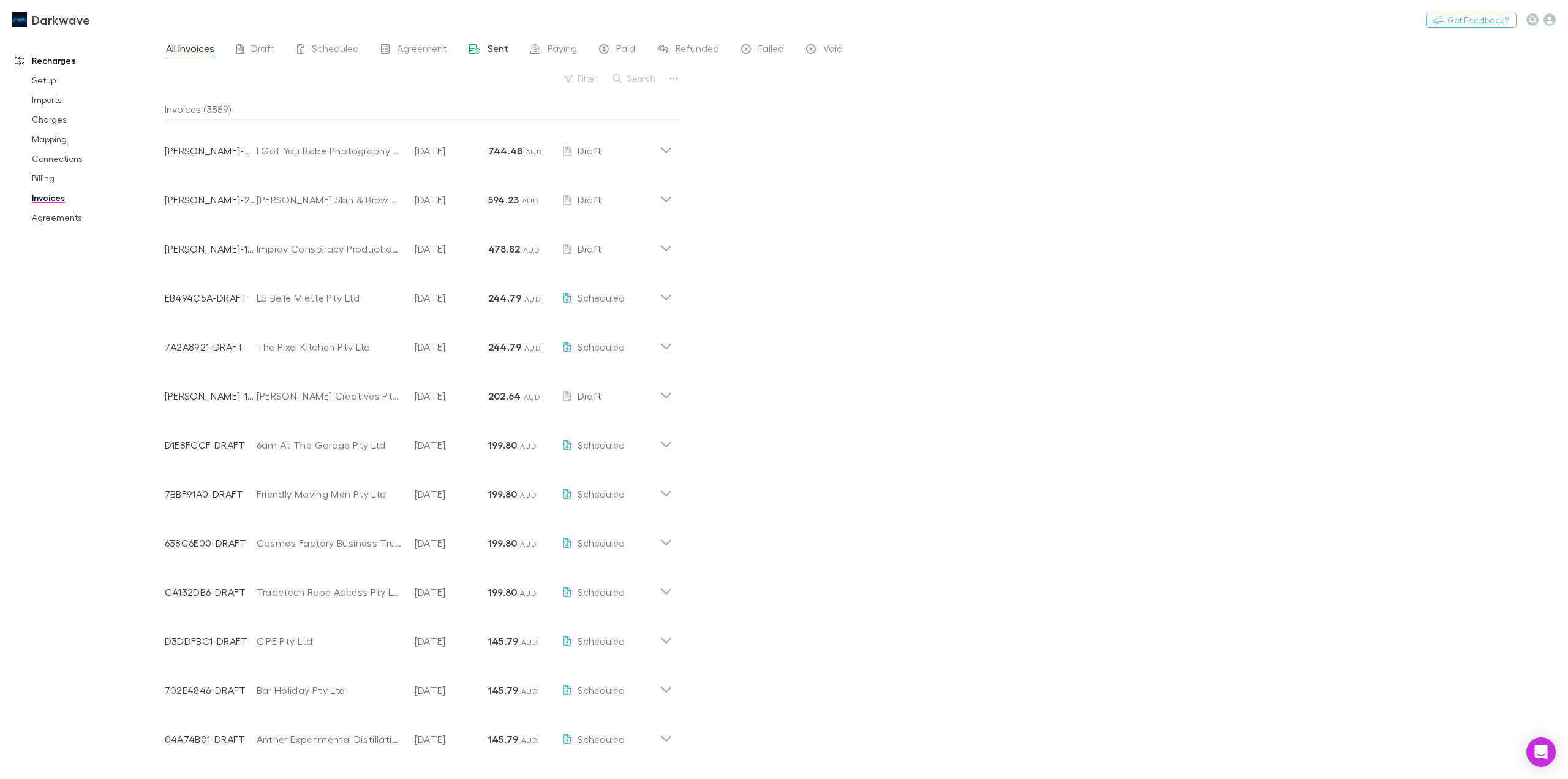
click at [501, 49] on span "Sent" at bounding box center [498, 50] width 21 height 16
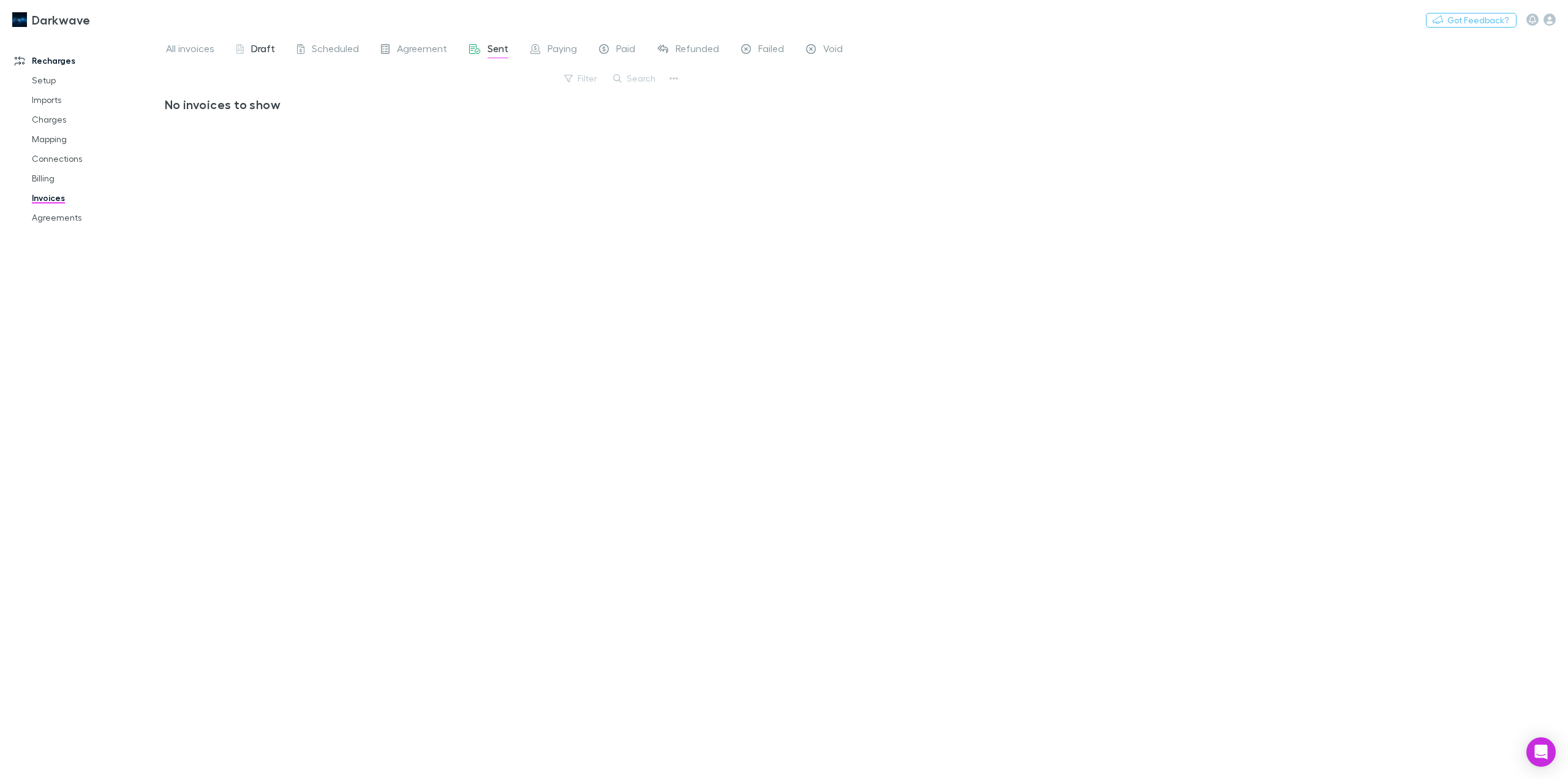
click at [268, 49] on span "Draft" at bounding box center [263, 50] width 24 height 16
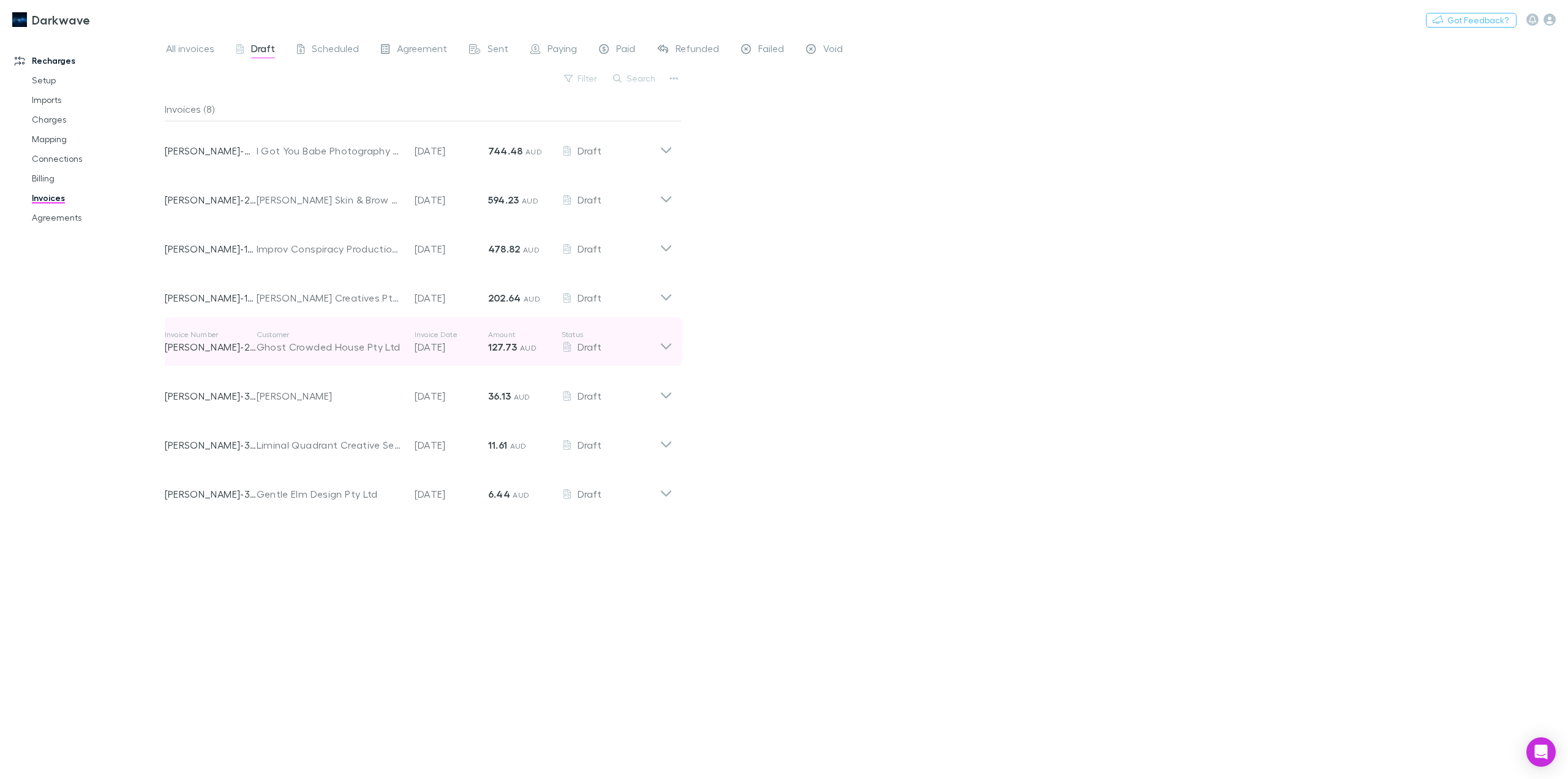
click at [664, 346] on icon at bounding box center [665, 345] width 10 height 6
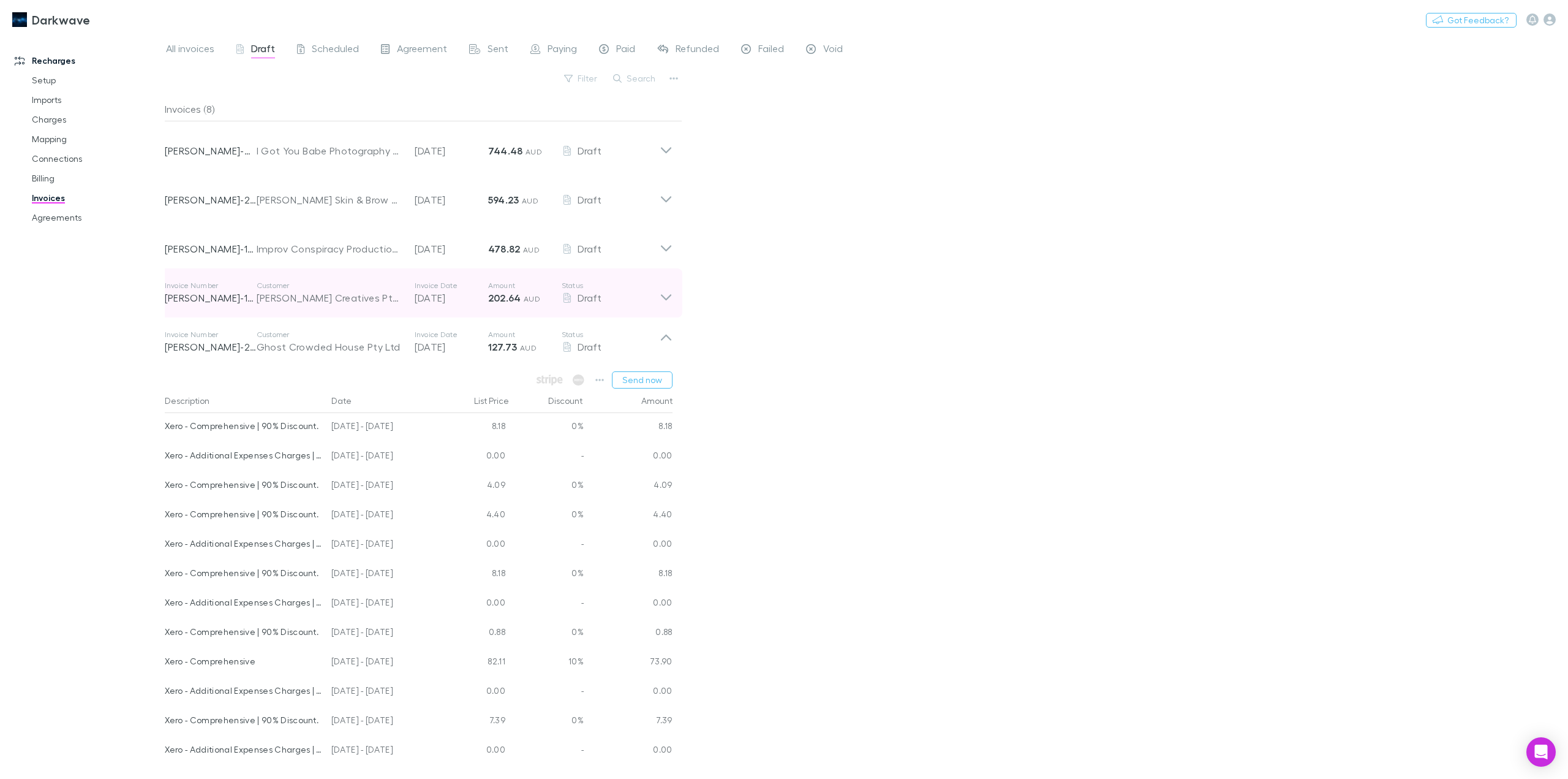
click at [662, 298] on icon at bounding box center [666, 293] width 13 height 25
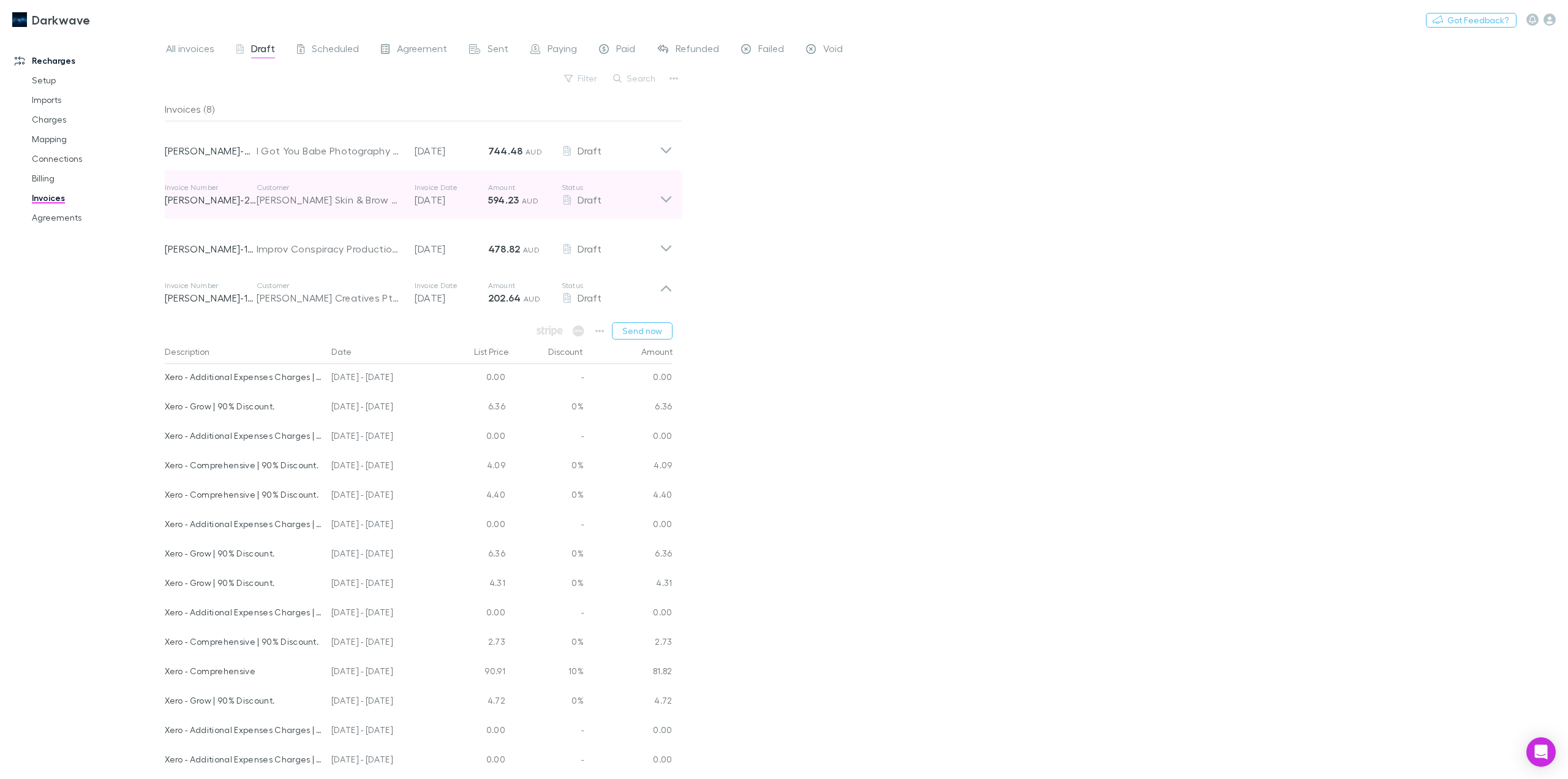
click at [665, 203] on icon at bounding box center [666, 194] width 13 height 25
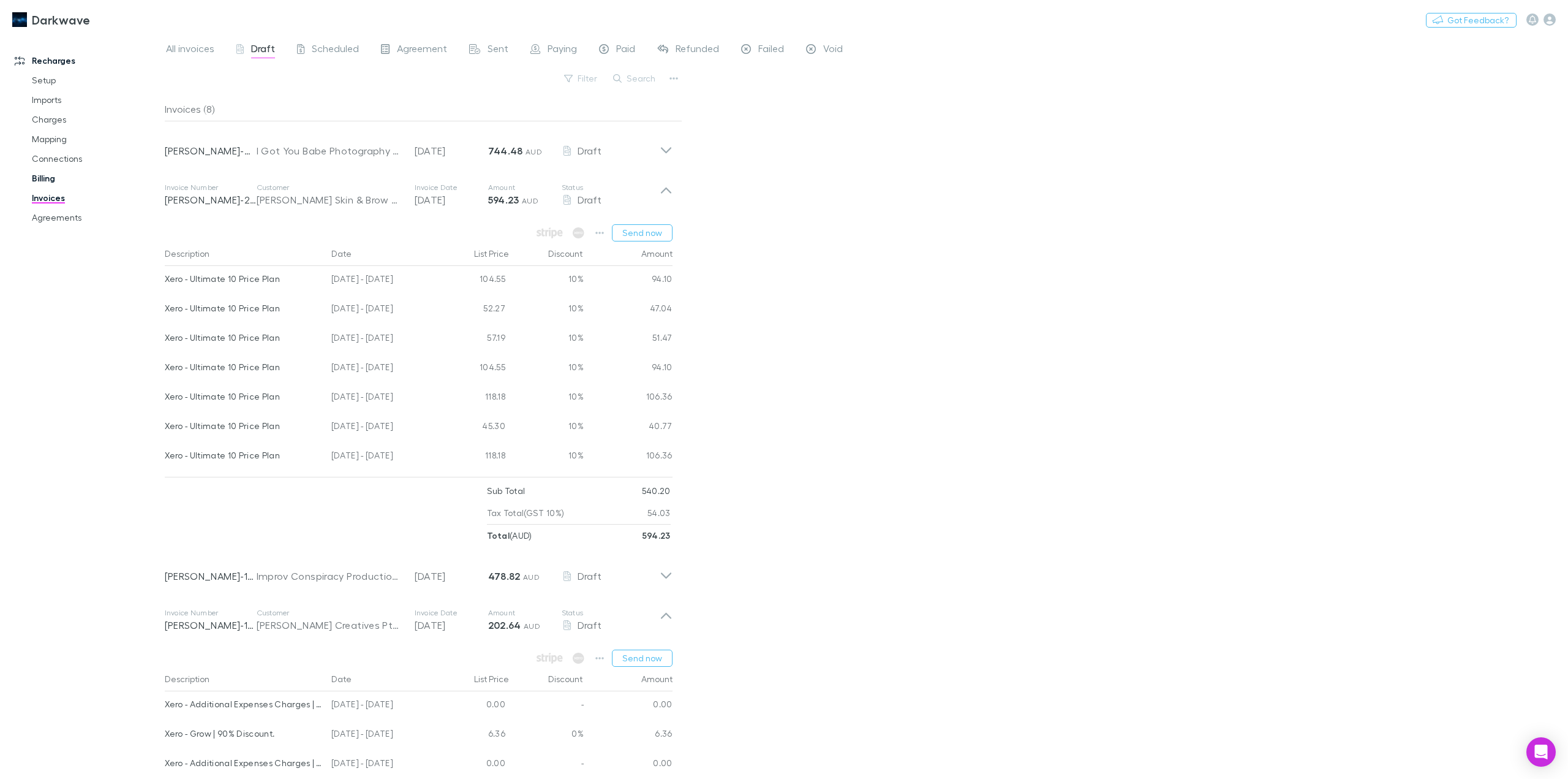
click at [48, 174] on link "Billing" at bounding box center [95, 178] width 152 height 20
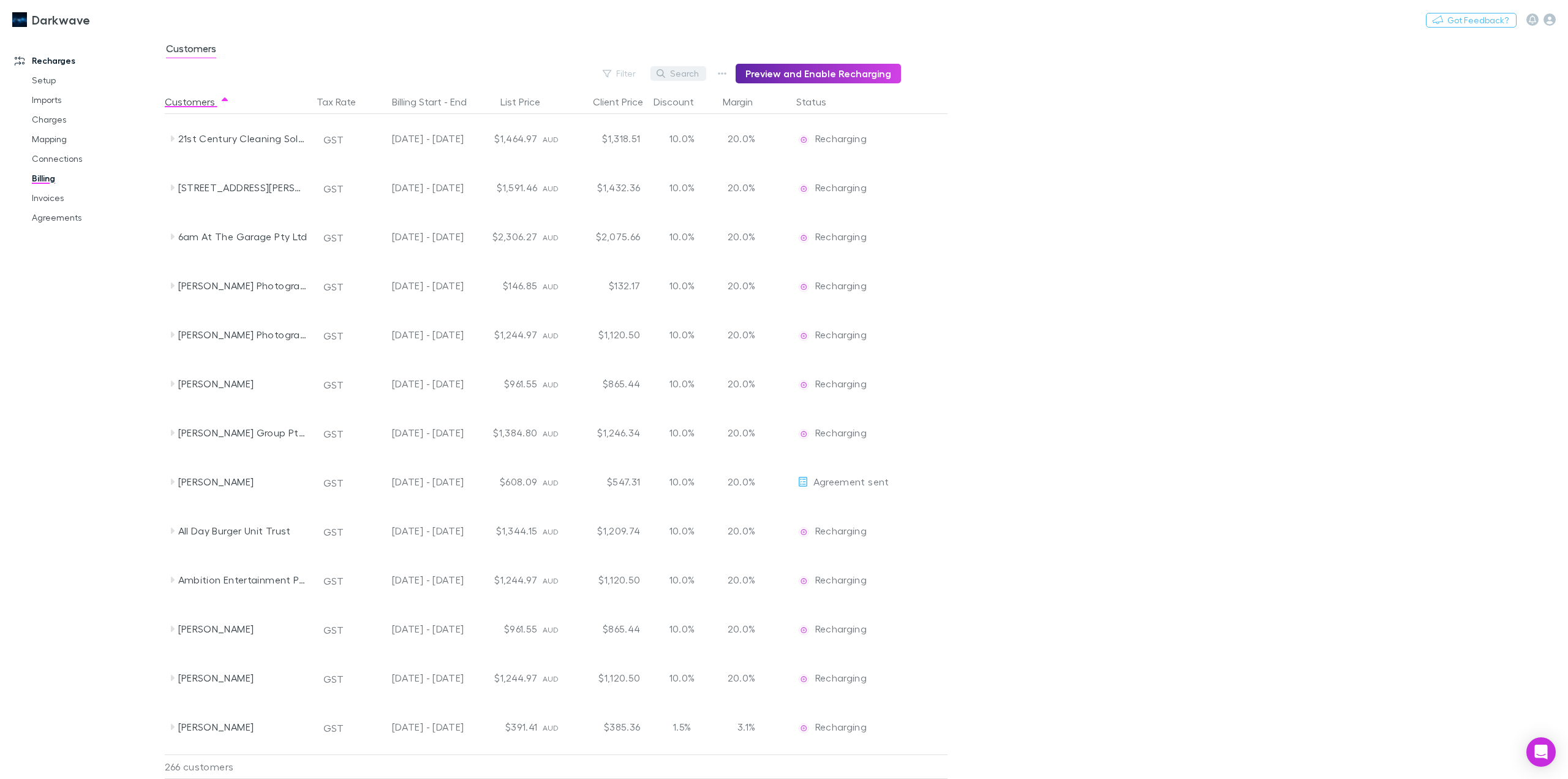
click at [680, 75] on button "Search" at bounding box center [679, 73] width 56 height 14
click at [602, 76] on div "Filter Search Preview and Enable Recharging" at bounding box center [533, 73] width 736 height 20
click at [627, 76] on button "Filter" at bounding box center [619, 73] width 47 height 14
click at [681, 71] on div at bounding box center [784, 390] width 1568 height 779
click at [665, 72] on icon "button" at bounding box center [661, 74] width 8 height 8
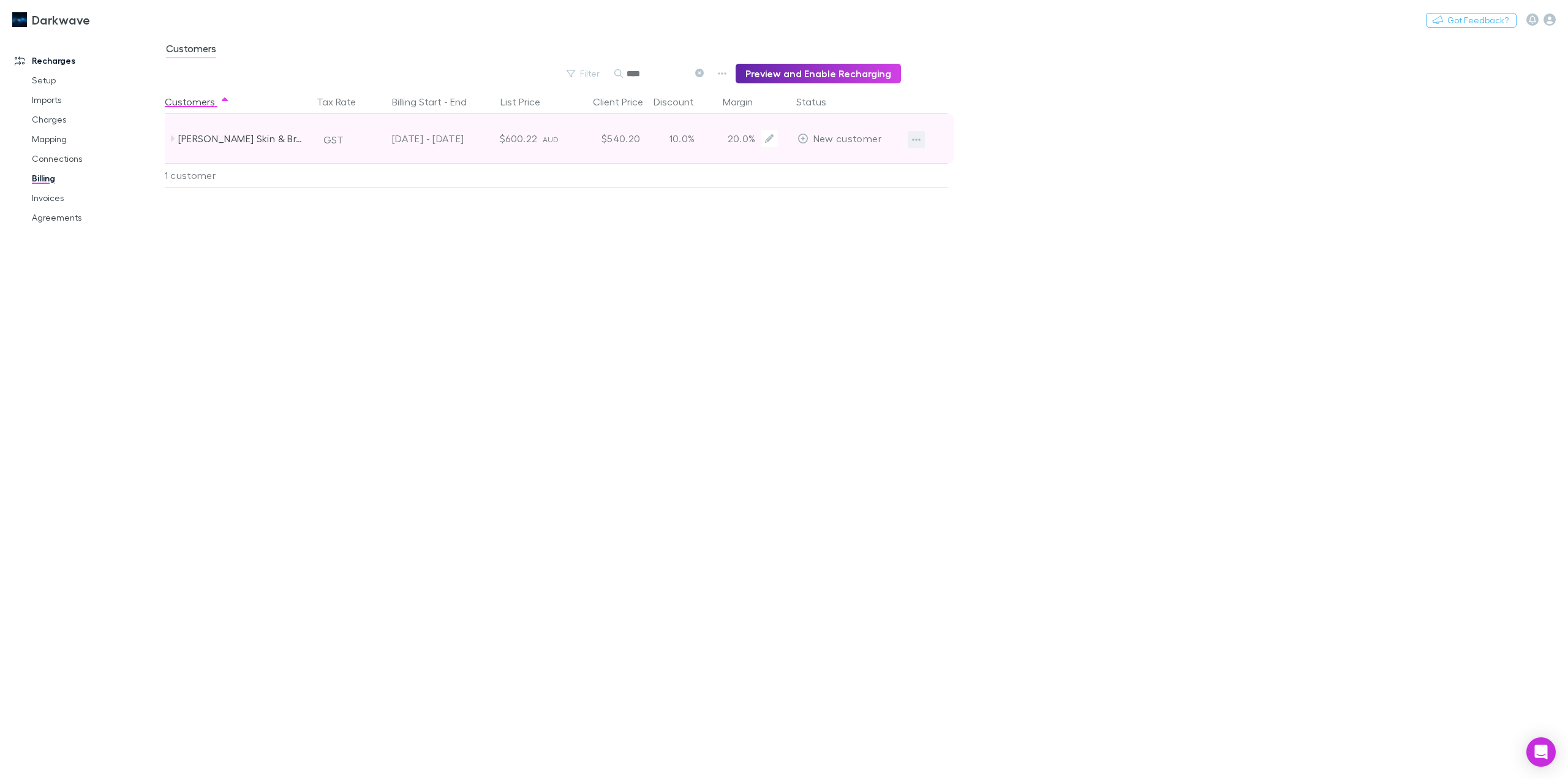
type input "****"
click at [910, 140] on button "button" at bounding box center [916, 140] width 17 height 17
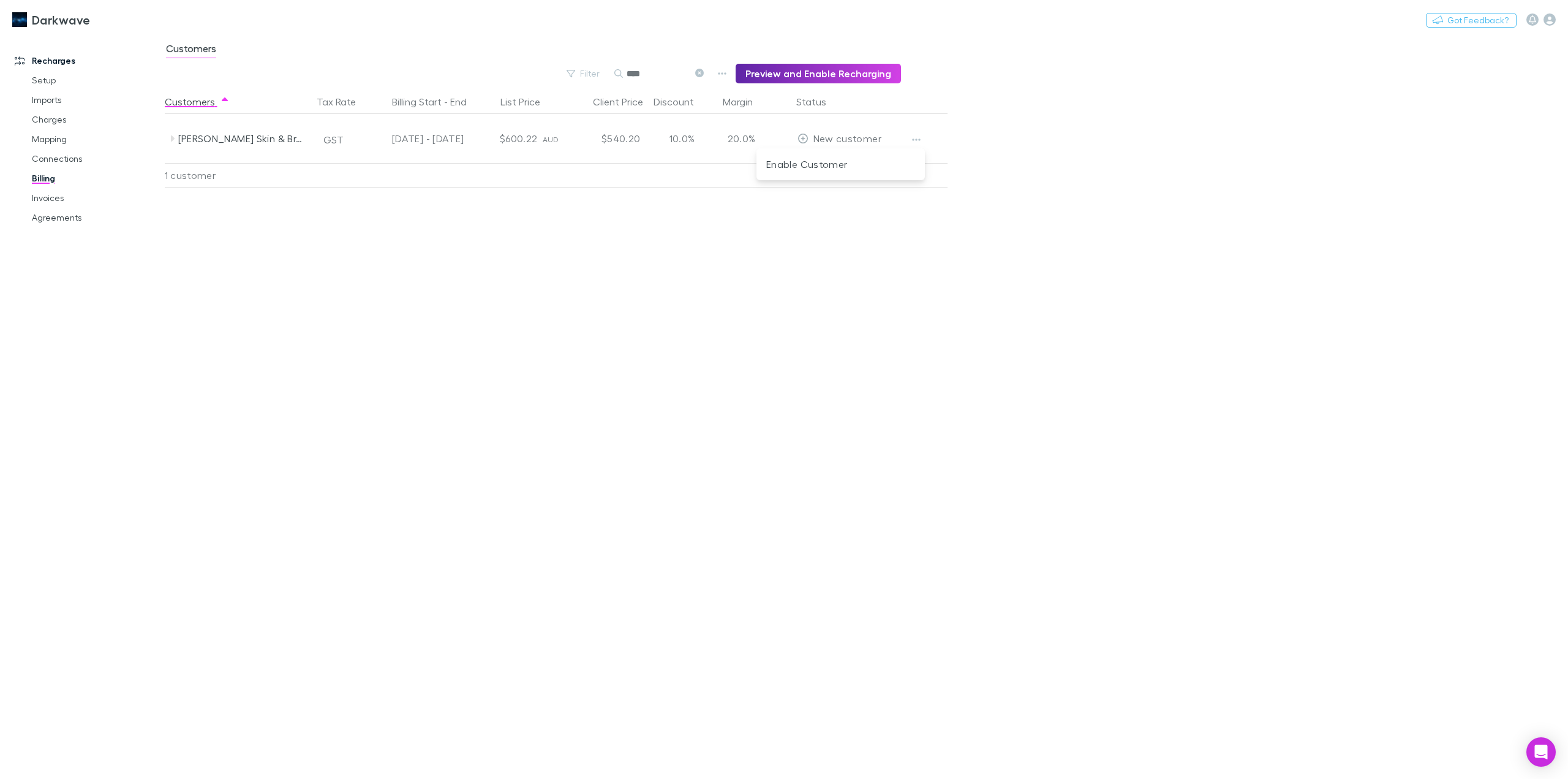
click at [171, 138] on div at bounding box center [784, 390] width 1568 height 779
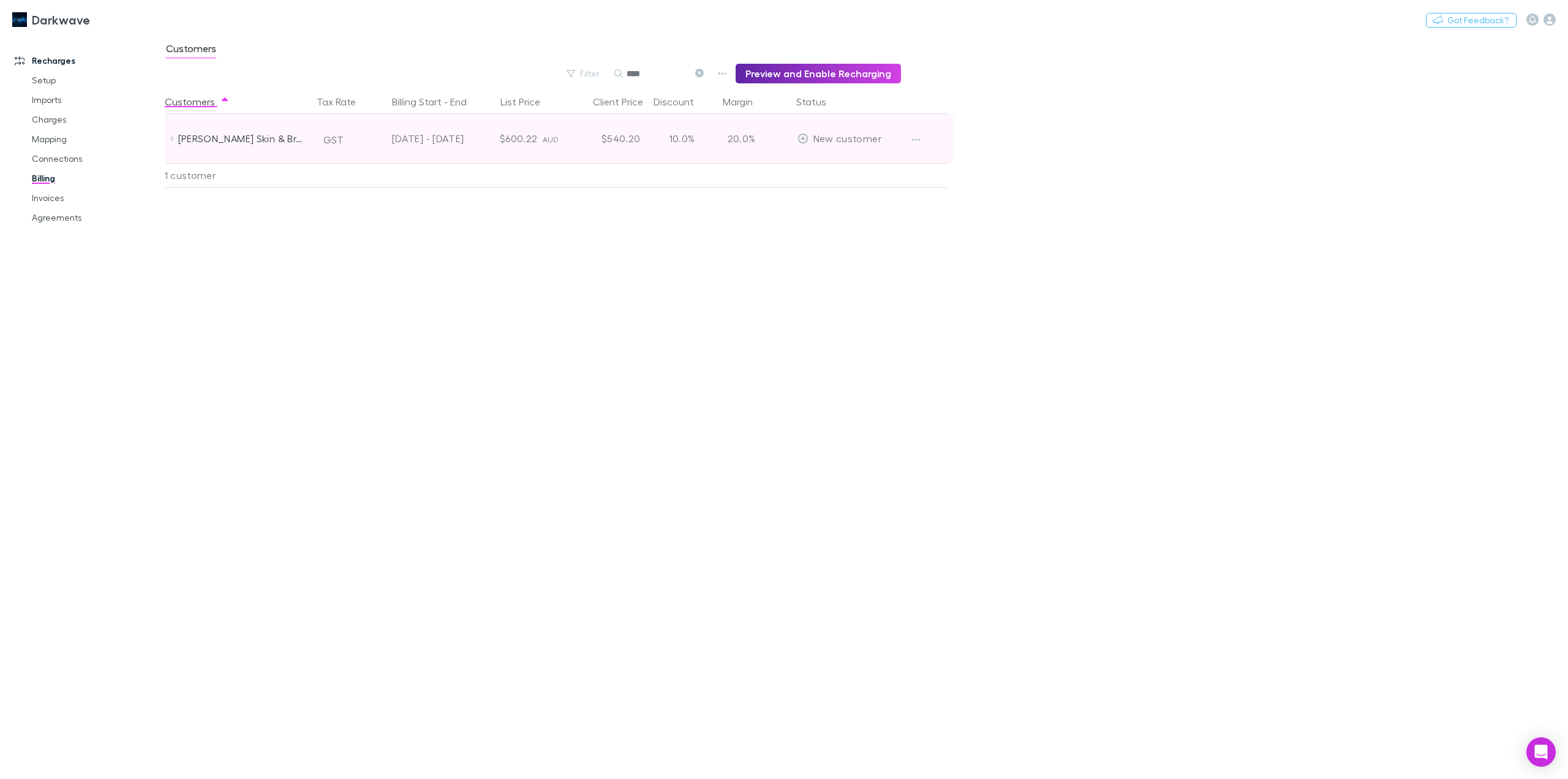
click at [175, 141] on icon at bounding box center [172, 138] width 10 height 10
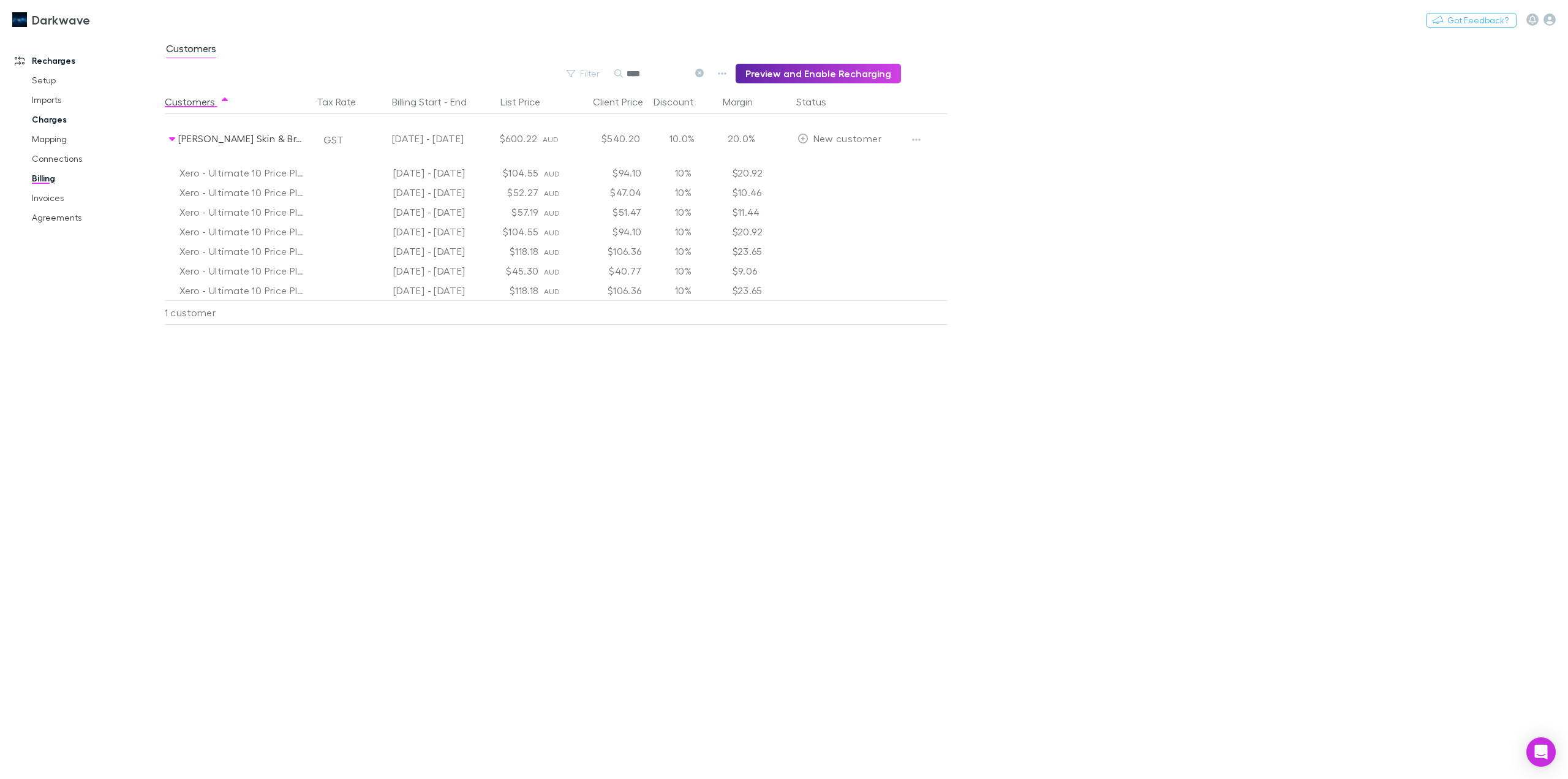
click at [66, 120] on link "Charges" at bounding box center [95, 119] width 152 height 20
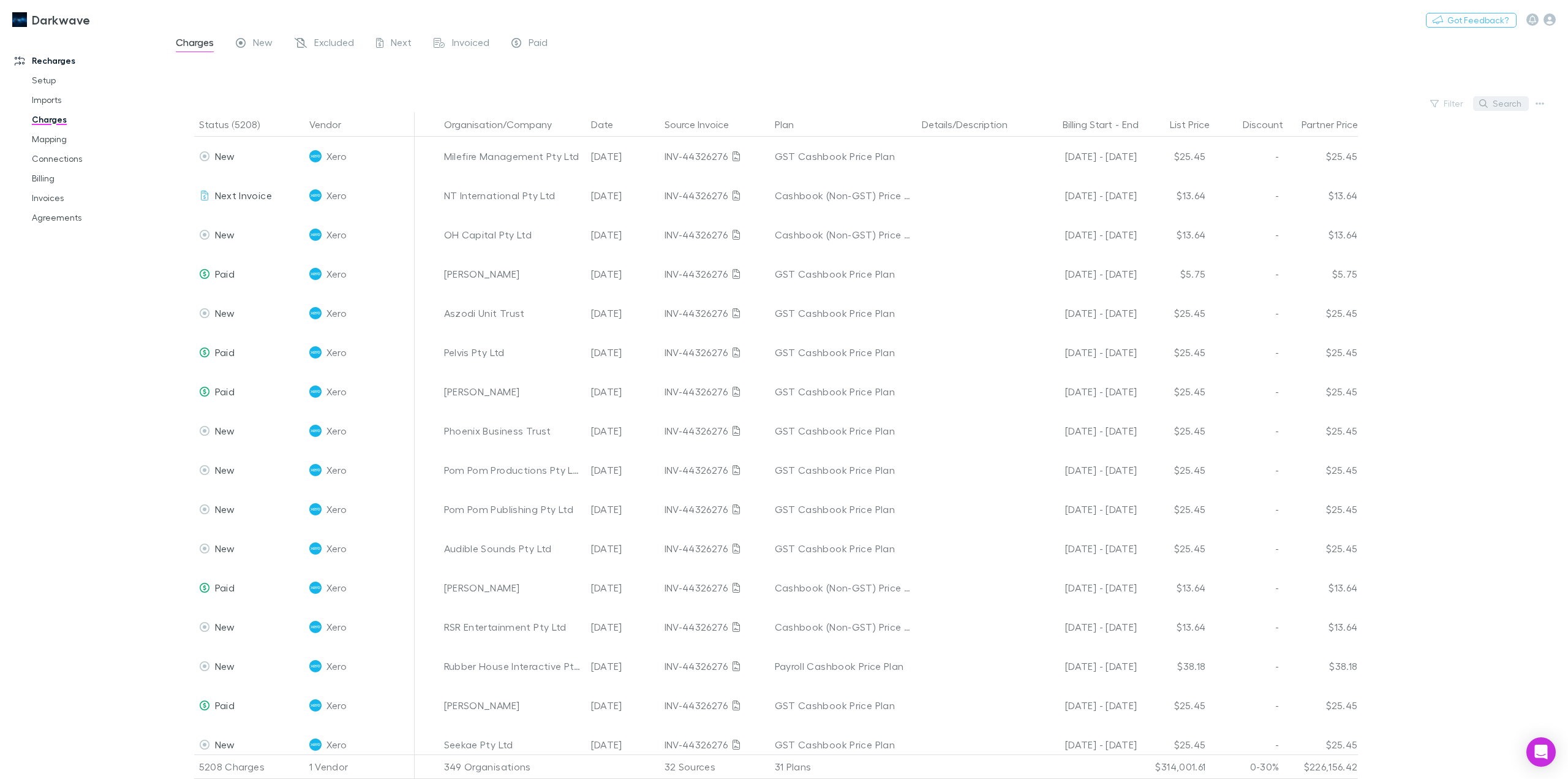
click at [1495, 103] on button "Search" at bounding box center [1501, 103] width 56 height 14
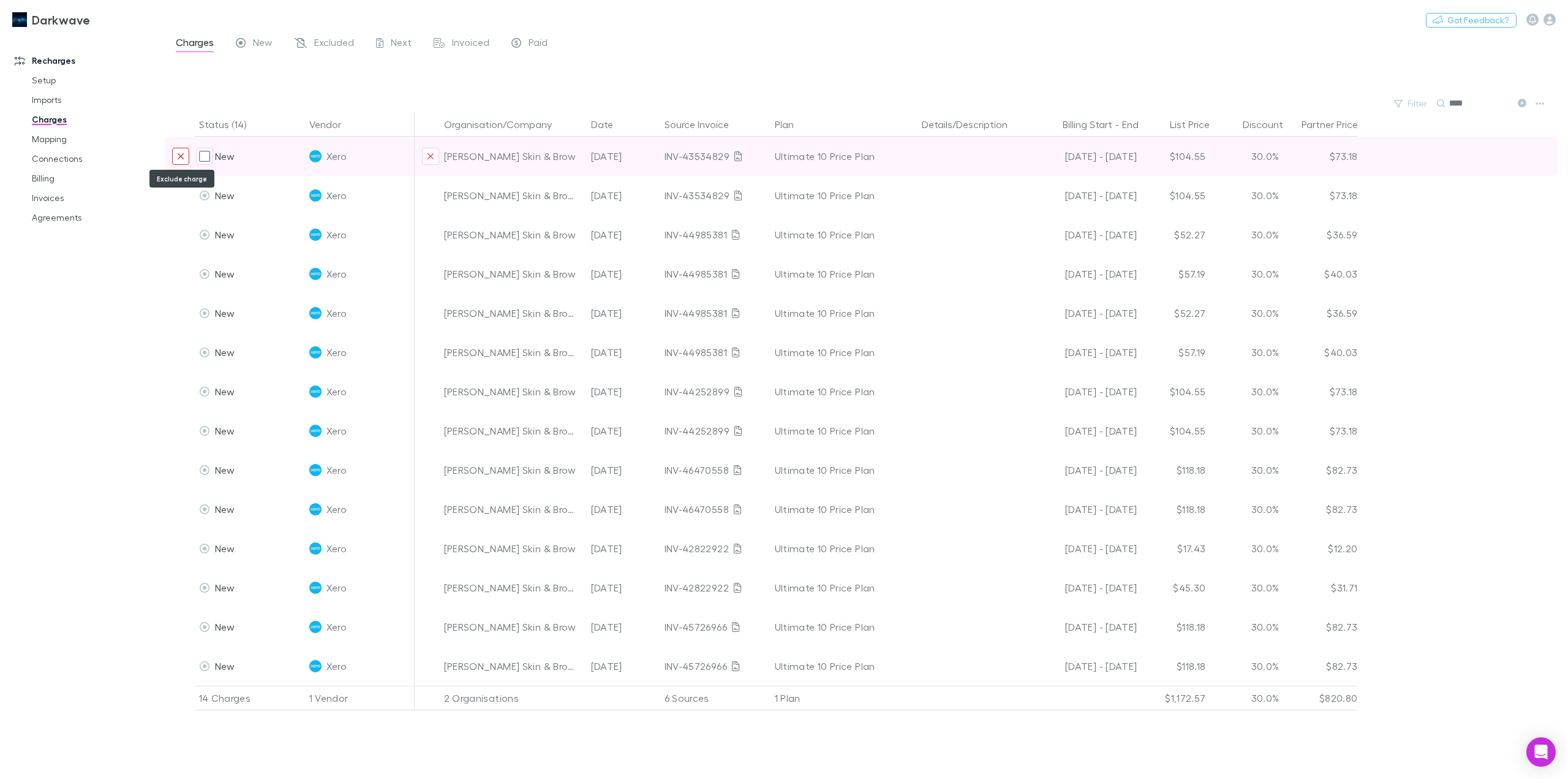
type input "****"
click at [186, 160] on button "Exclude charge" at bounding box center [181, 156] width 17 height 17
click at [178, 154] on icon "Exclude charge" at bounding box center [180, 155] width 6 height 6
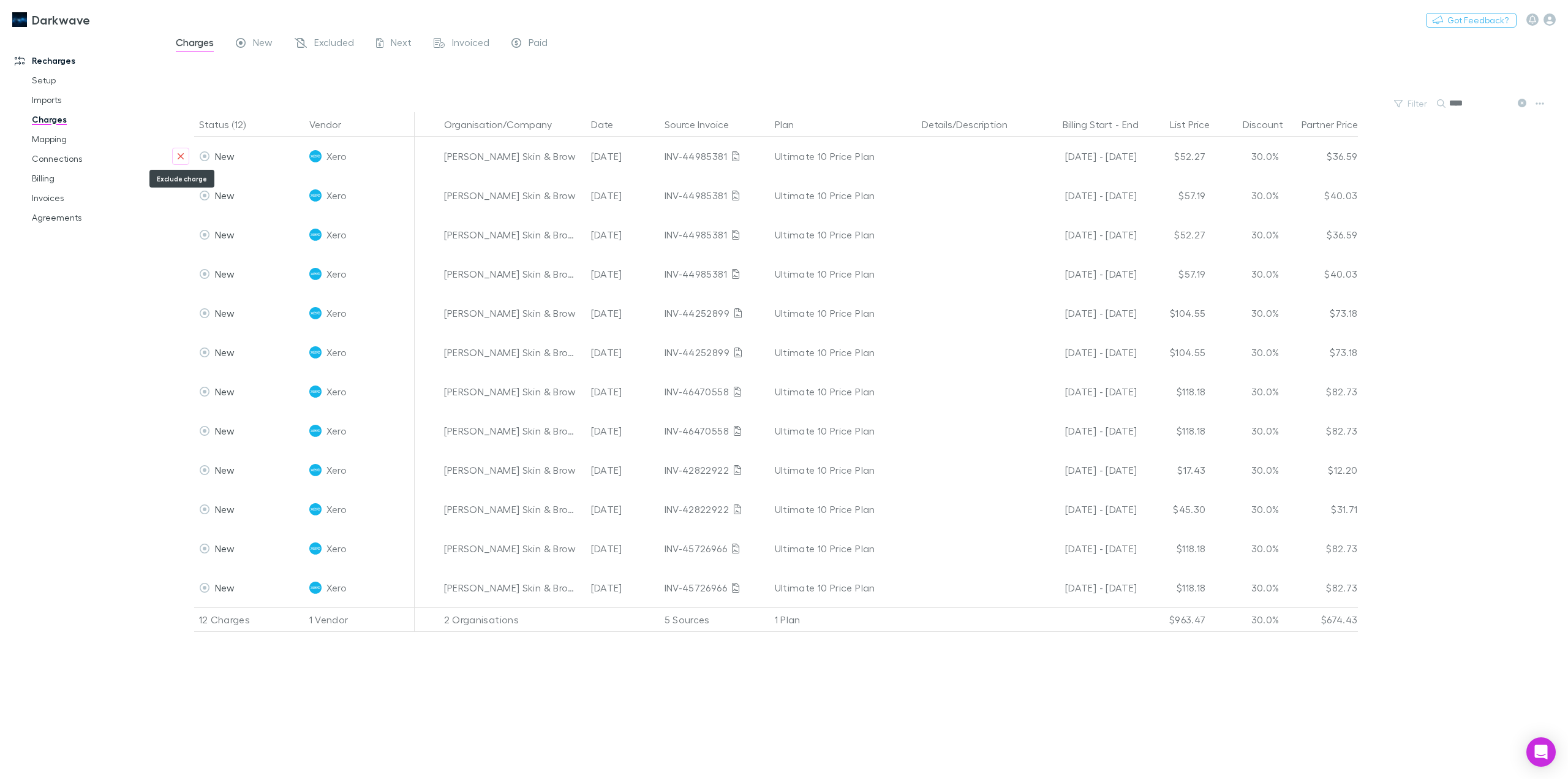
click at [178, 154] on icon "Exclude charge" at bounding box center [180, 155] width 6 height 6
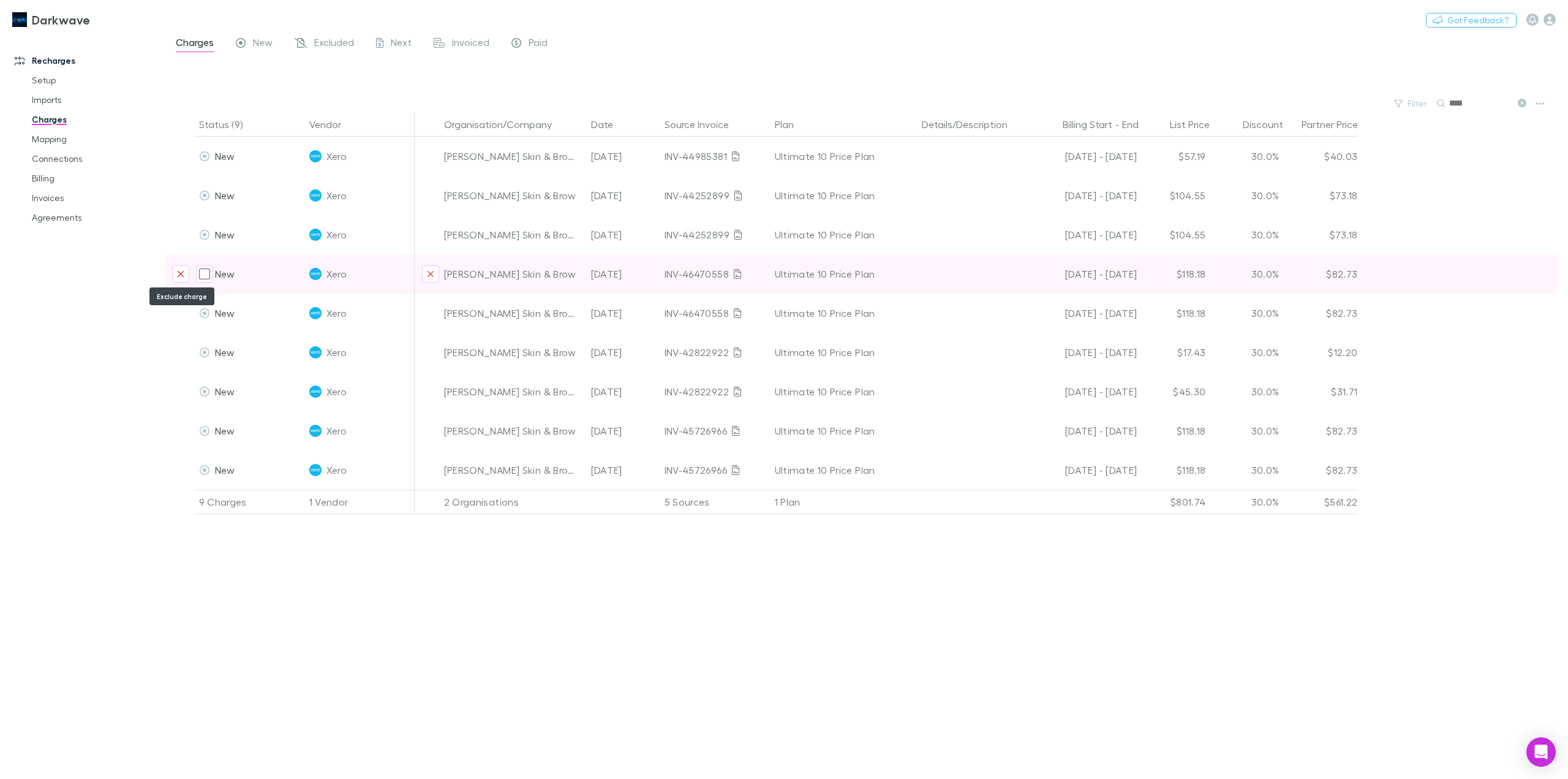
click at [180, 278] on icon "Exclude charge" at bounding box center [181, 274] width 8 height 10
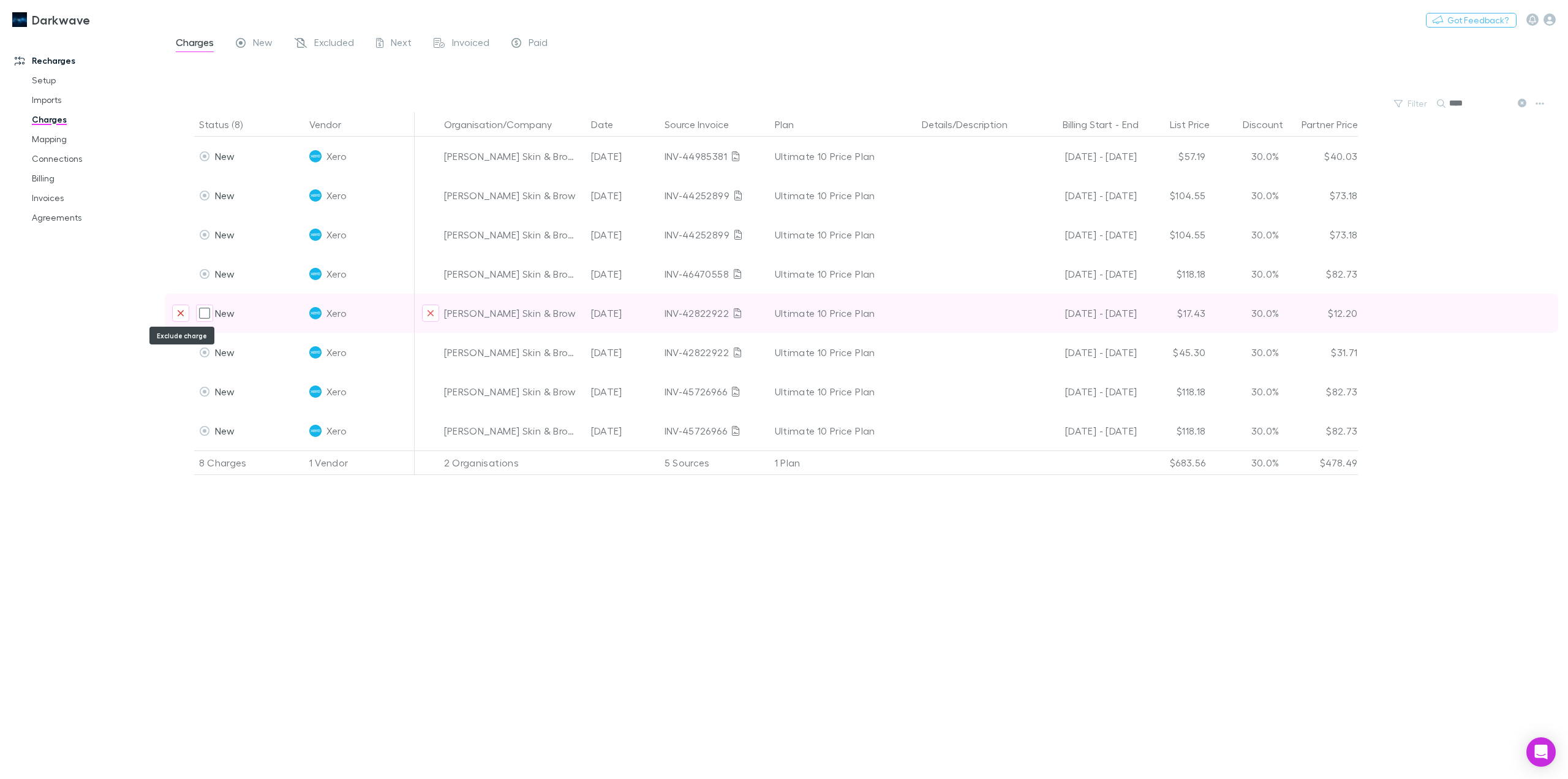
click at [180, 314] on icon "Exclude charge" at bounding box center [180, 312] width 6 height 6
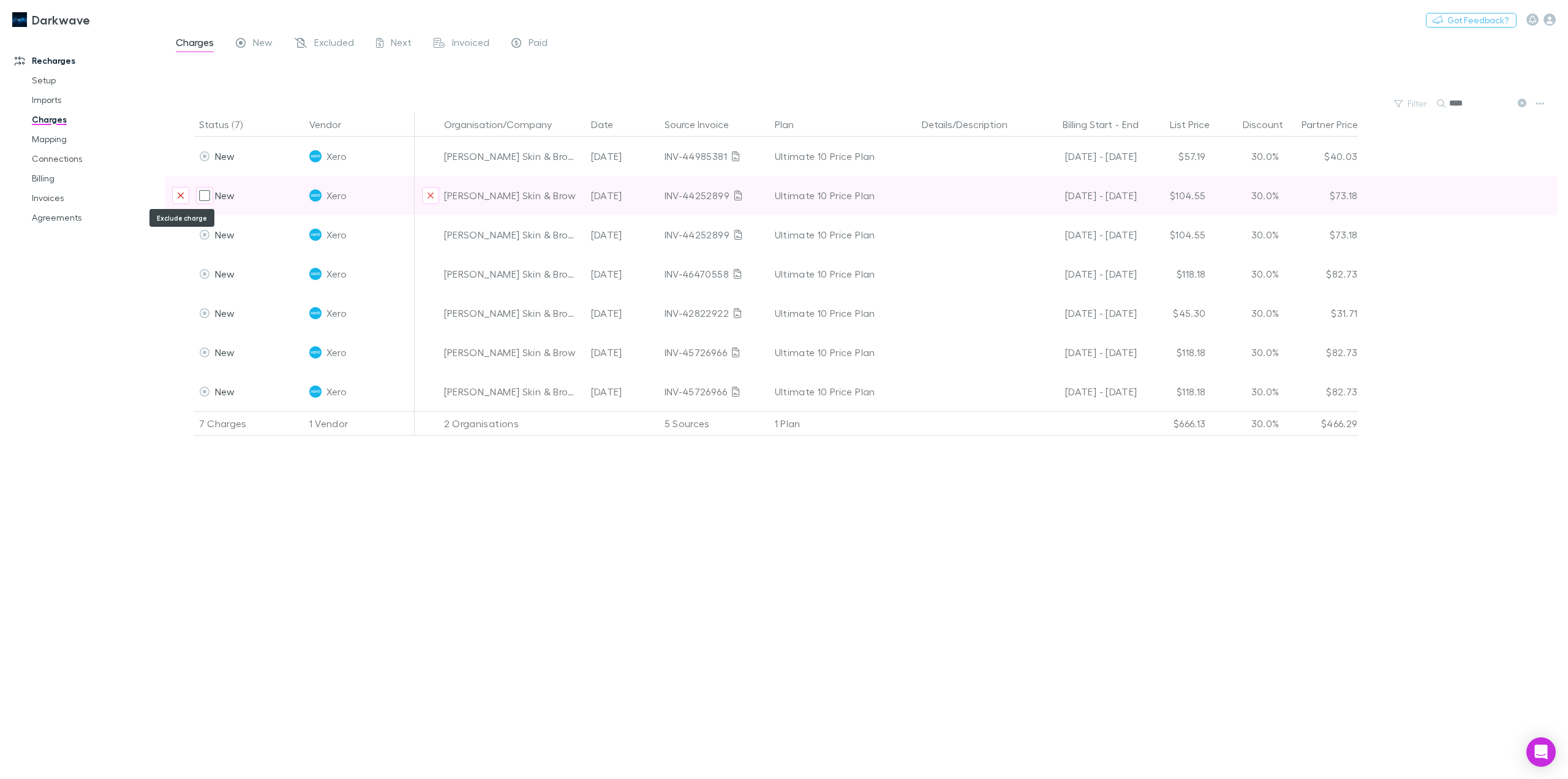
click at [180, 199] on icon "Exclude charge" at bounding box center [181, 196] width 8 height 10
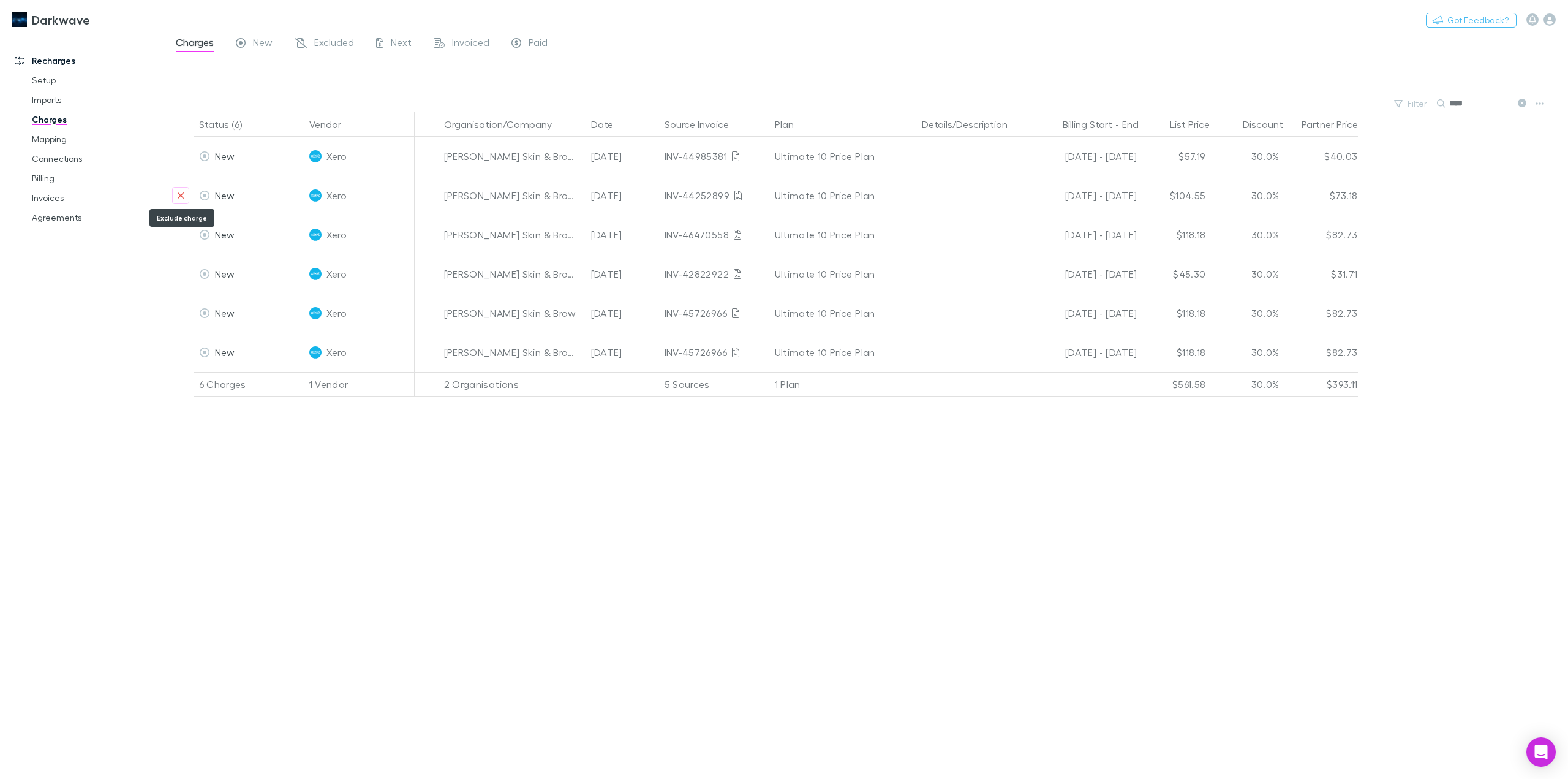
click at [180, 199] on icon "Exclude charge" at bounding box center [181, 196] width 8 height 10
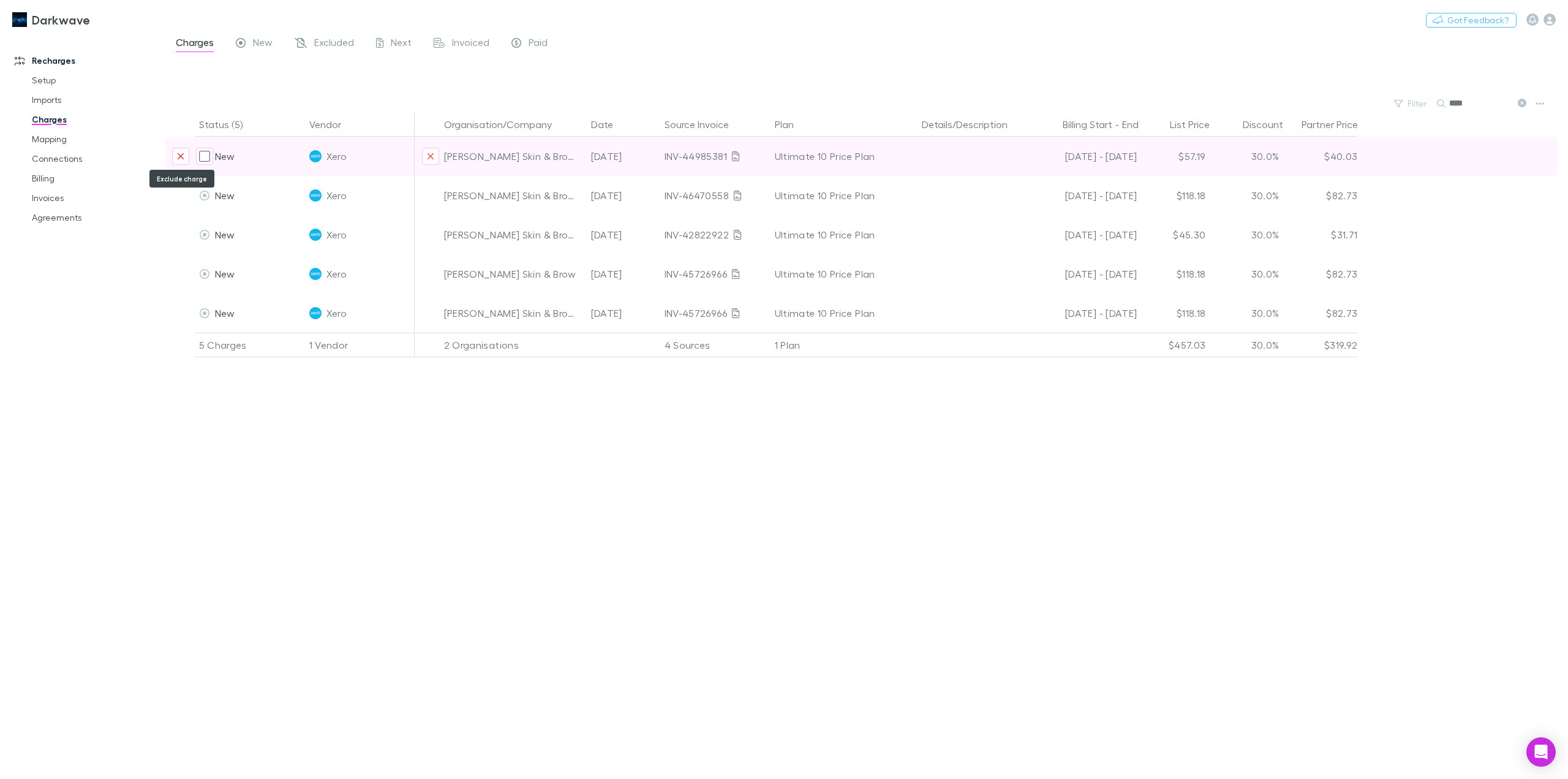
click at [176, 154] on button "Exclude charge" at bounding box center [181, 156] width 17 height 17
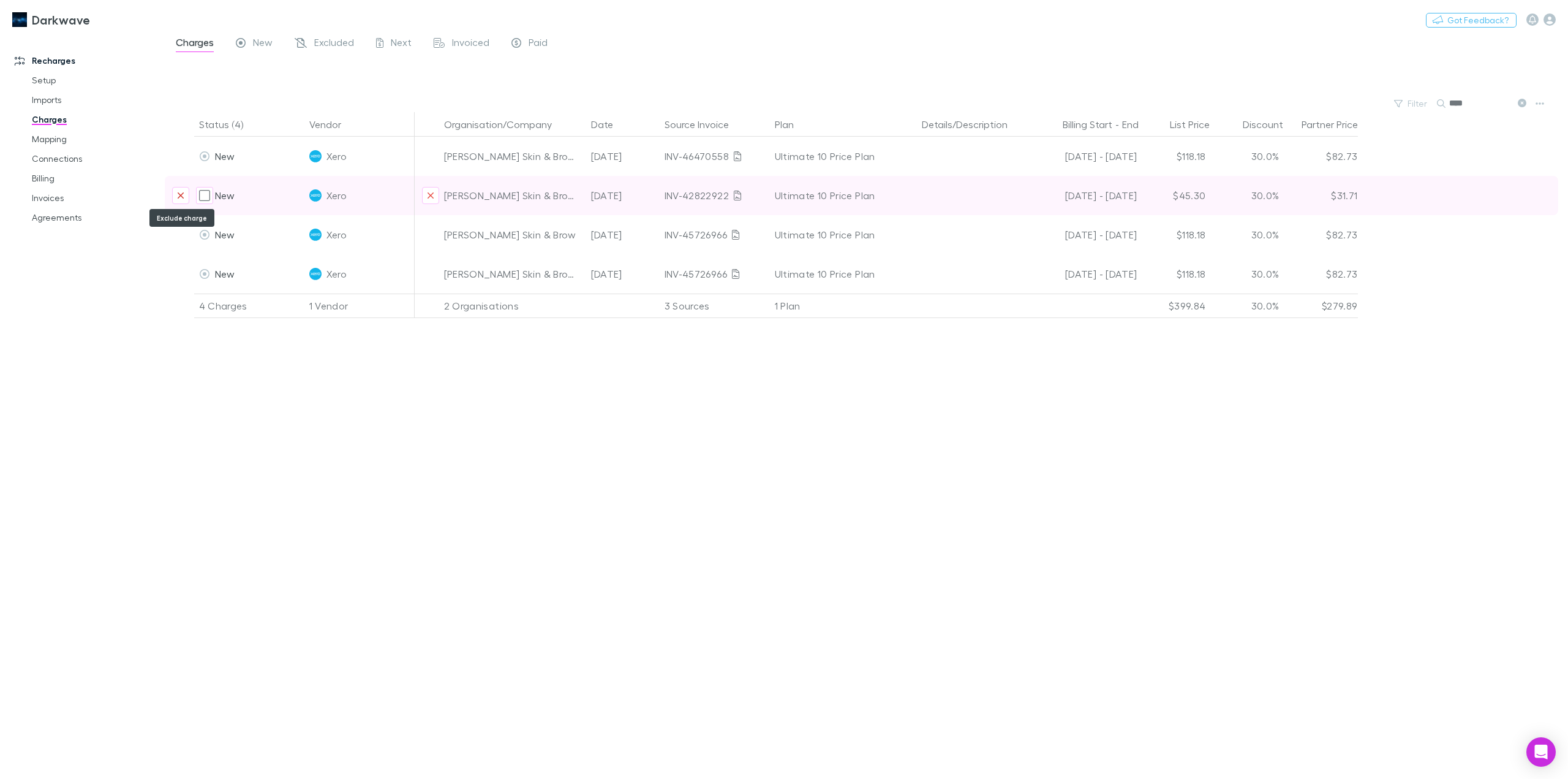
click at [175, 197] on button "Exclude charge" at bounding box center [181, 195] width 17 height 17
click at [174, 199] on button "Exclude charge" at bounding box center [181, 195] width 17 height 17
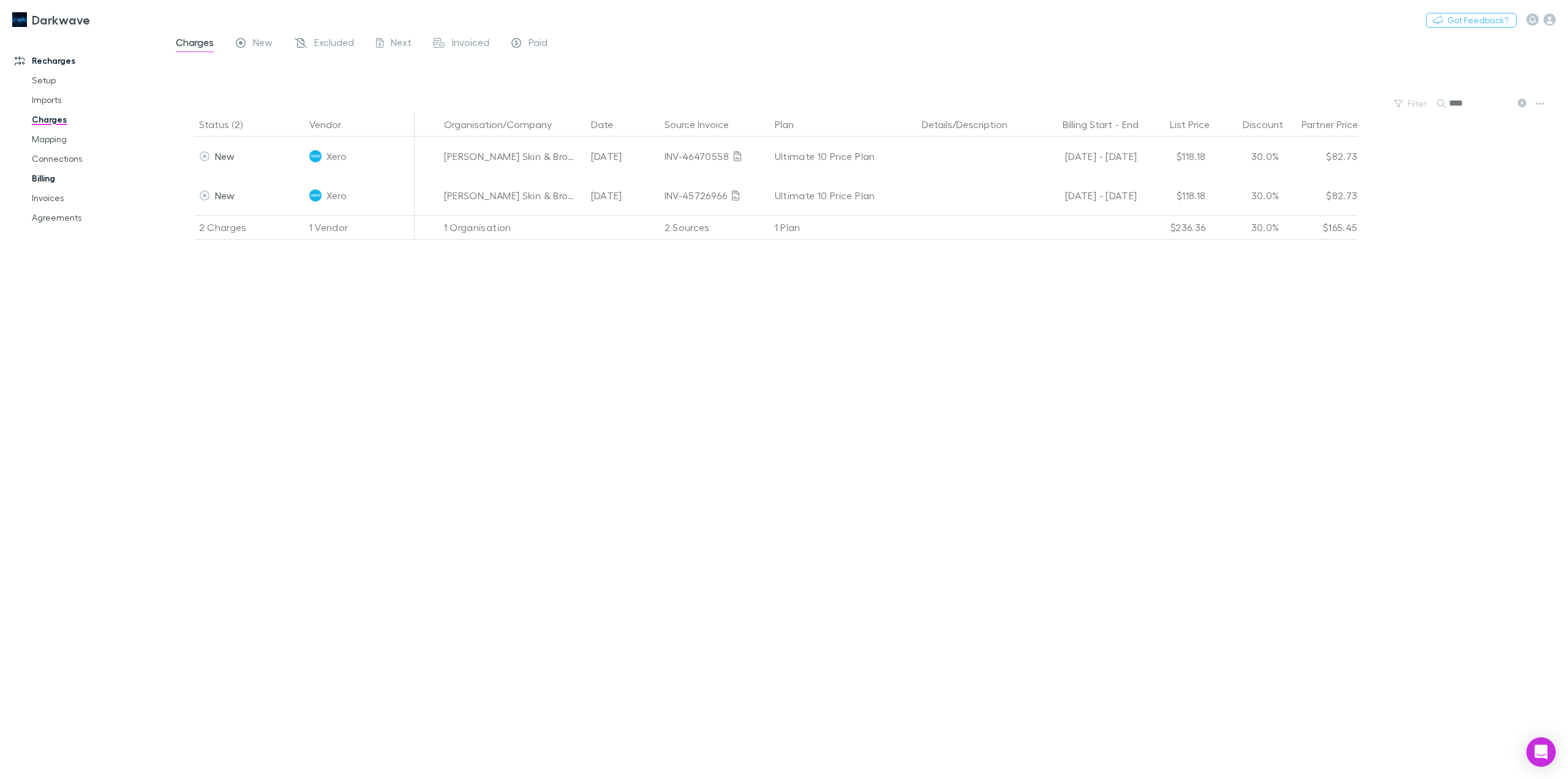
click at [45, 182] on link "Billing" at bounding box center [95, 178] width 152 height 20
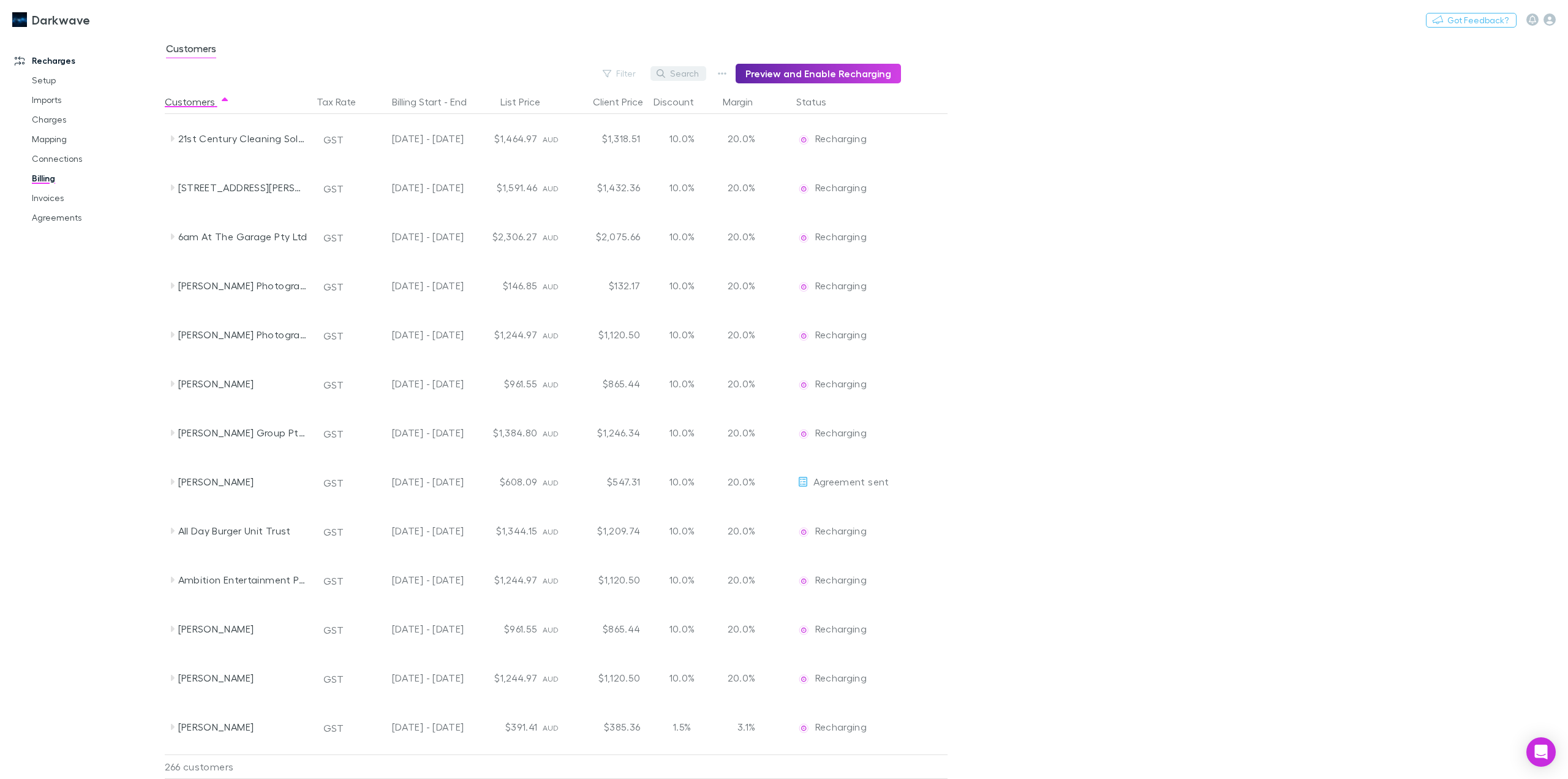
click at [691, 72] on button "Search" at bounding box center [679, 73] width 56 height 14
click at [647, 81] on input "****" at bounding box center [658, 74] width 61 height 17
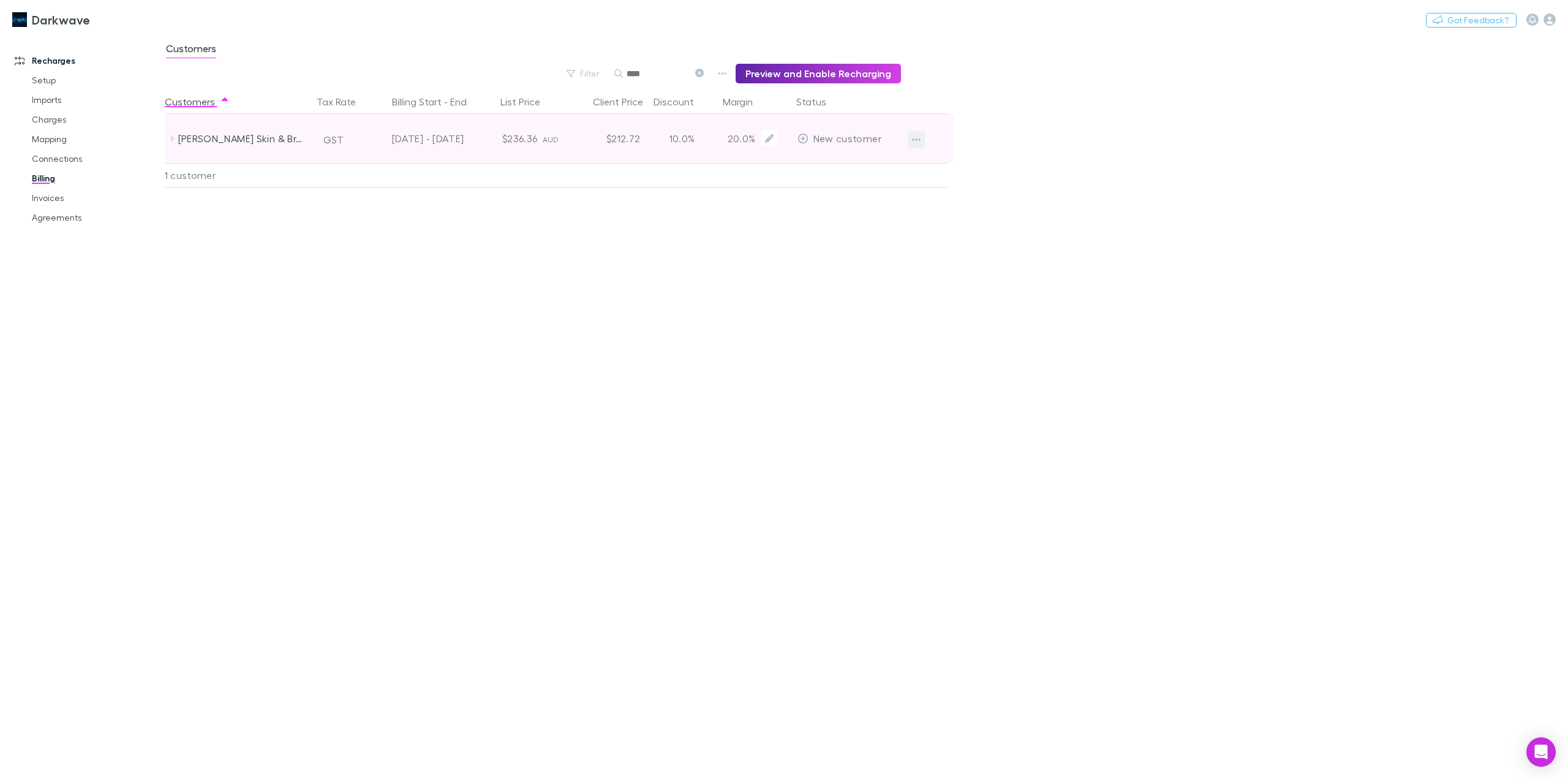
click at [916, 143] on icon "button" at bounding box center [916, 140] width 8 height 10
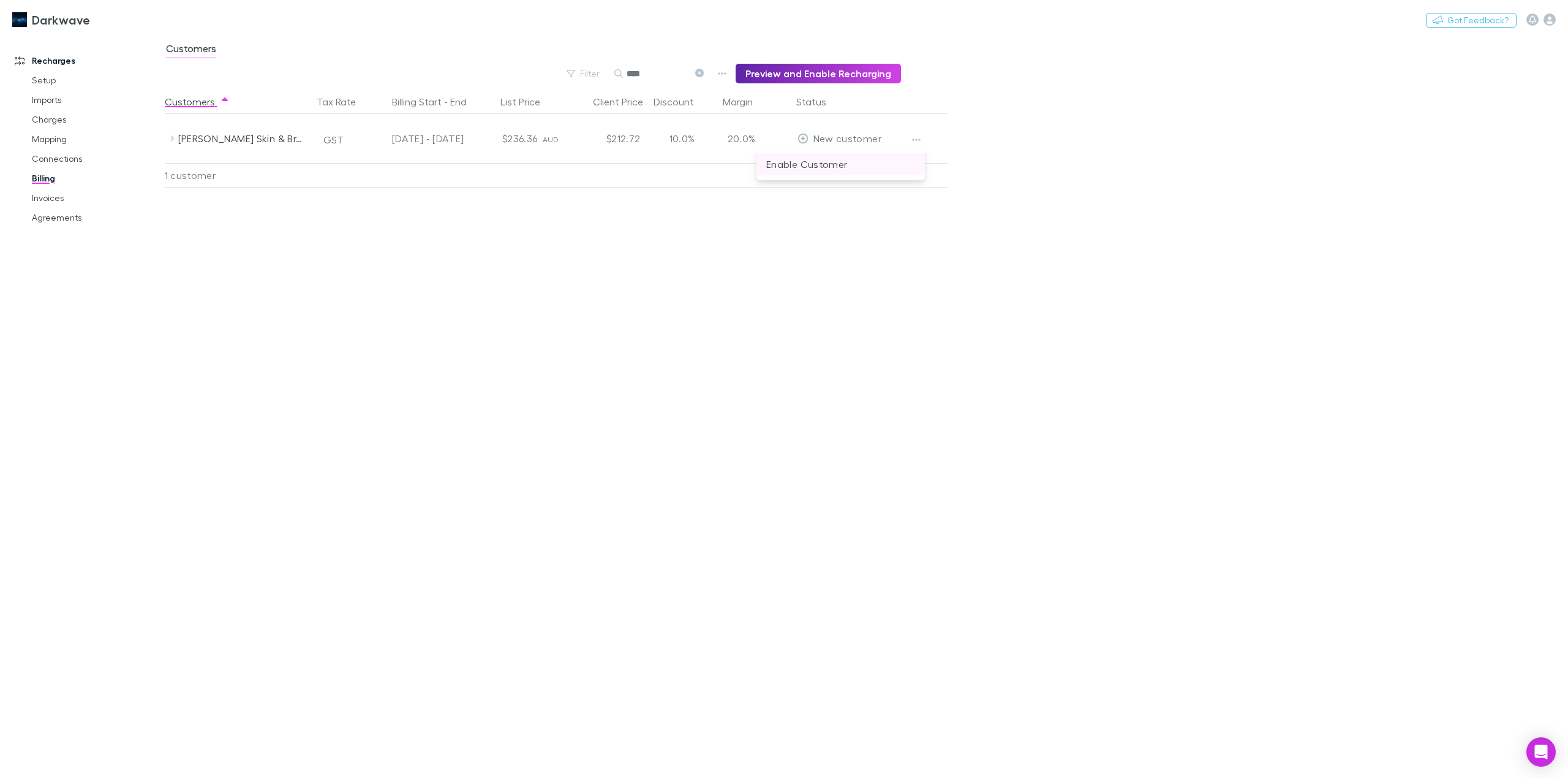
click at [846, 165] on p "Enable Customer" at bounding box center [840, 164] width 148 height 14
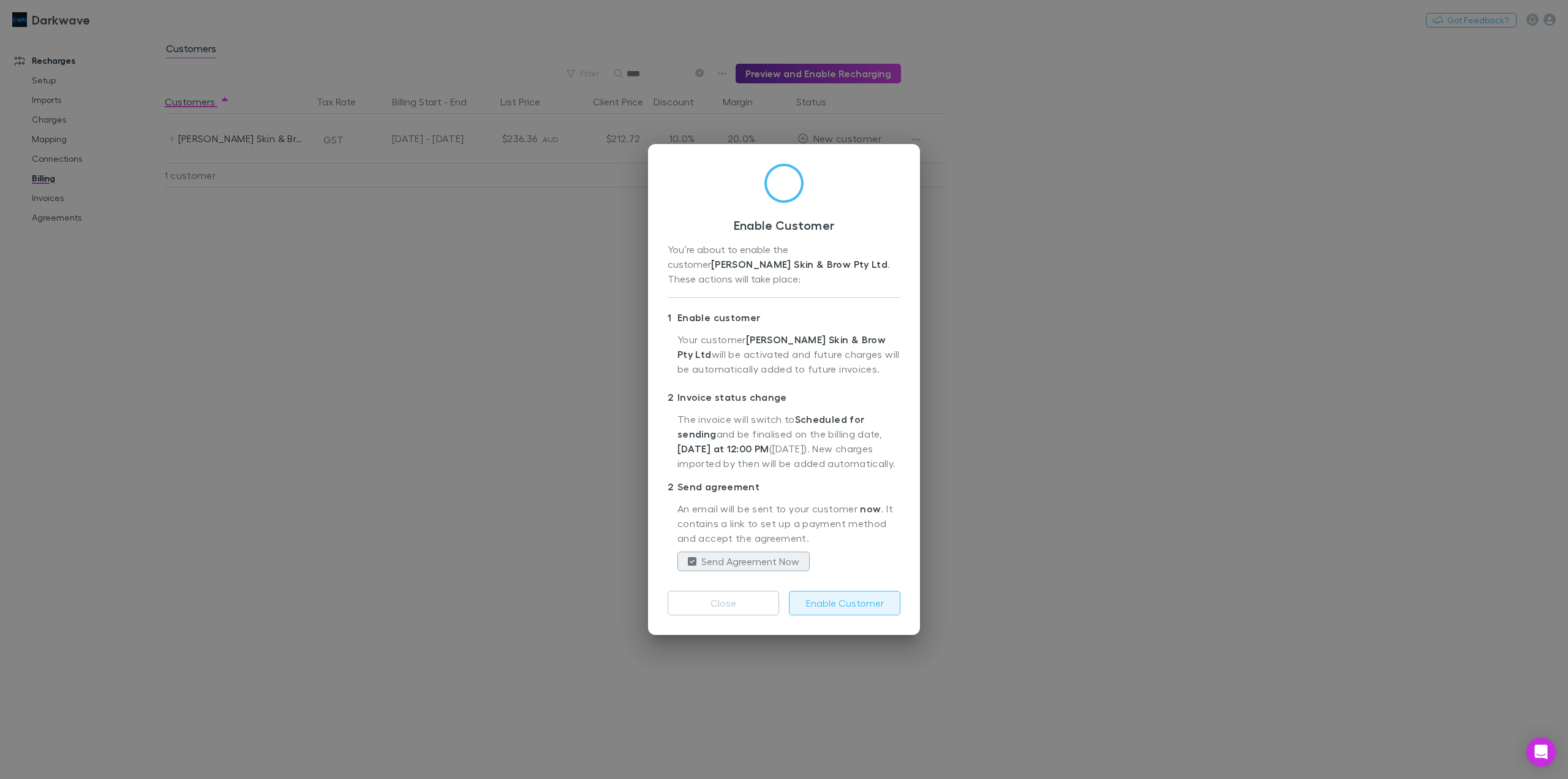
click at [818, 591] on button "Enable Customer" at bounding box center [844, 602] width 111 height 25
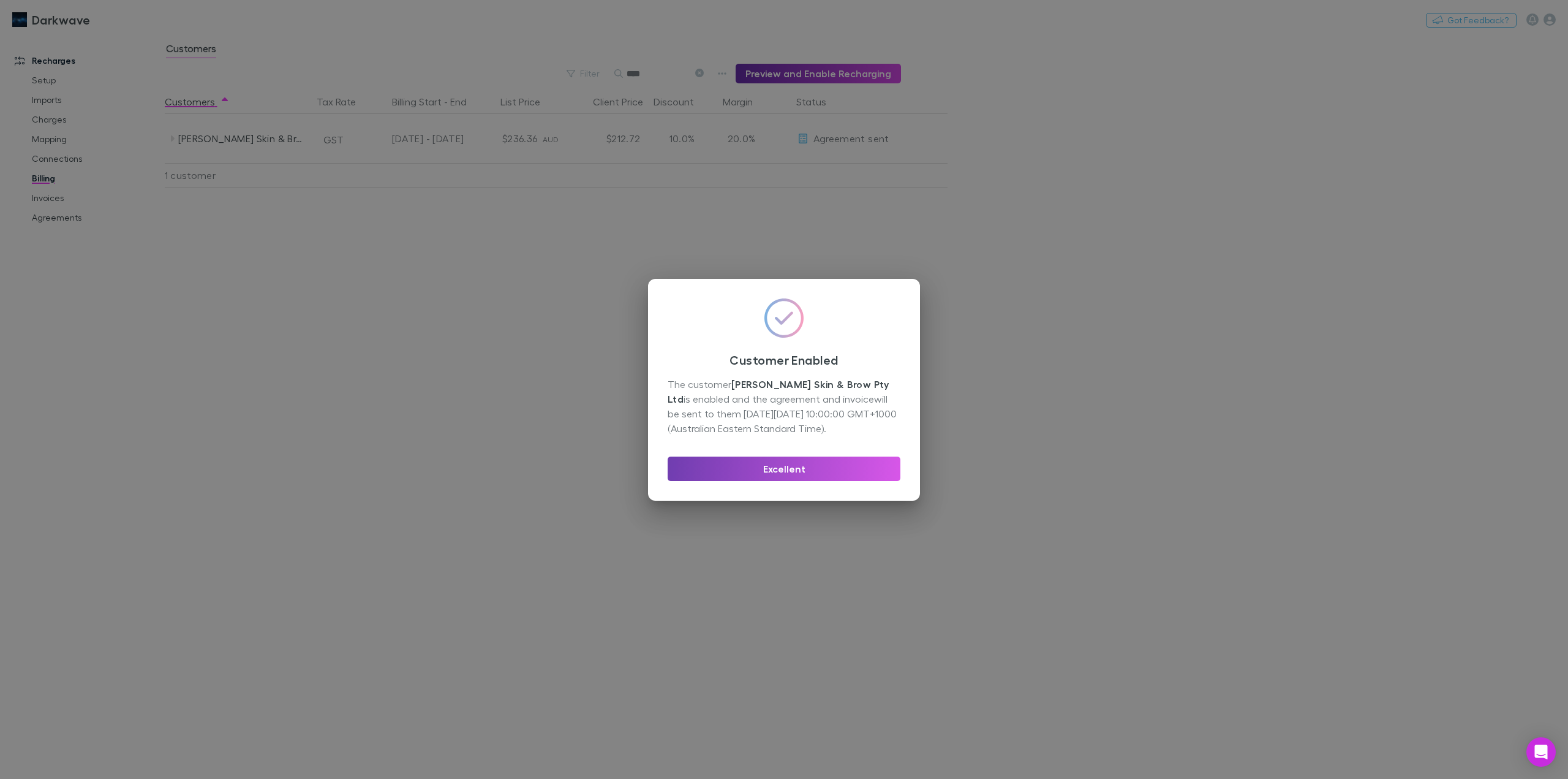
click at [785, 467] on button "Excellent" at bounding box center [784, 468] width 232 height 25
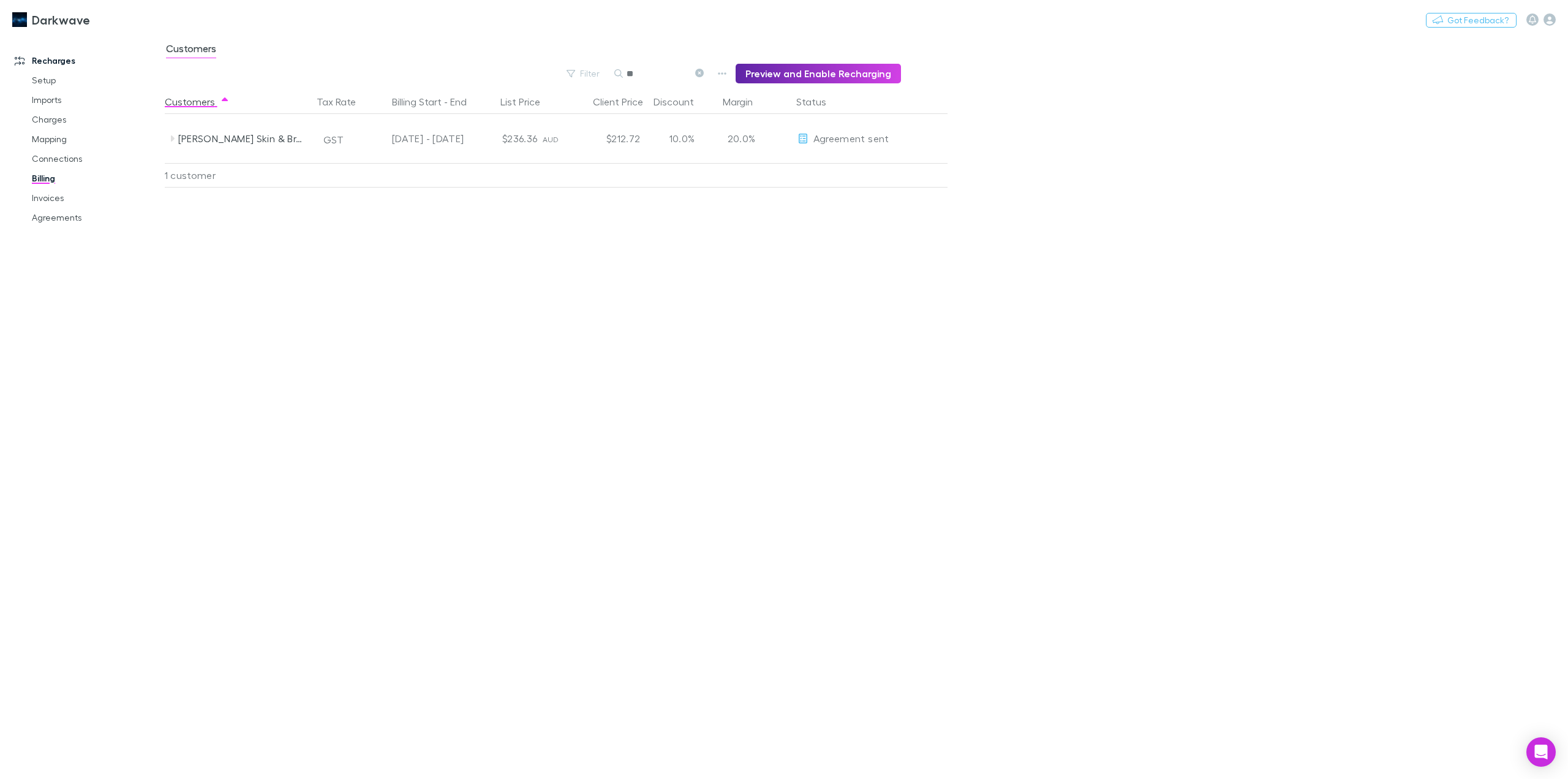
type input "*"
click at [664, 72] on input "text" at bounding box center [658, 74] width 61 height 17
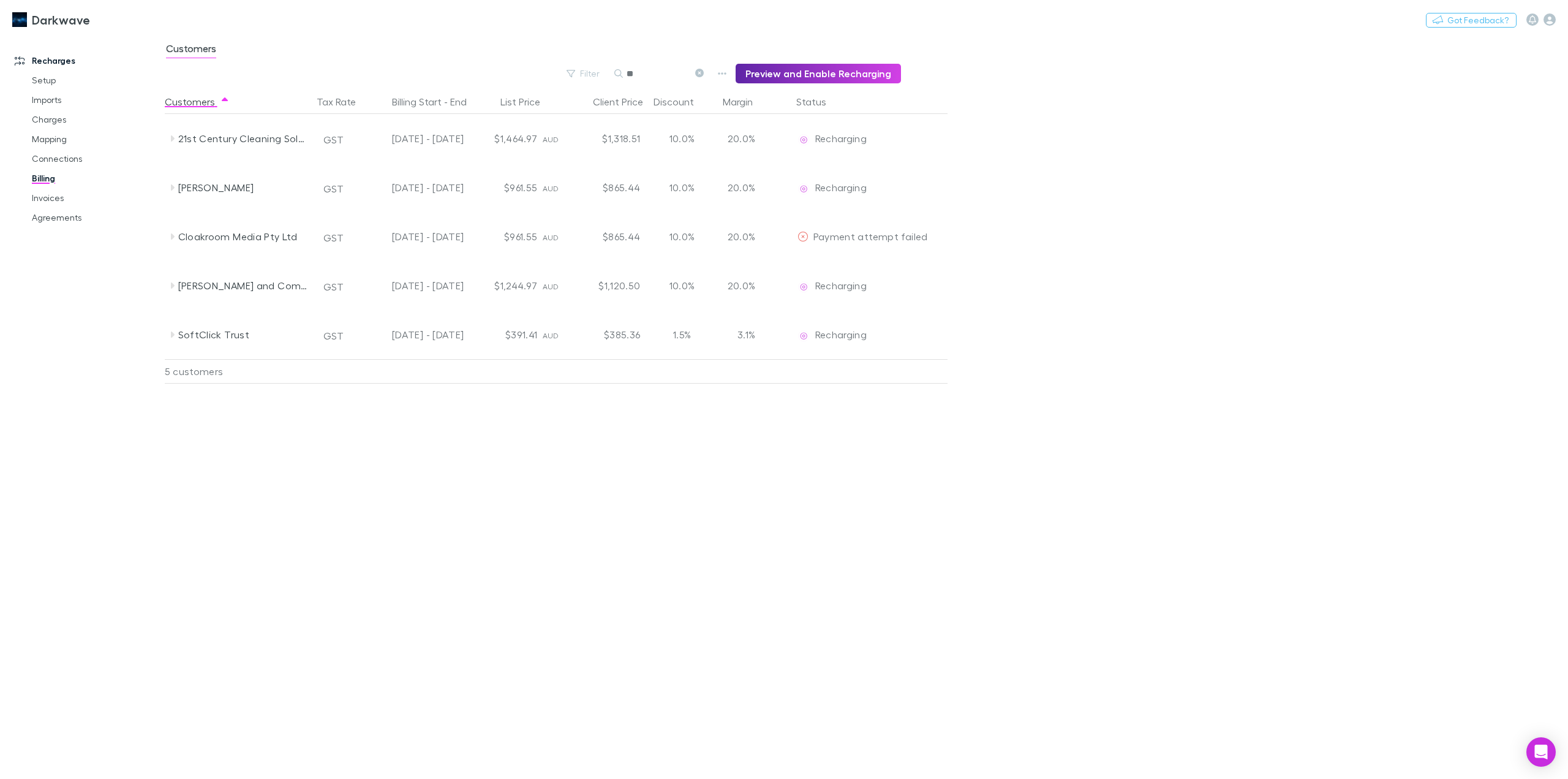
type input "*"
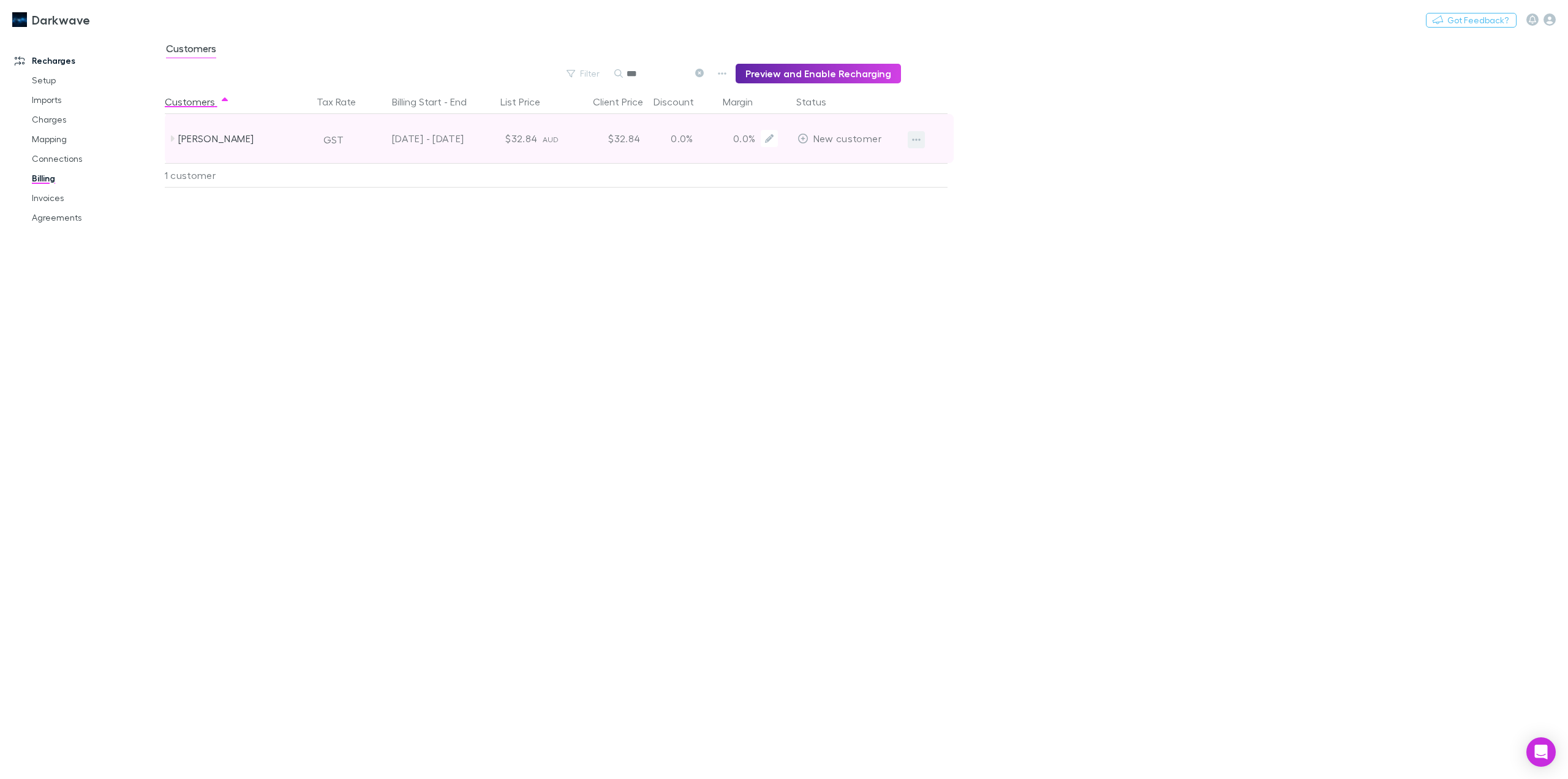
click at [915, 139] on icon "button" at bounding box center [916, 140] width 8 height 10
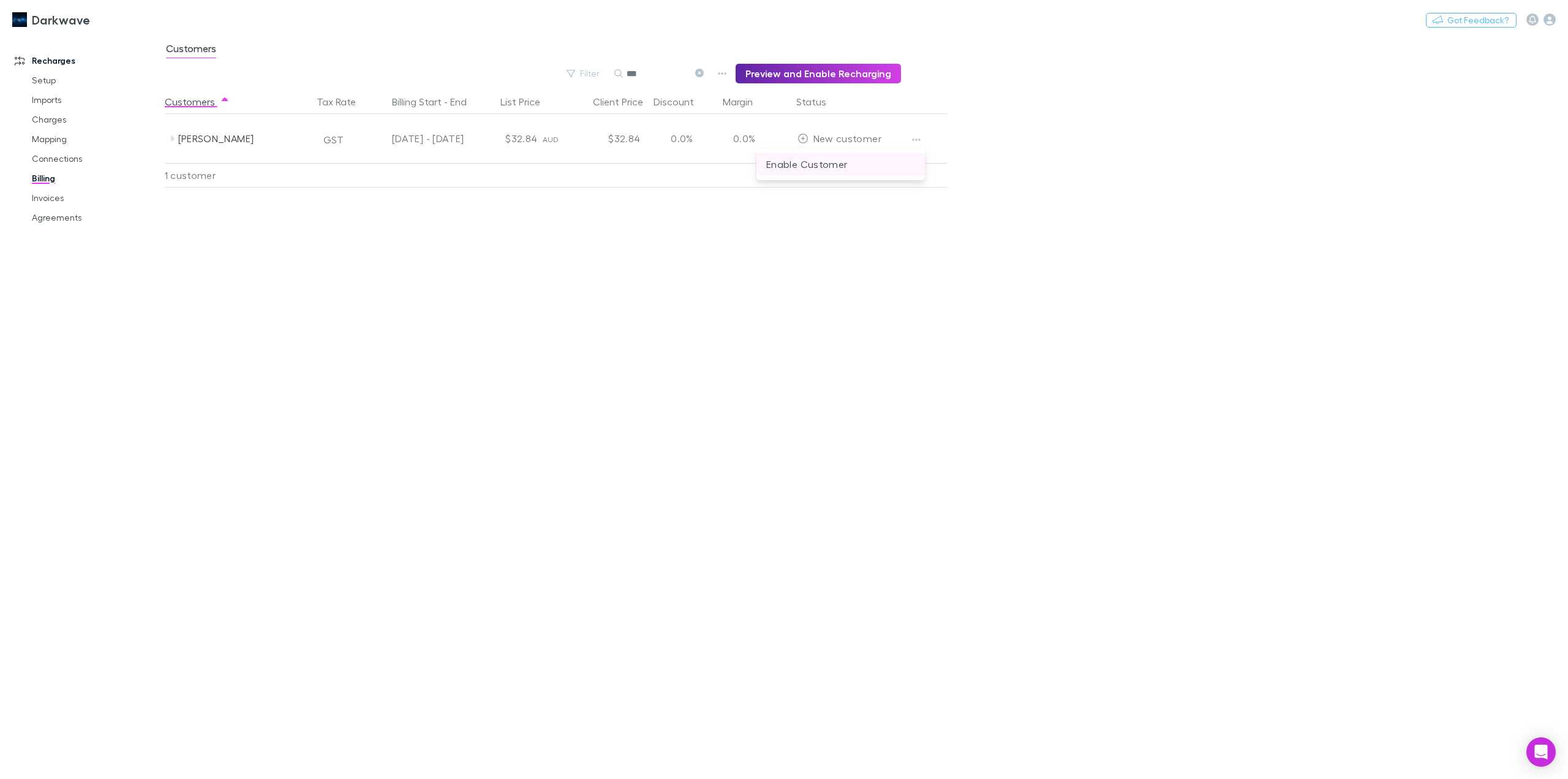
click at [834, 162] on p "Enable Customer" at bounding box center [840, 164] width 148 height 14
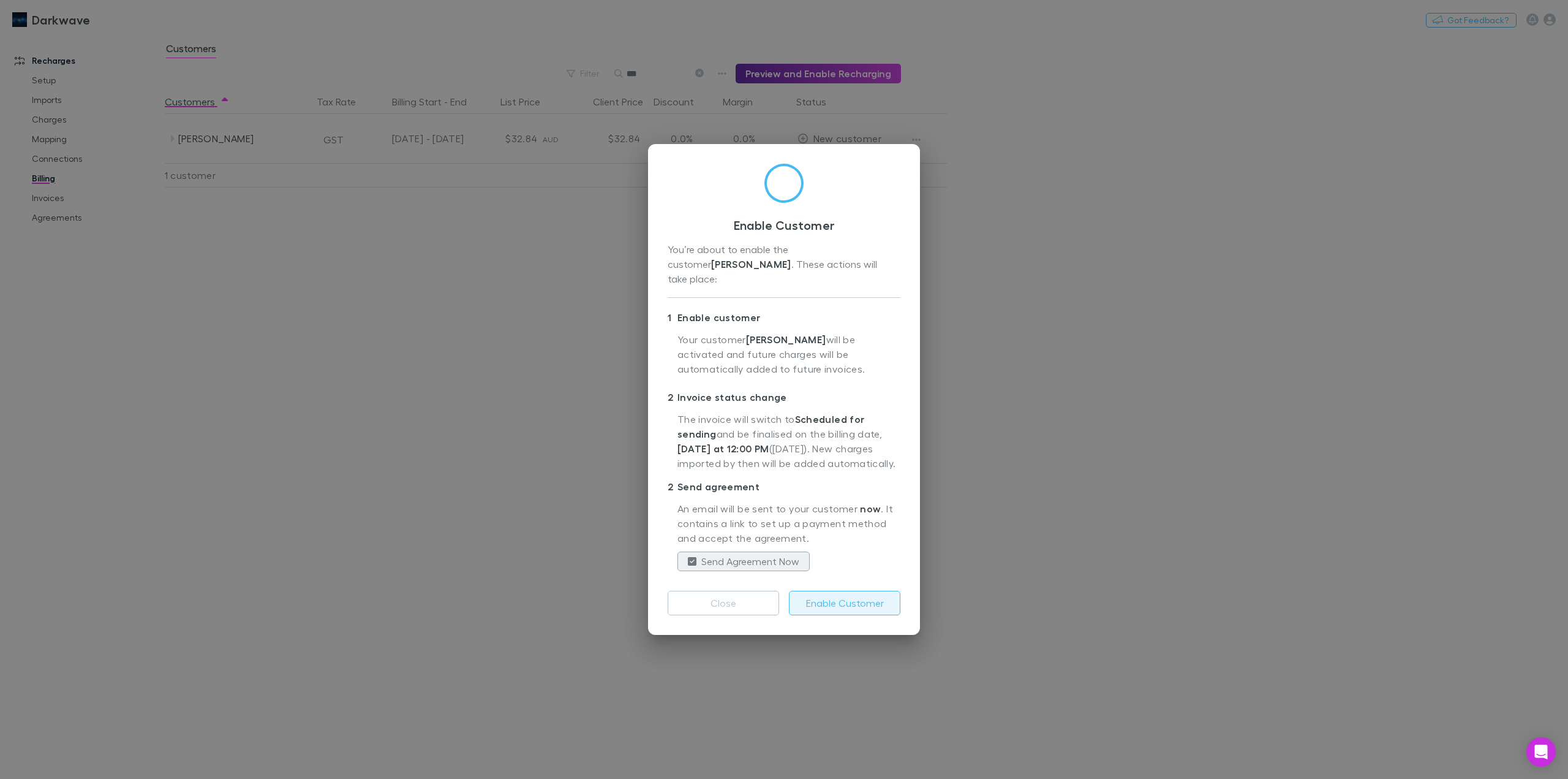
click at [813, 596] on button "Enable Customer" at bounding box center [844, 602] width 111 height 25
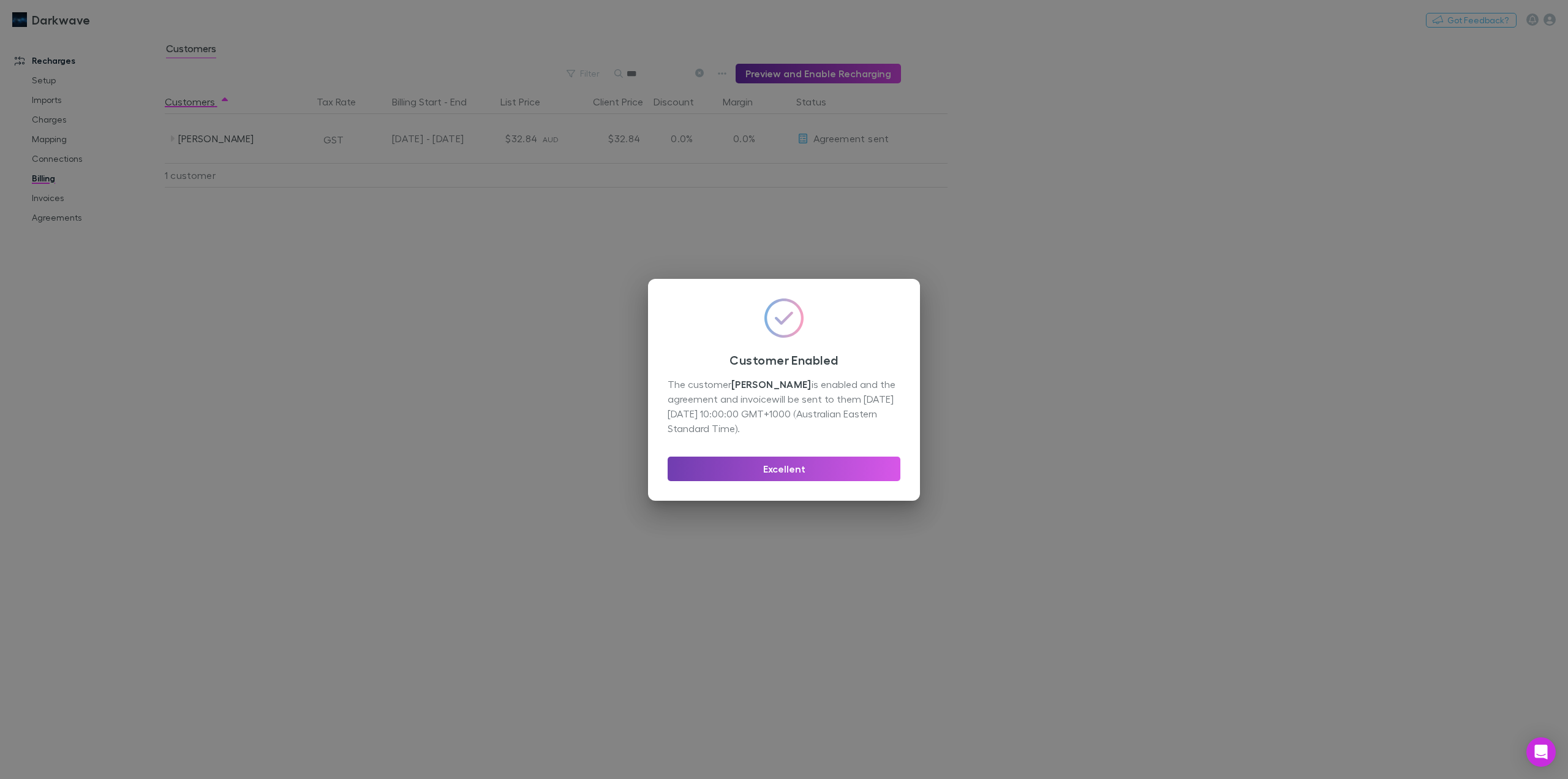
click at [798, 468] on button "Excellent" at bounding box center [784, 468] width 232 height 25
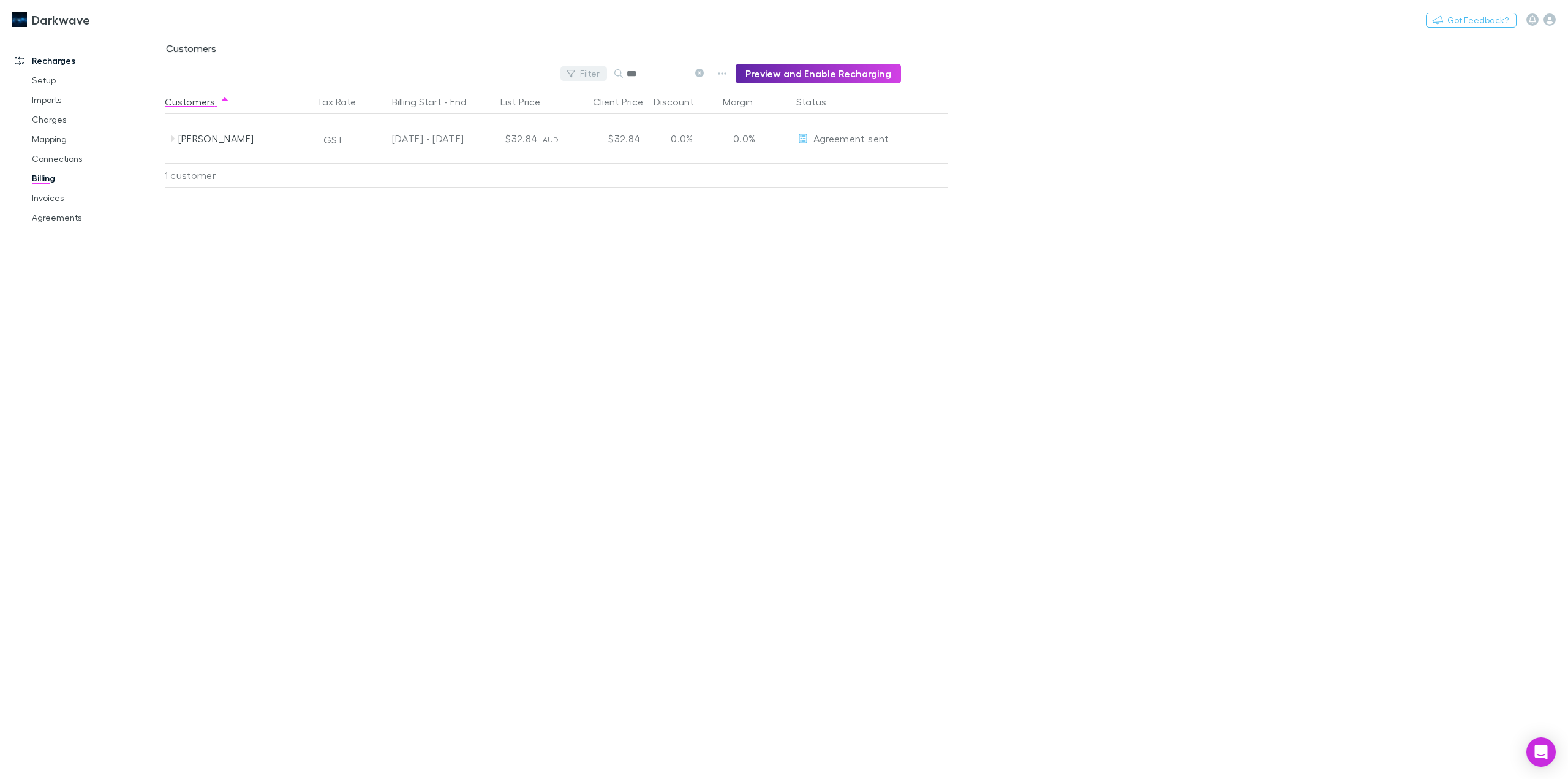
click at [594, 74] on button "Filter" at bounding box center [584, 73] width 47 height 14
click at [449, 257] on li "New customer" at bounding box center [505, 261] width 213 height 20
click at [652, 73] on div at bounding box center [784, 390] width 1568 height 779
click at [652, 73] on input "***" at bounding box center [658, 74] width 61 height 17
type input "*"
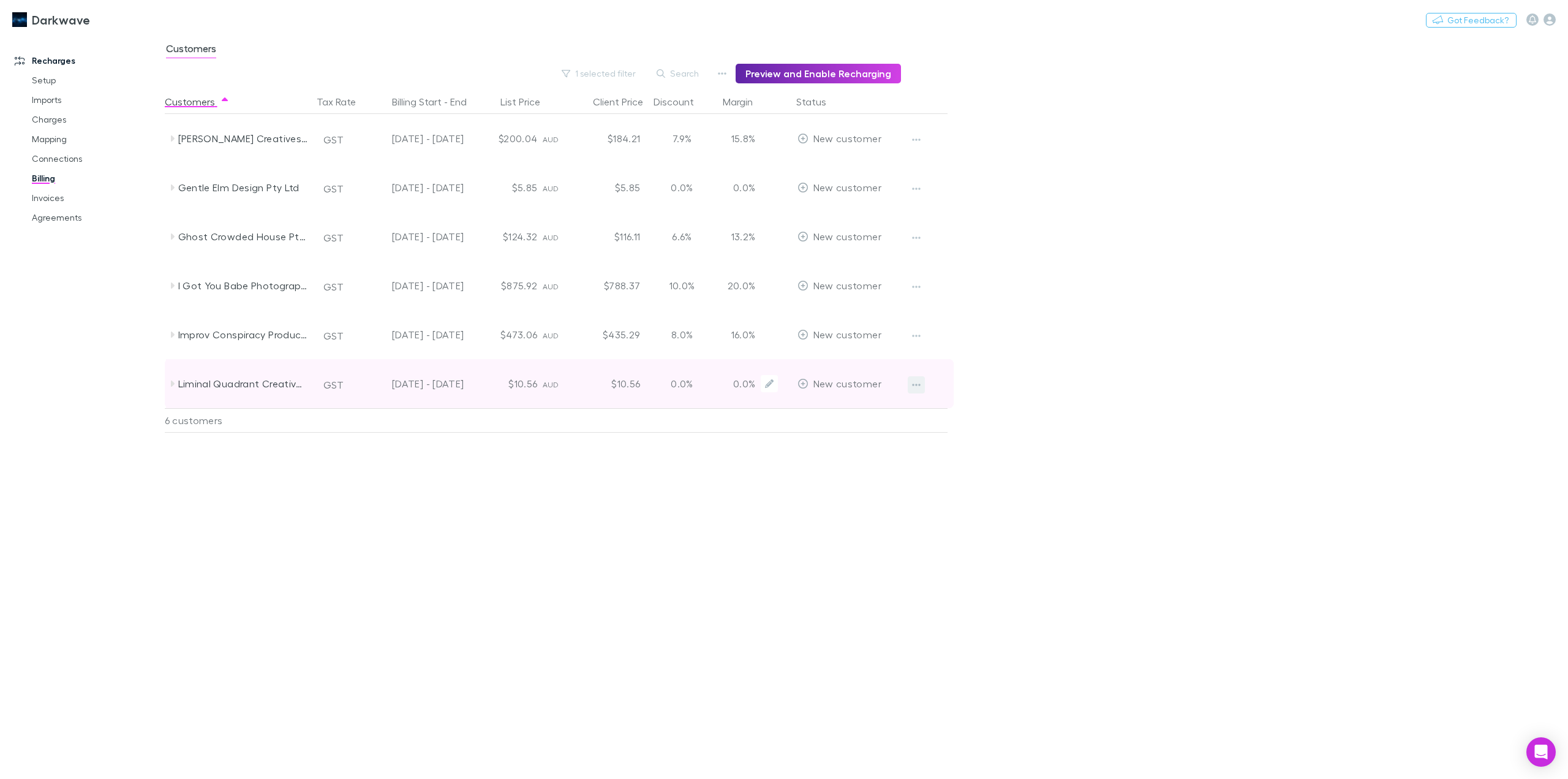
click at [916, 384] on icon "button" at bounding box center [916, 385] width 8 height 10
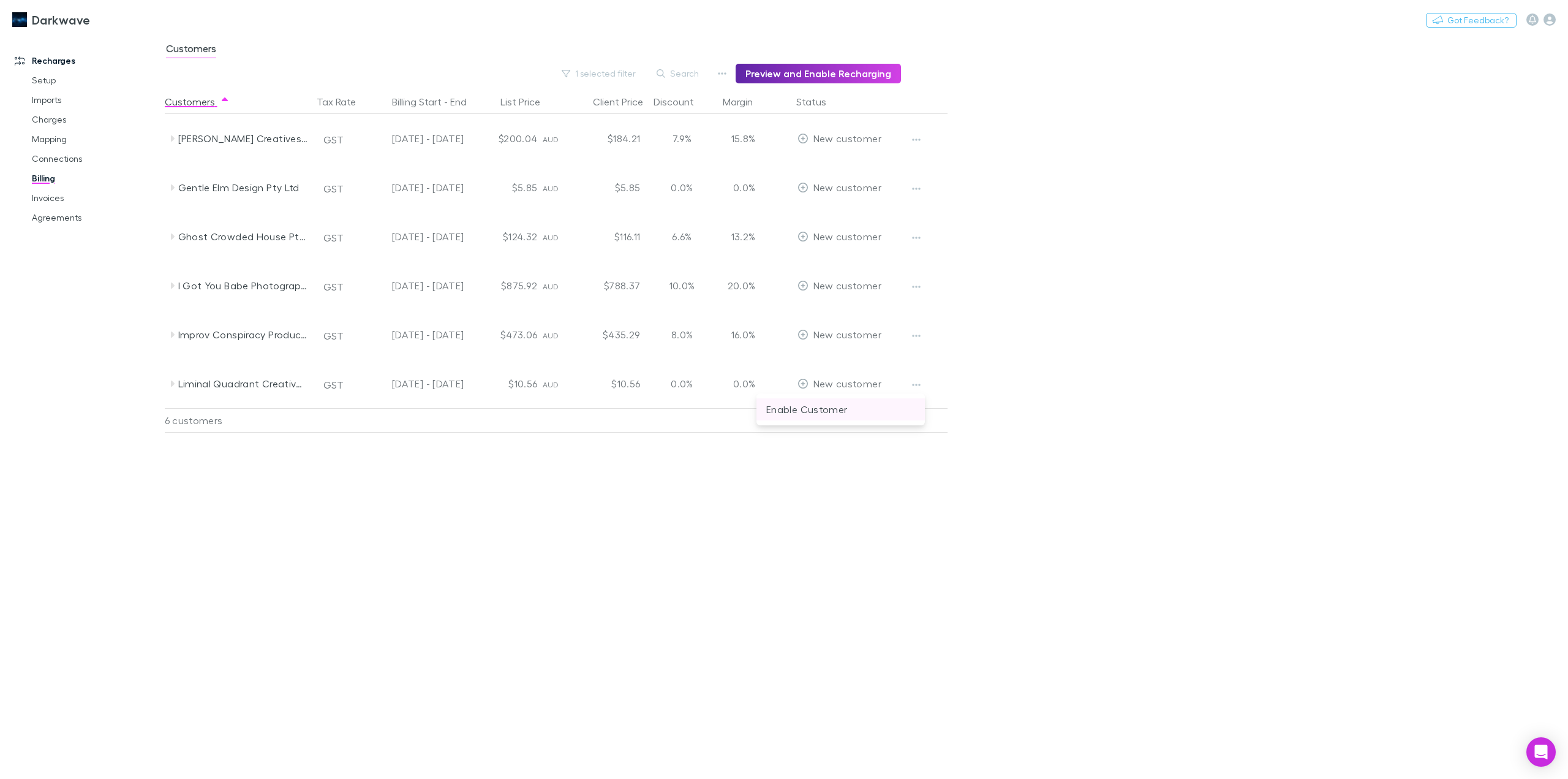
click at [818, 412] on p "Enable Customer" at bounding box center [840, 409] width 148 height 14
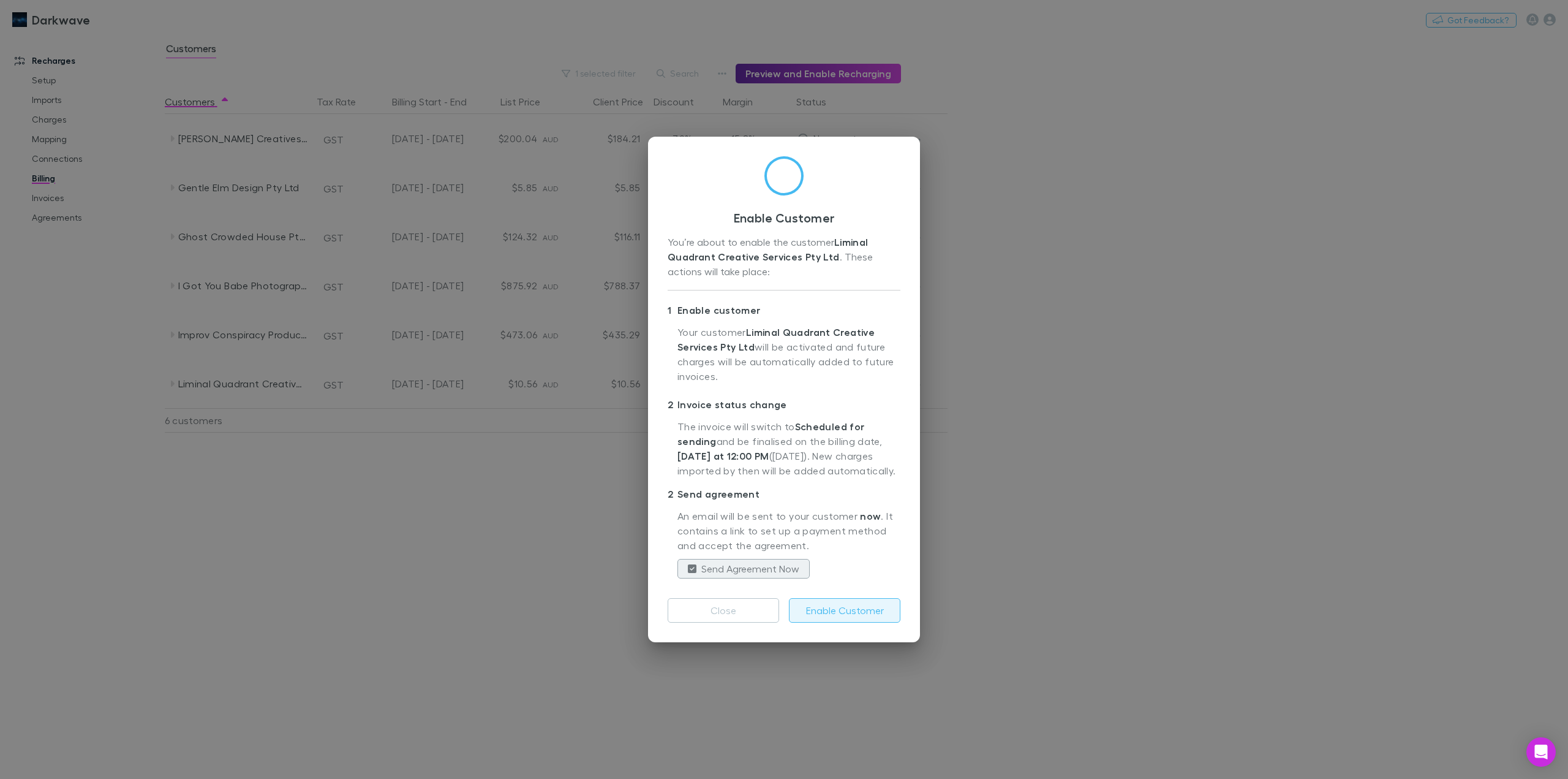
click at [819, 614] on button "Enable Customer" at bounding box center [844, 610] width 111 height 25
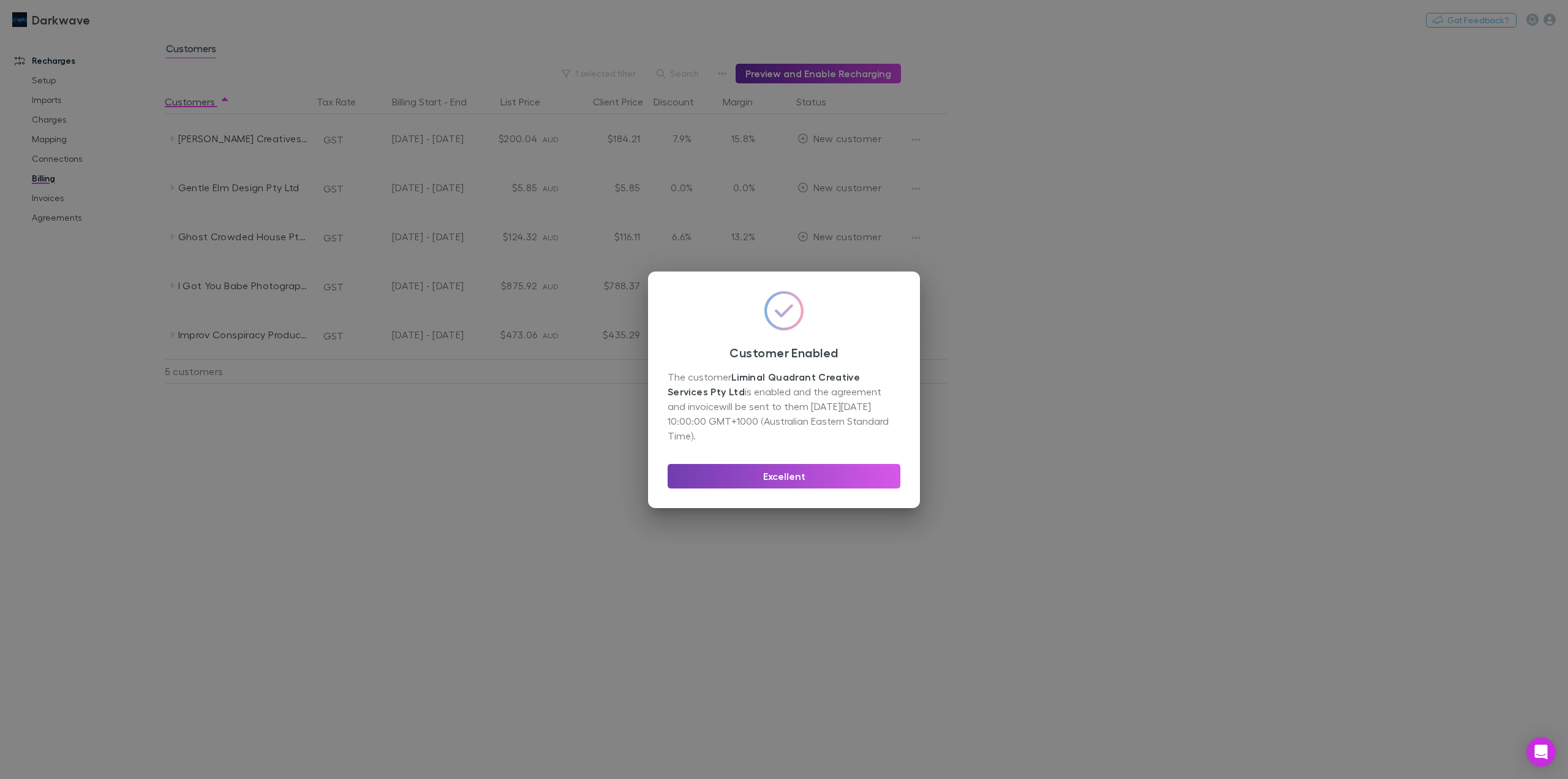
click at [808, 468] on button "Excellent" at bounding box center [784, 476] width 232 height 25
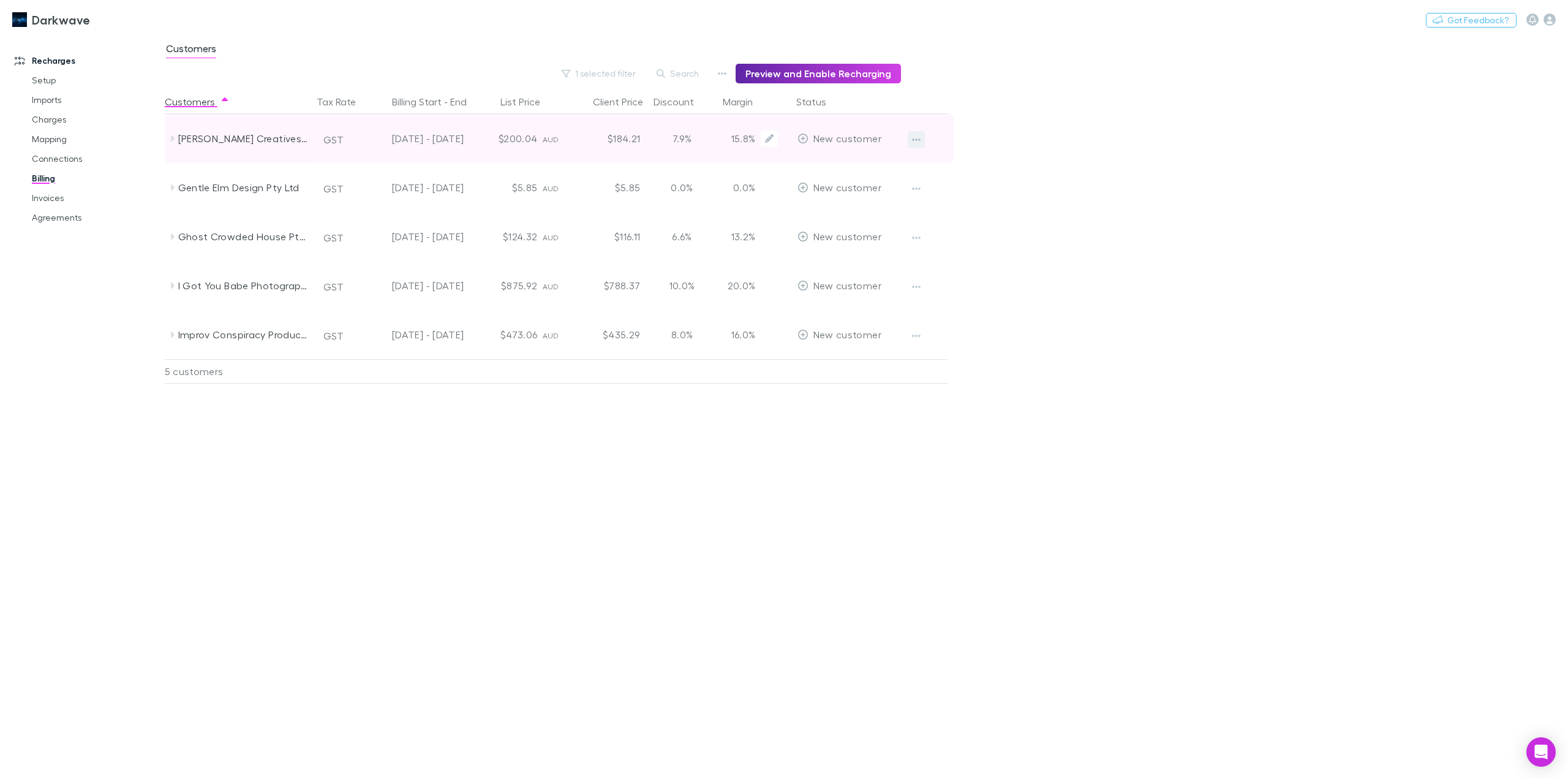
click at [913, 132] on button "button" at bounding box center [916, 140] width 17 height 17
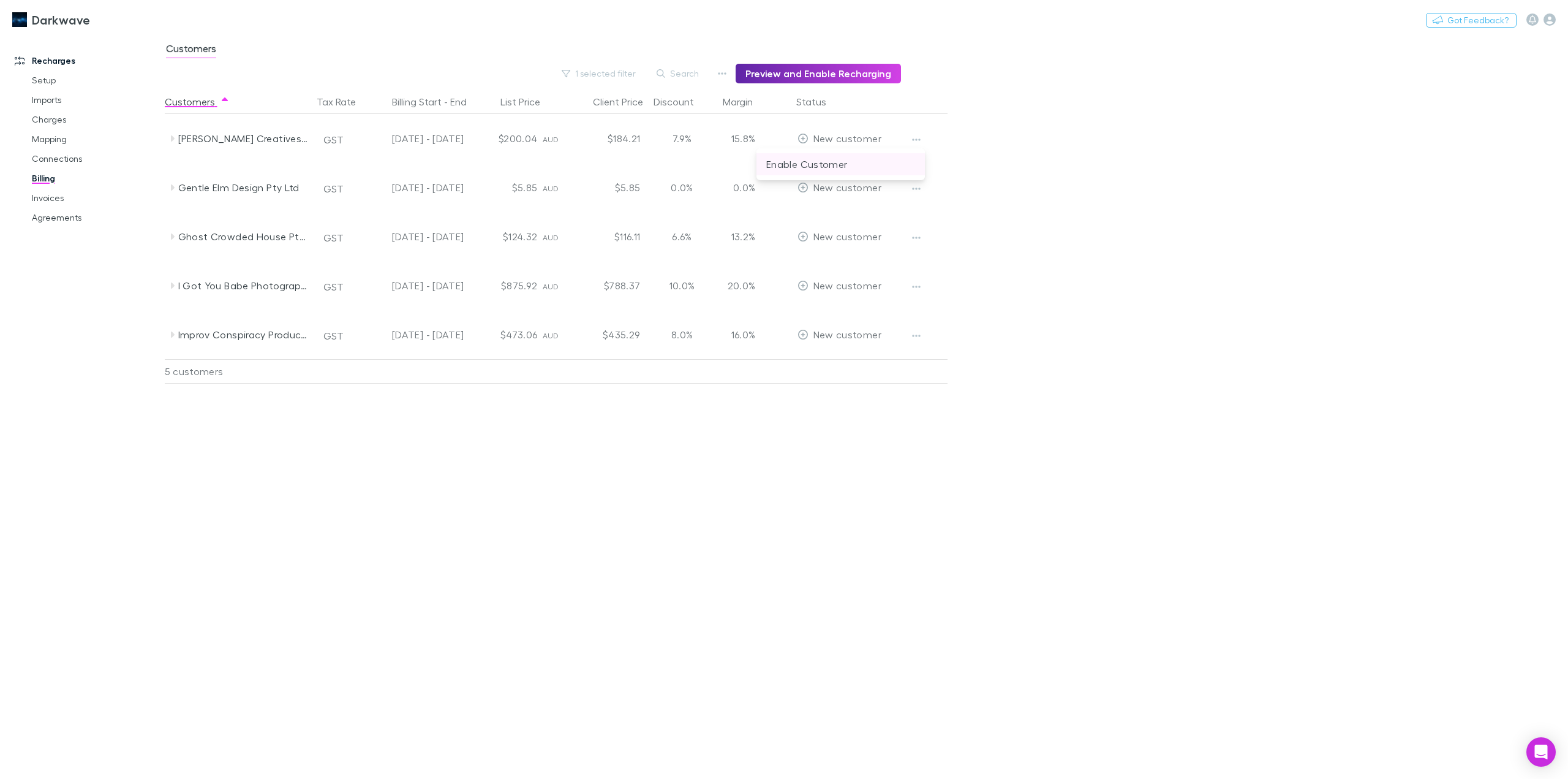
click at [798, 165] on p "Enable Customer" at bounding box center [840, 164] width 148 height 14
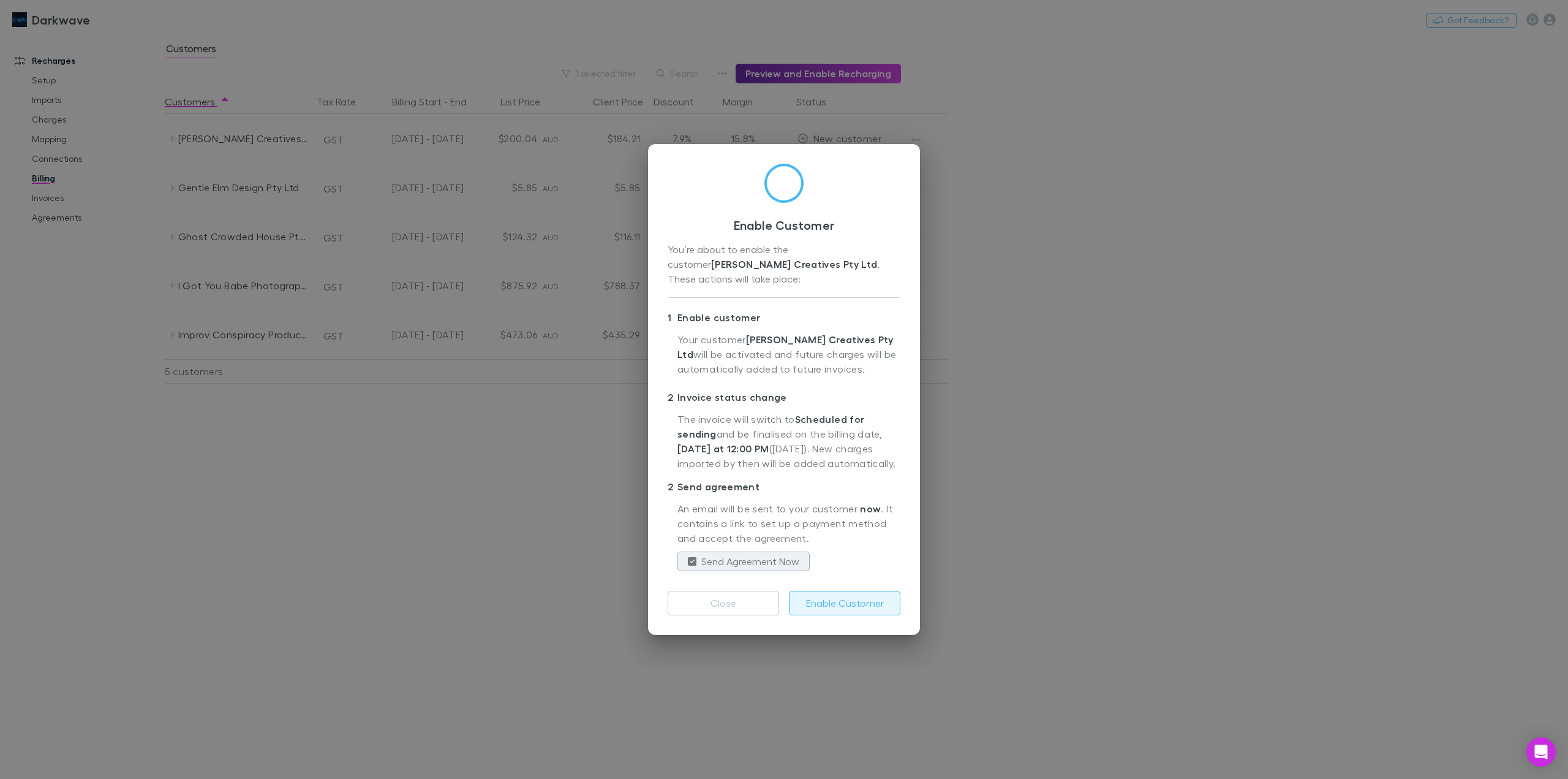
click at [832, 609] on button "Enable Customer" at bounding box center [844, 602] width 111 height 25
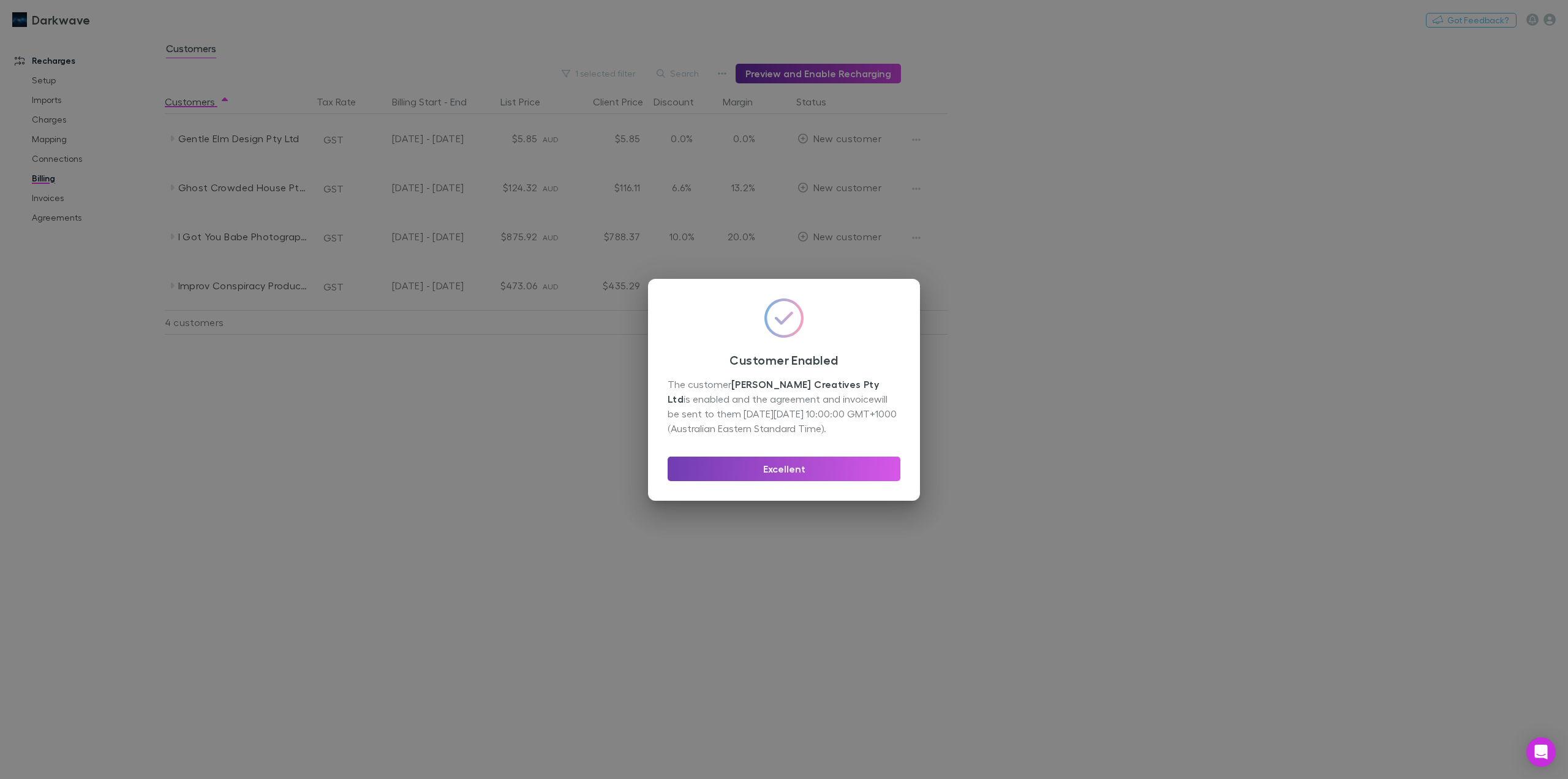
click at [813, 466] on button "Excellent" at bounding box center [784, 468] width 232 height 25
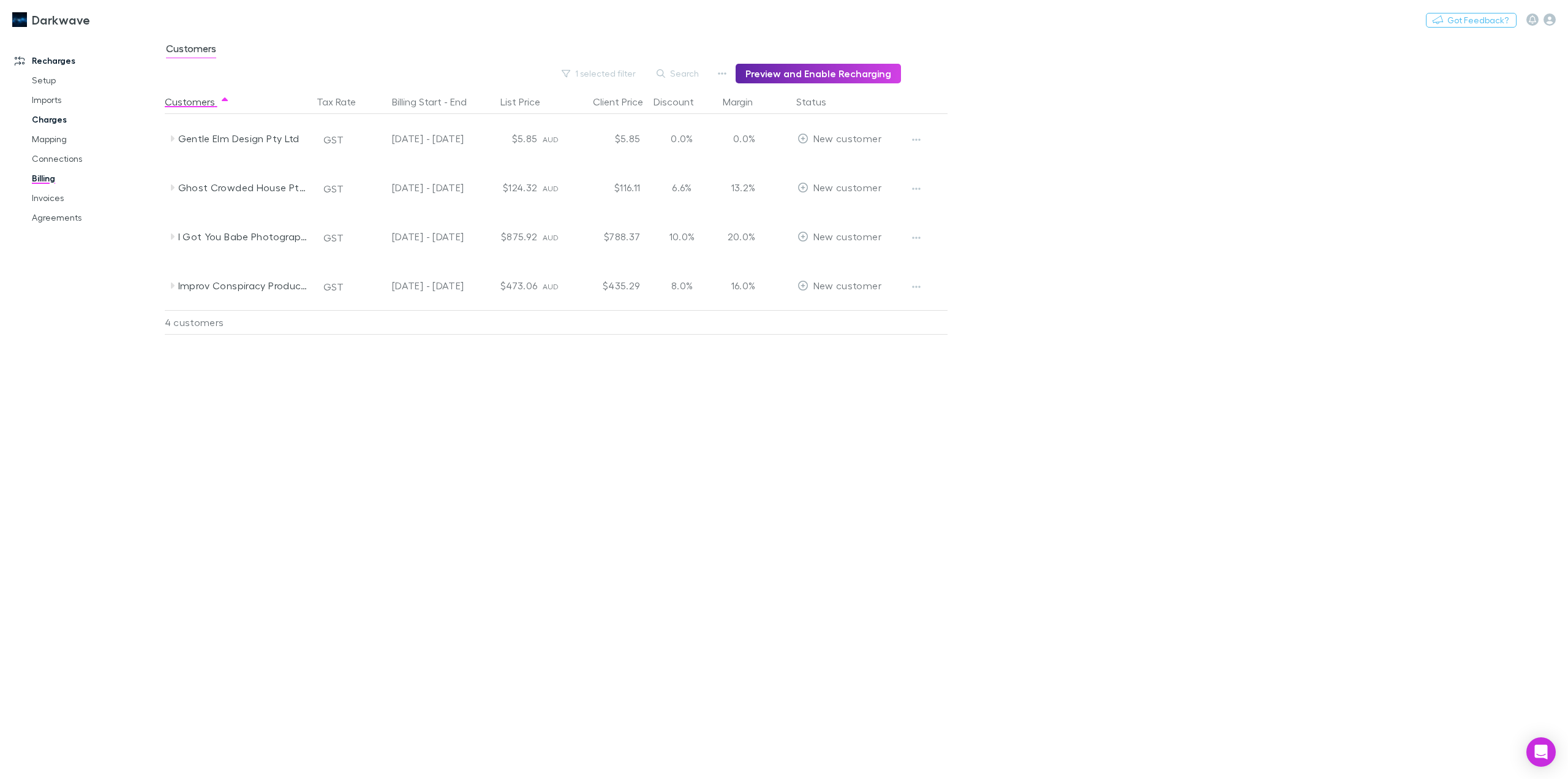
click at [56, 122] on link "Charges" at bounding box center [95, 119] width 152 height 20
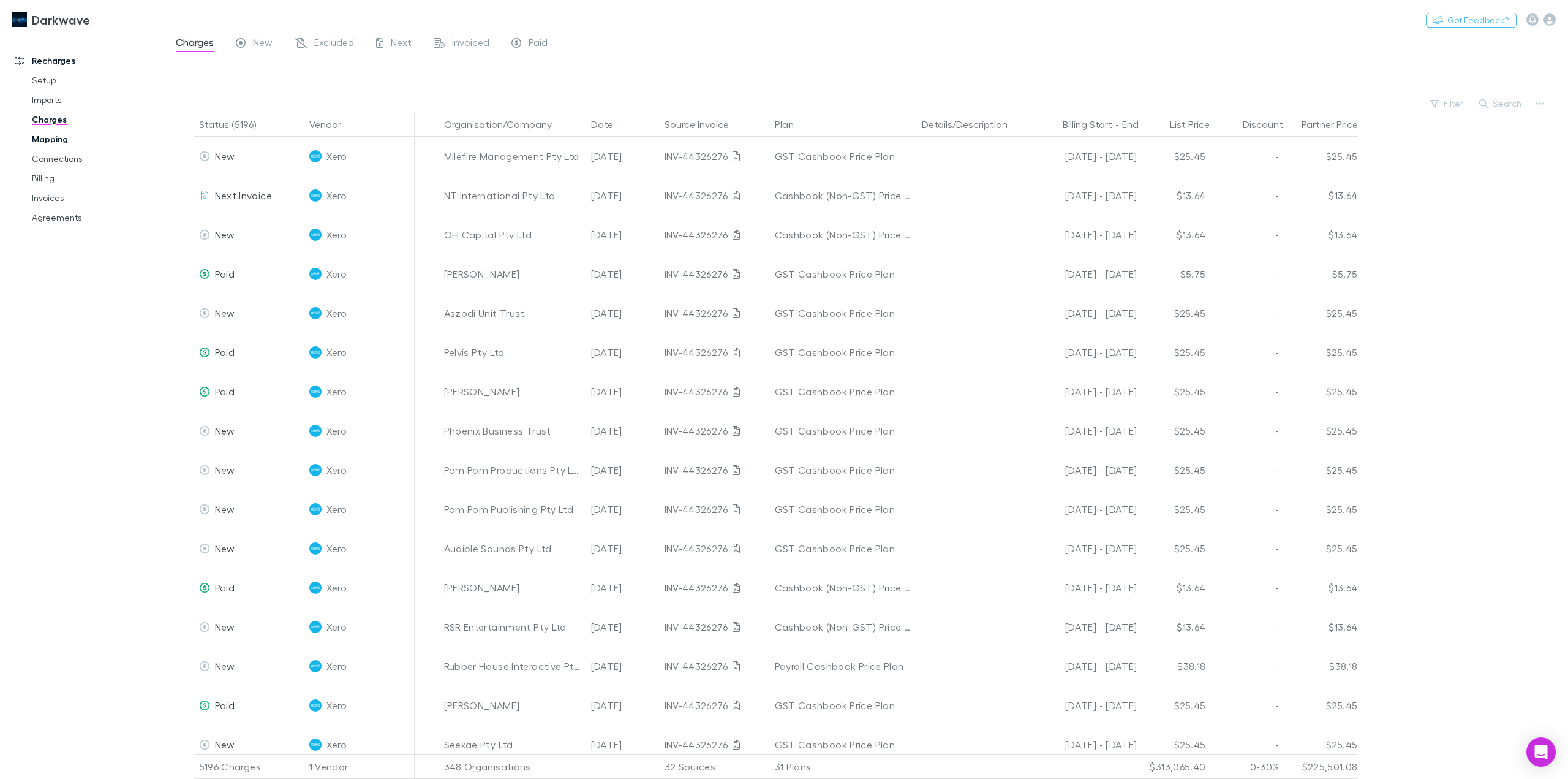
click at [43, 140] on link "Mapping" at bounding box center [95, 138] width 152 height 20
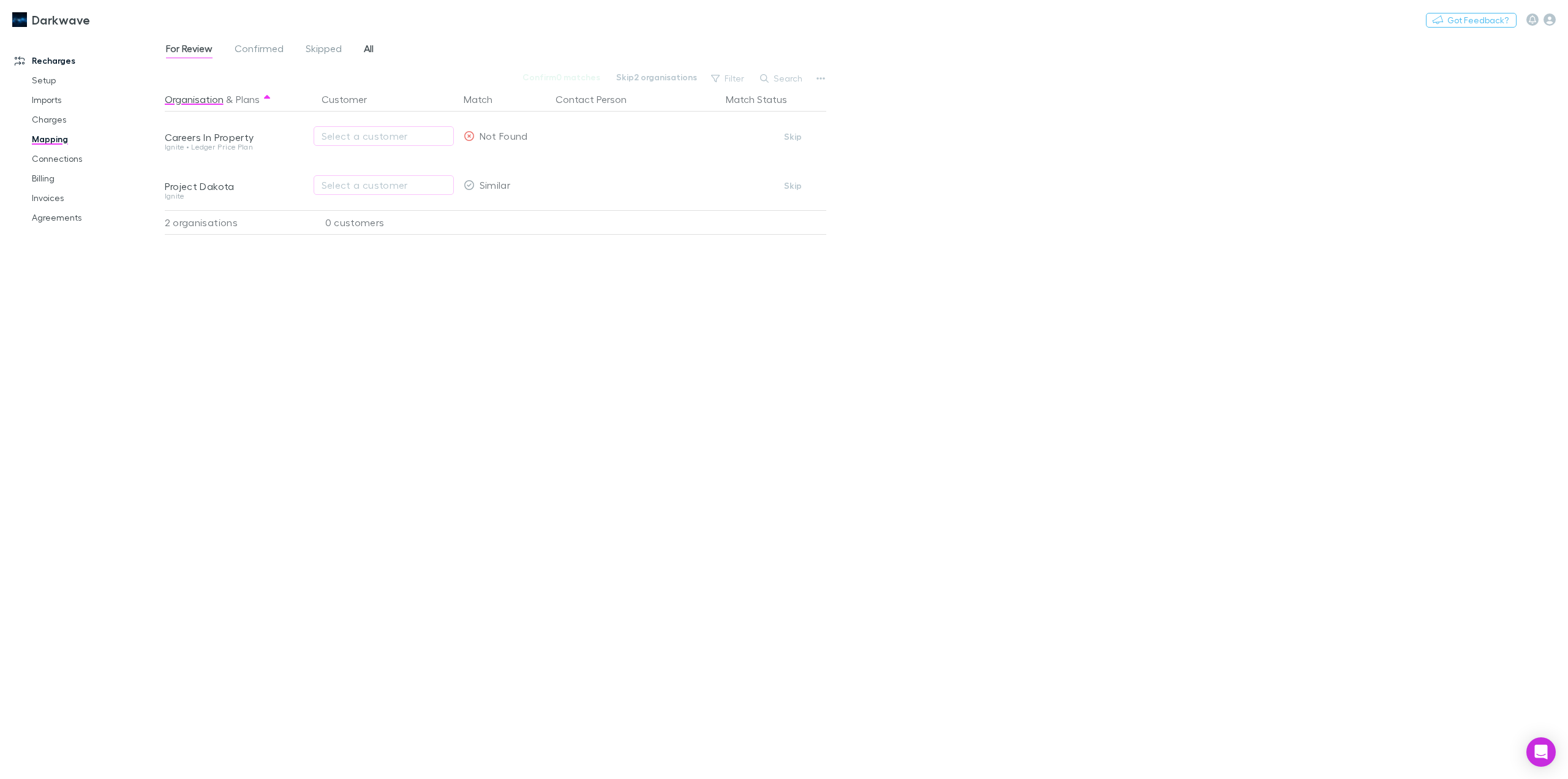
click at [372, 49] on span "All" at bounding box center [369, 50] width 10 height 16
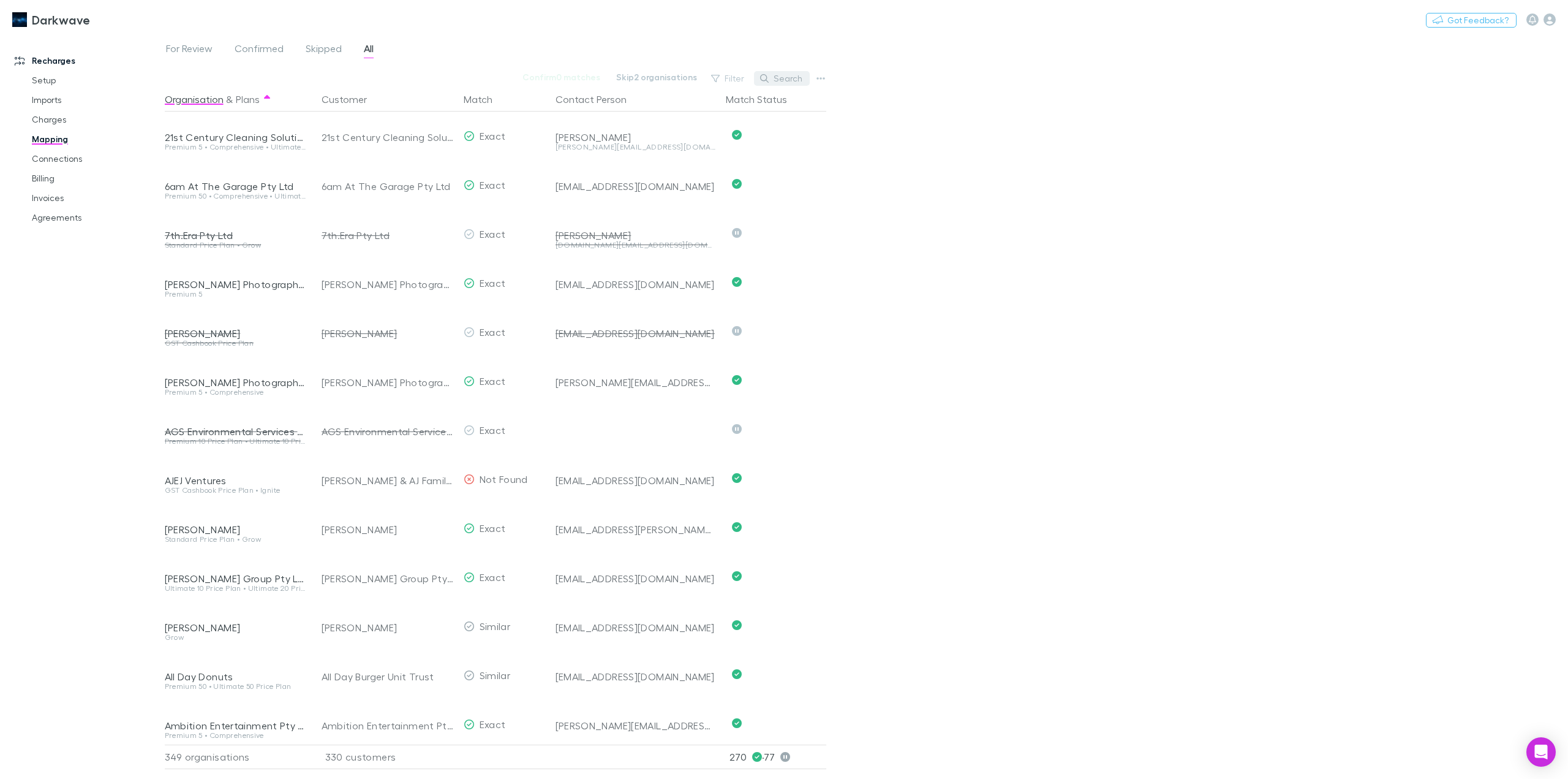
click at [781, 79] on button "Search" at bounding box center [782, 78] width 56 height 14
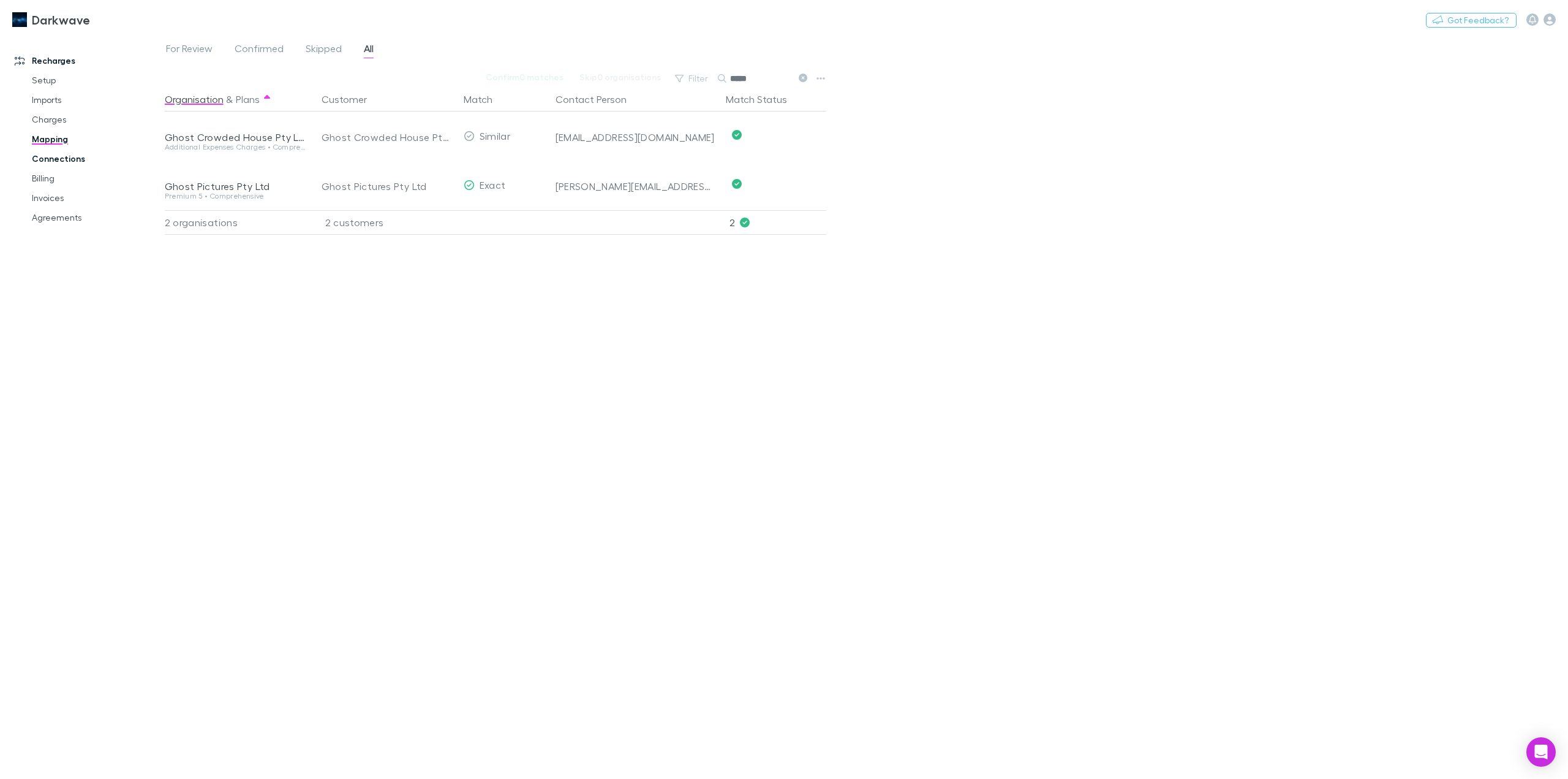
type input "*****"
click at [54, 160] on link "Connections" at bounding box center [95, 158] width 152 height 20
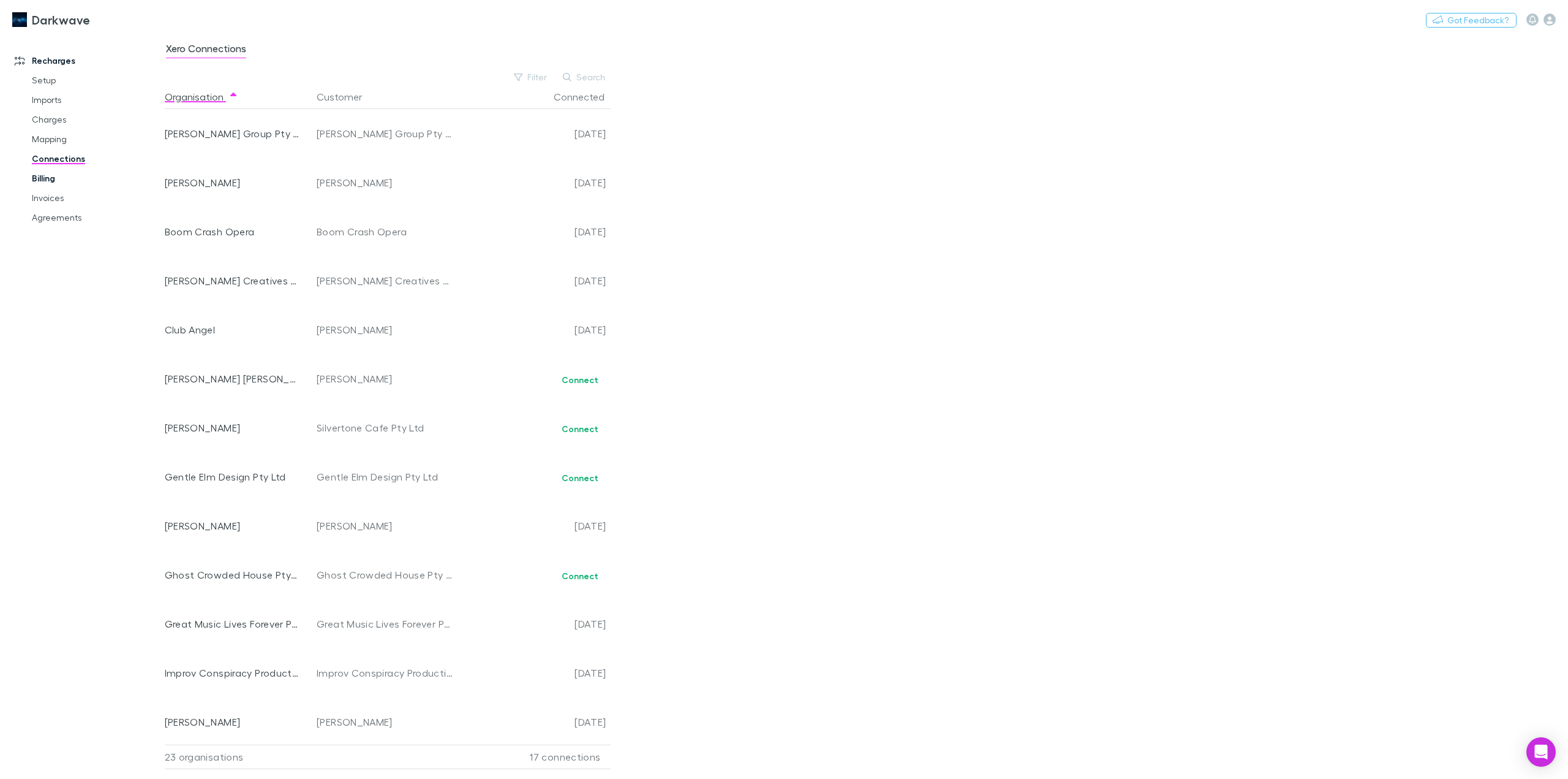
click at [48, 177] on link "Billing" at bounding box center [95, 178] width 152 height 20
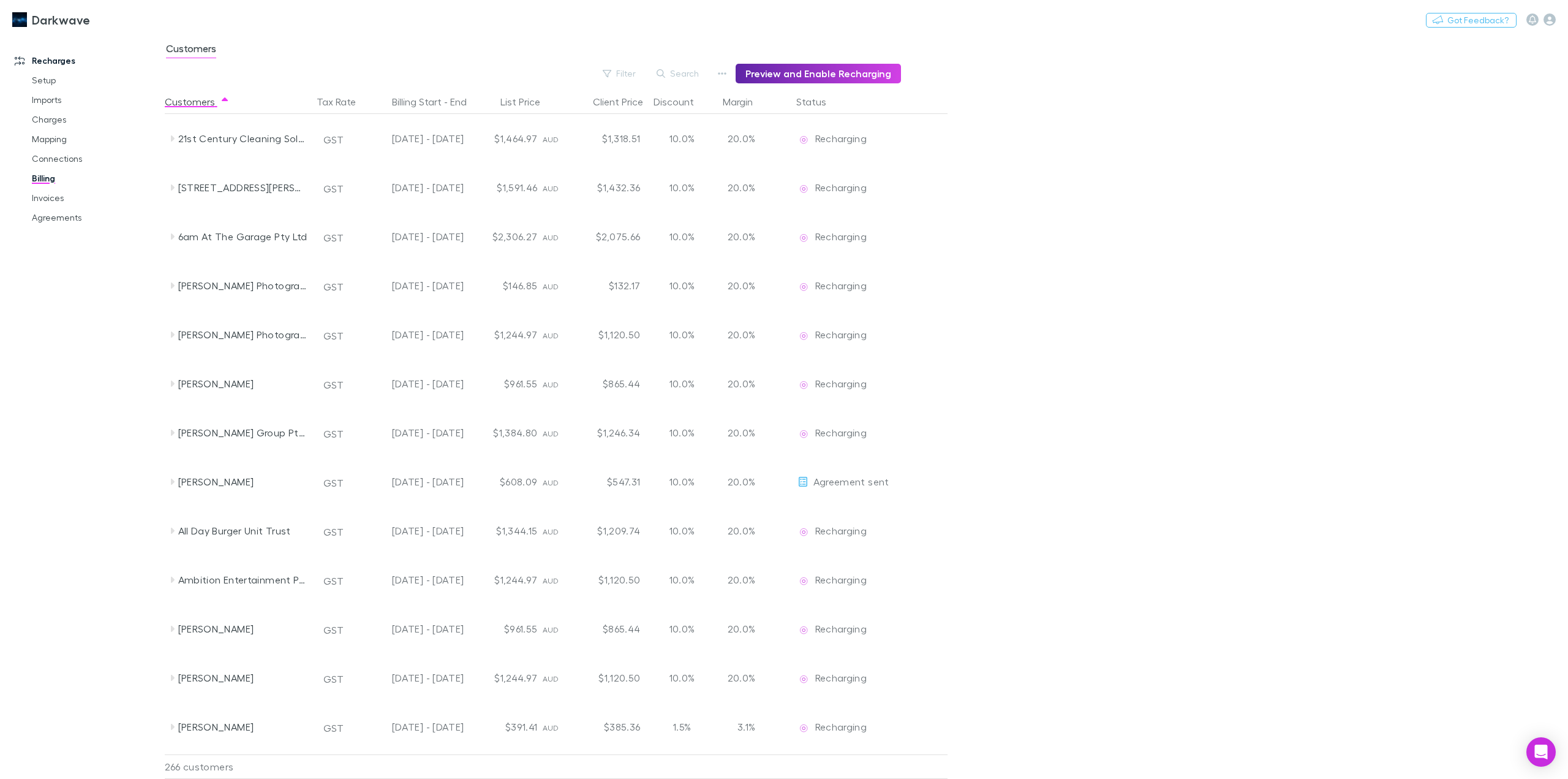
click at [682, 78] on button "Search" at bounding box center [679, 73] width 56 height 14
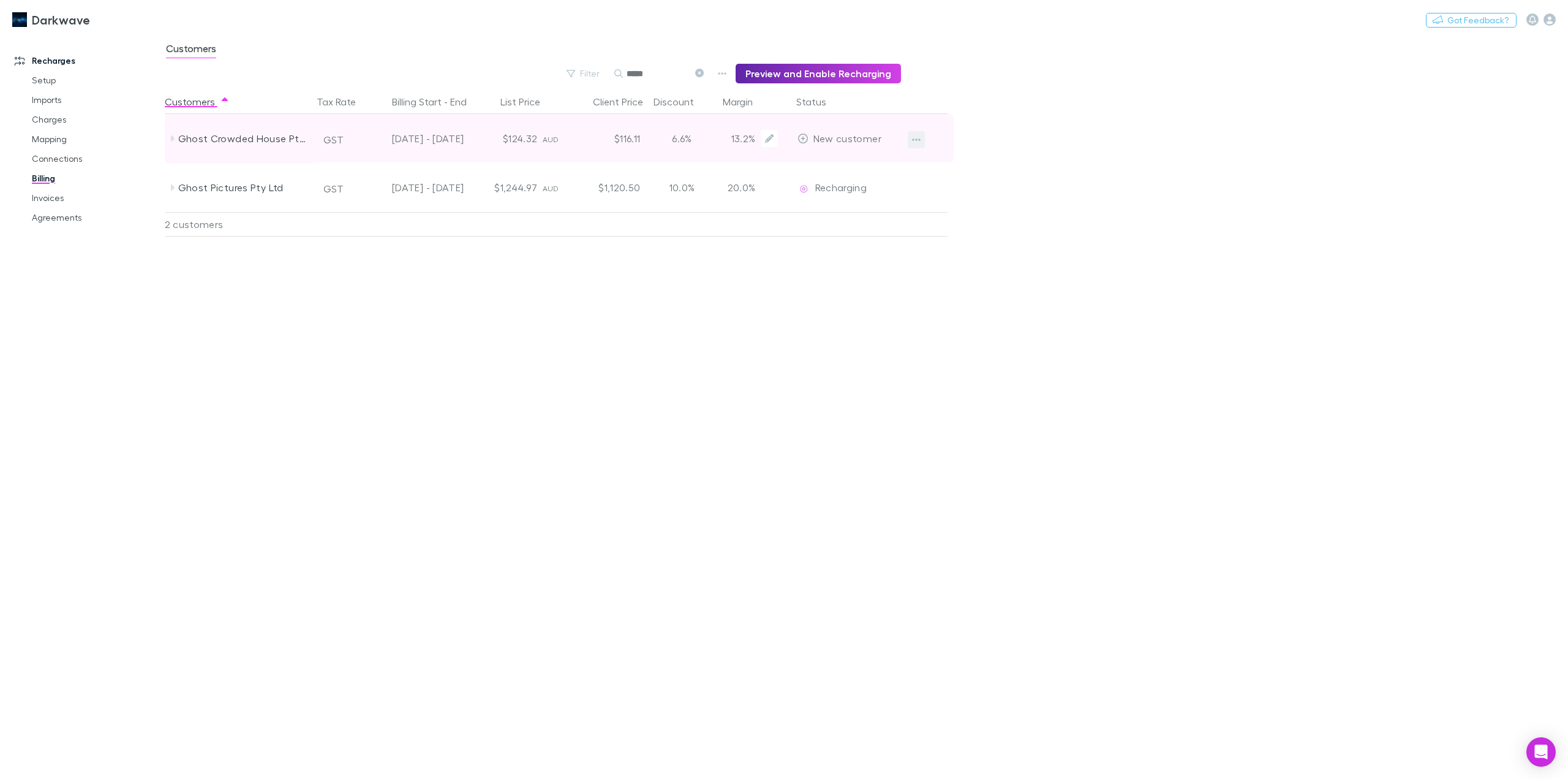
type input "*****"
click at [918, 138] on icon "button" at bounding box center [916, 140] width 8 height 10
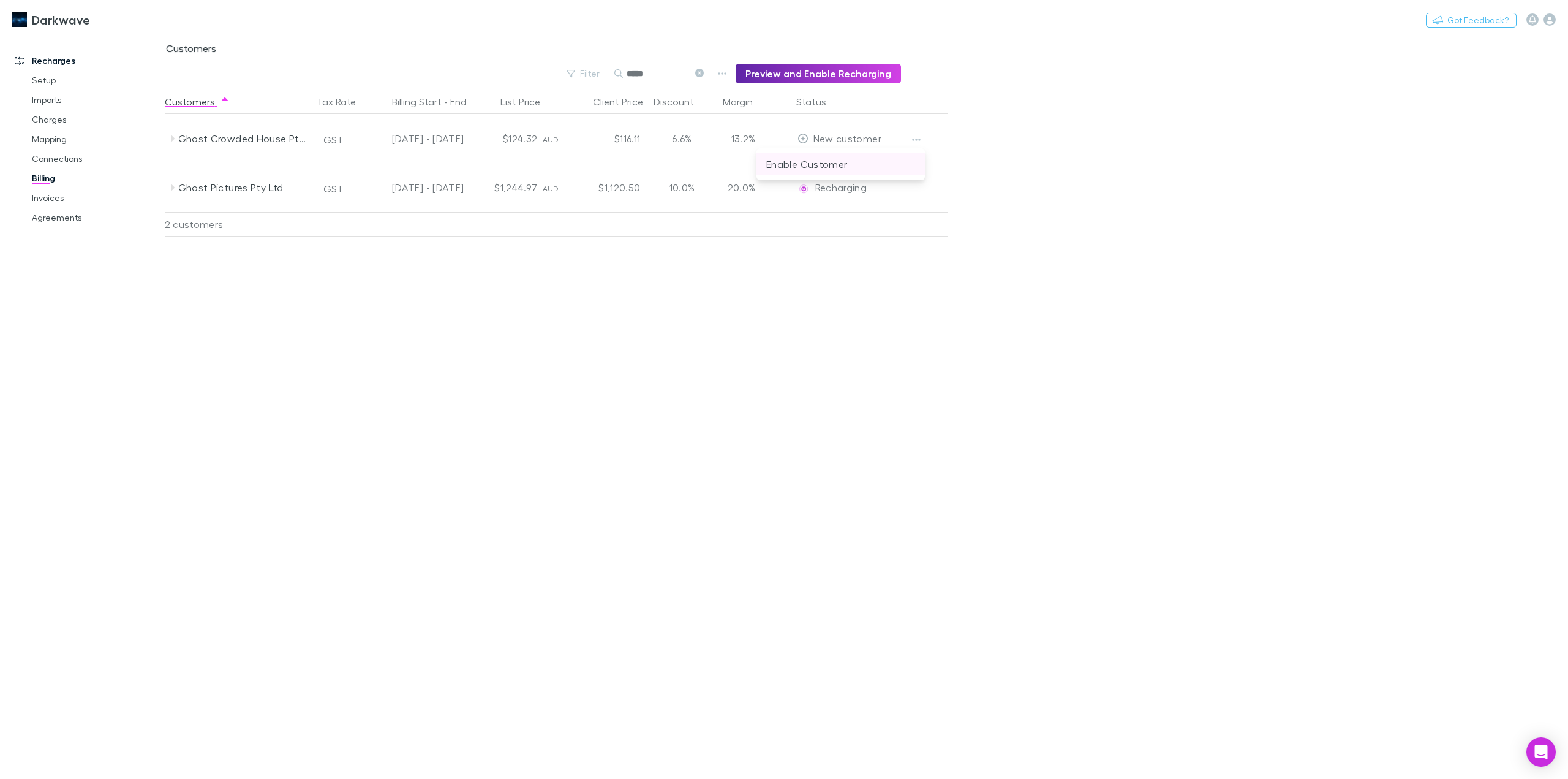
click at [828, 166] on p "Enable Customer" at bounding box center [840, 164] width 148 height 14
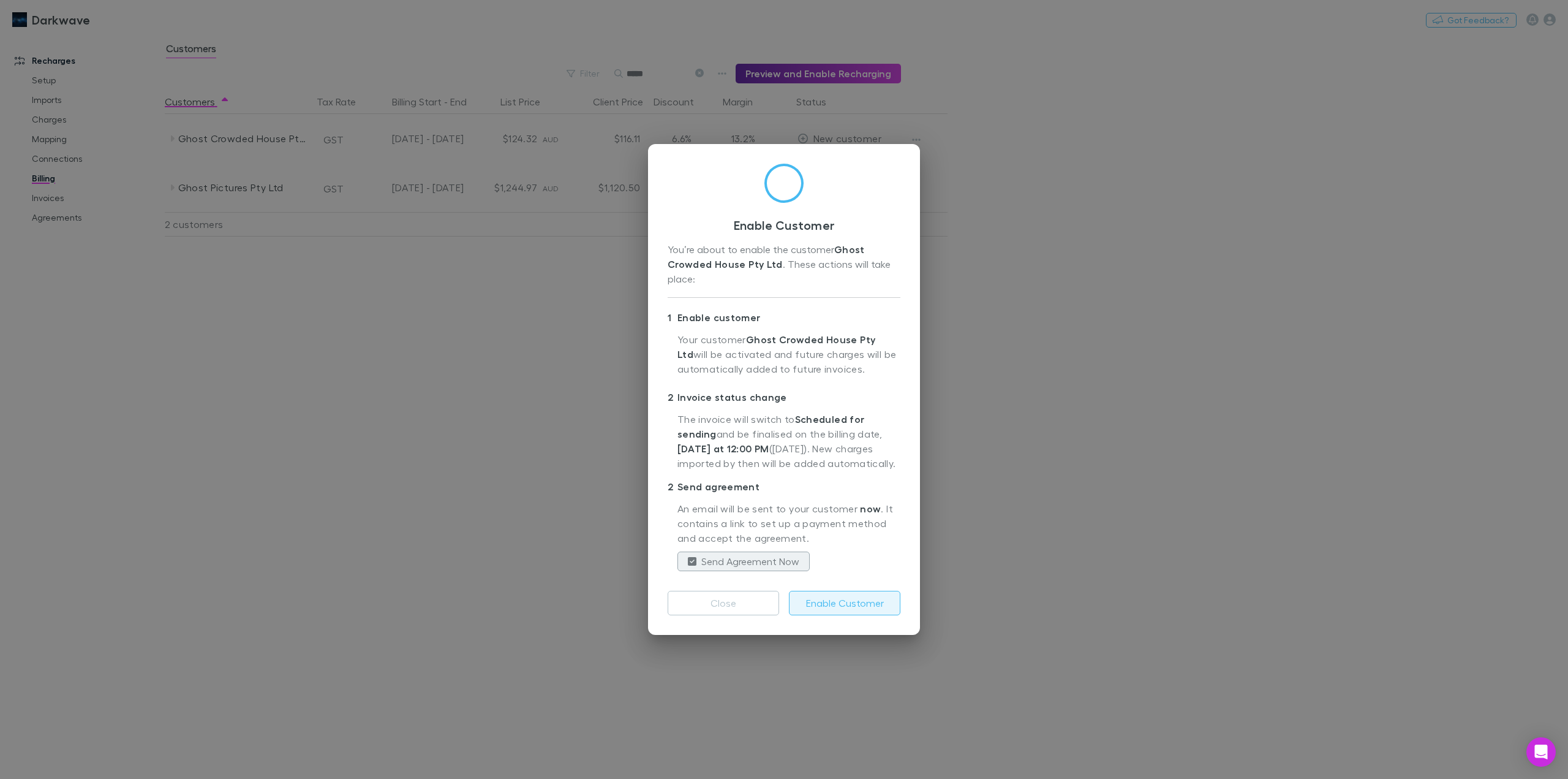
click at [837, 603] on button "Enable Customer" at bounding box center [844, 602] width 111 height 25
